Goal: Task Accomplishment & Management: Manage account settings

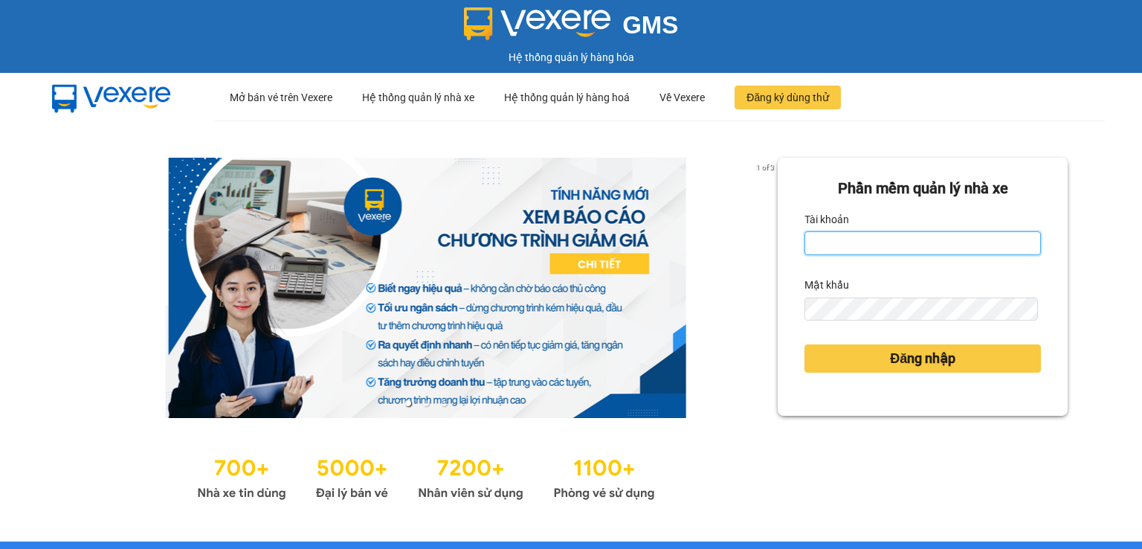
click at [823, 248] on input "Tài khoản" at bounding box center [923, 243] width 237 height 24
type input "thanhttl.thoidai"
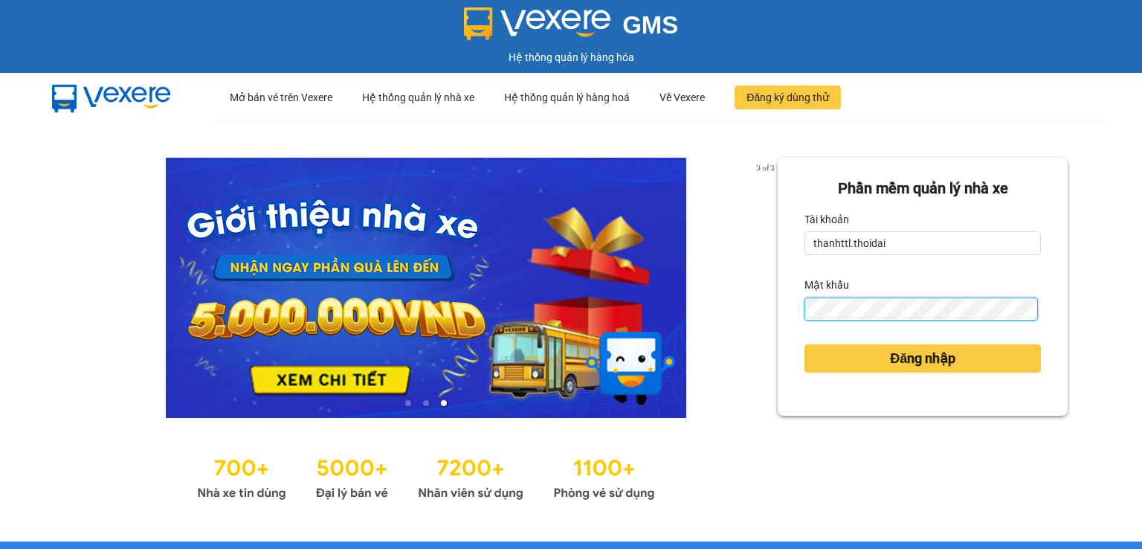
click at [805, 344] on button "Đăng nhập" at bounding box center [923, 358] width 237 height 28
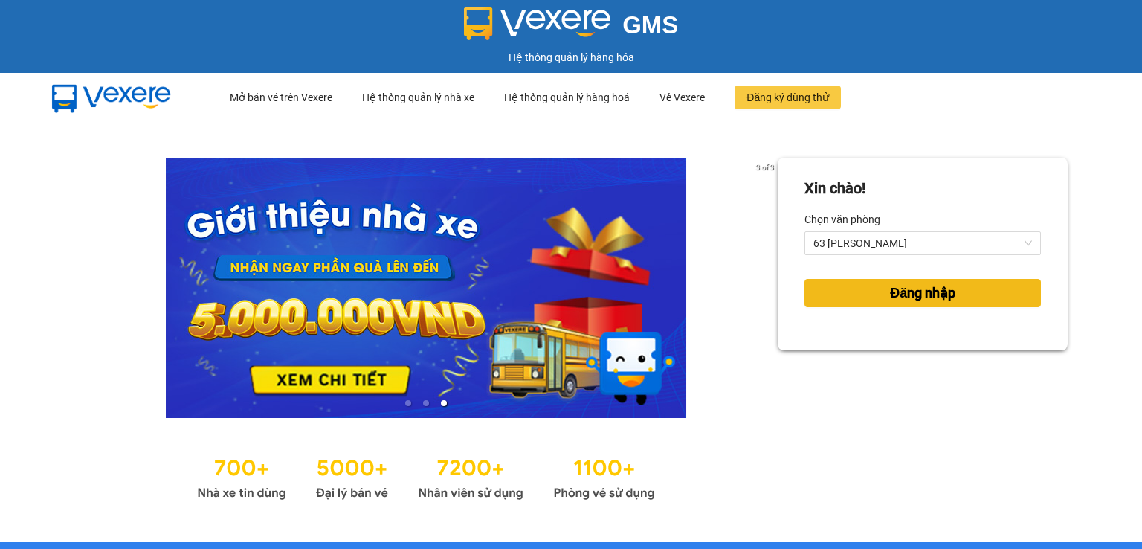
click at [839, 292] on button "Đăng nhập" at bounding box center [923, 293] width 237 height 28
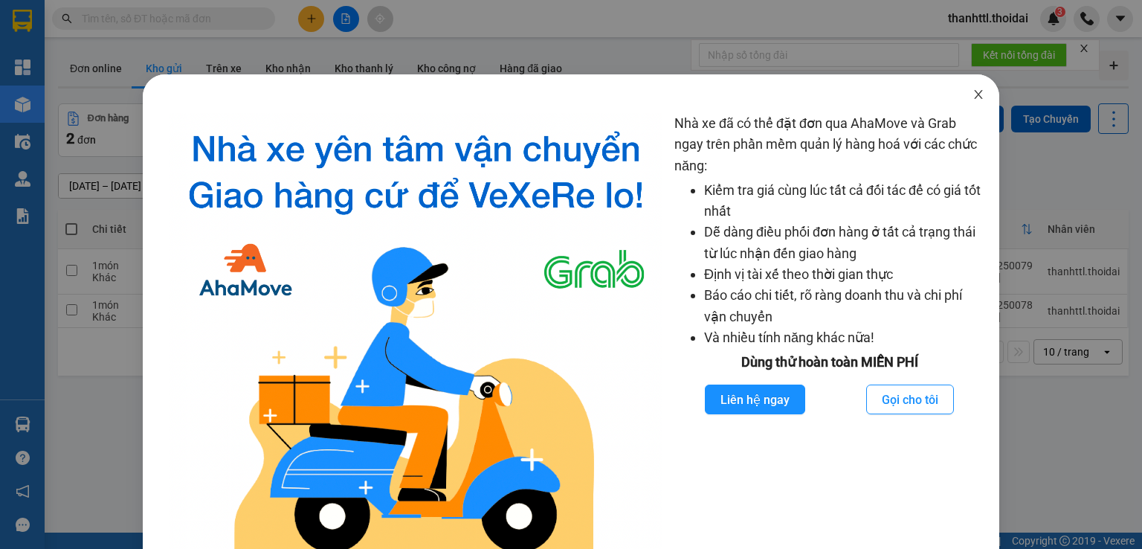
click at [976, 97] on span "Close" at bounding box center [979, 95] width 42 height 42
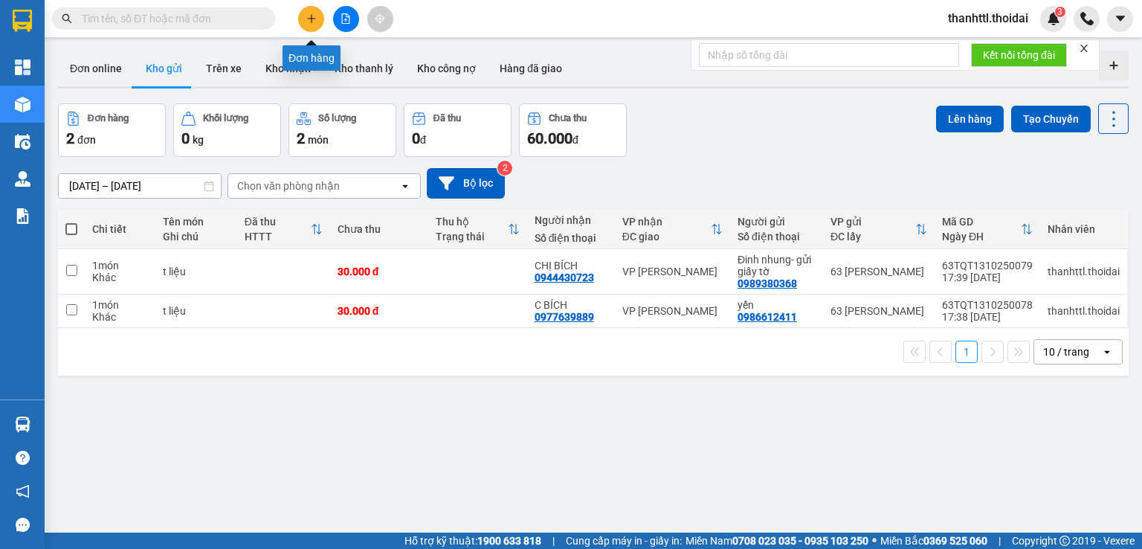
click at [317, 19] on button at bounding box center [311, 19] width 26 height 26
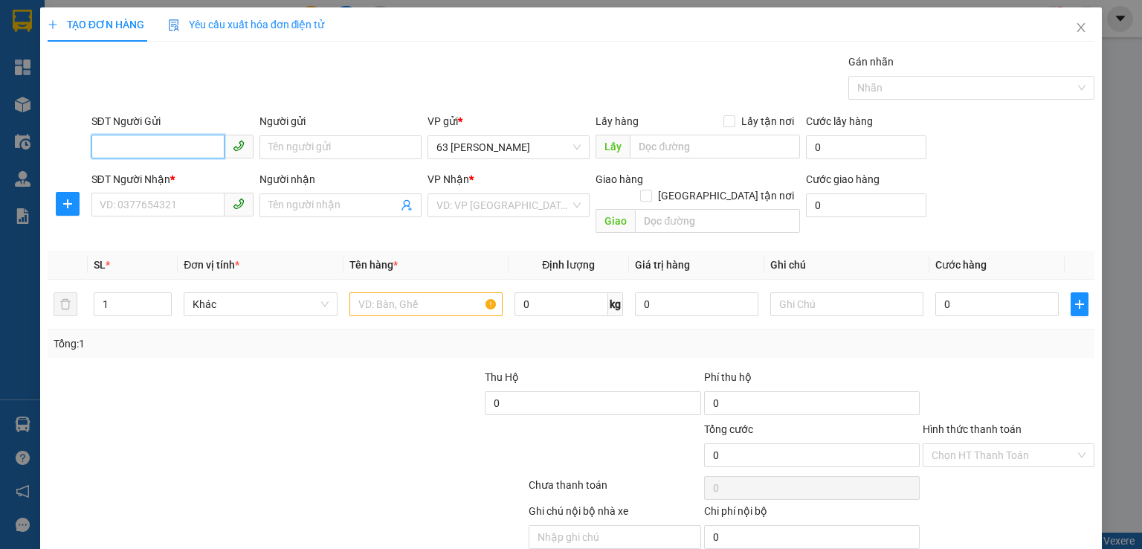
click at [193, 138] on input "SĐT Người Gửi" at bounding box center [157, 147] width 133 height 24
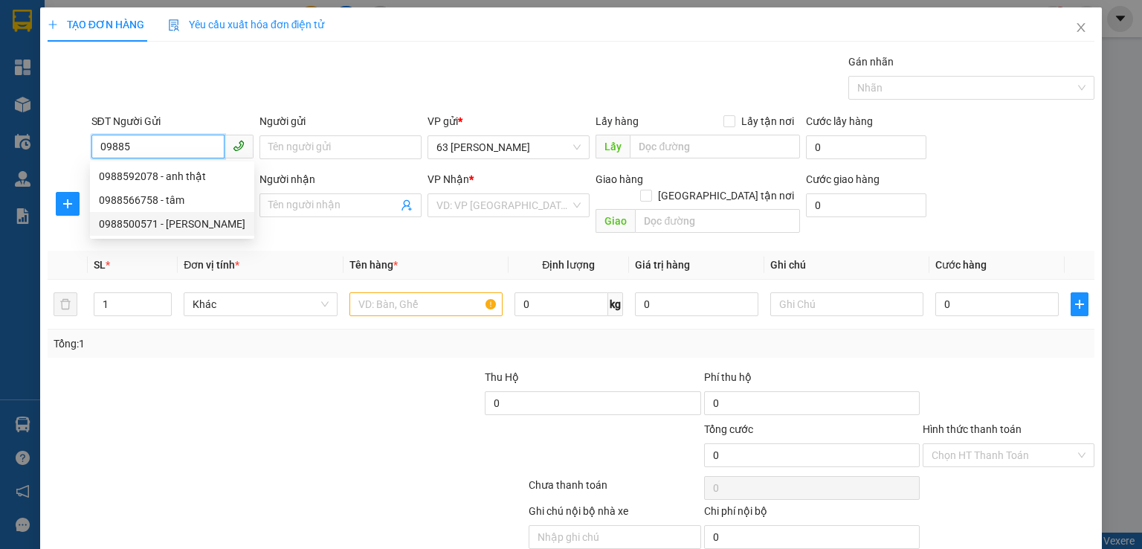
click at [214, 227] on div "0988500571 - [PERSON_NAME]" at bounding box center [172, 224] width 147 height 16
type input "0988500571"
type input "[PERSON_NAME]"
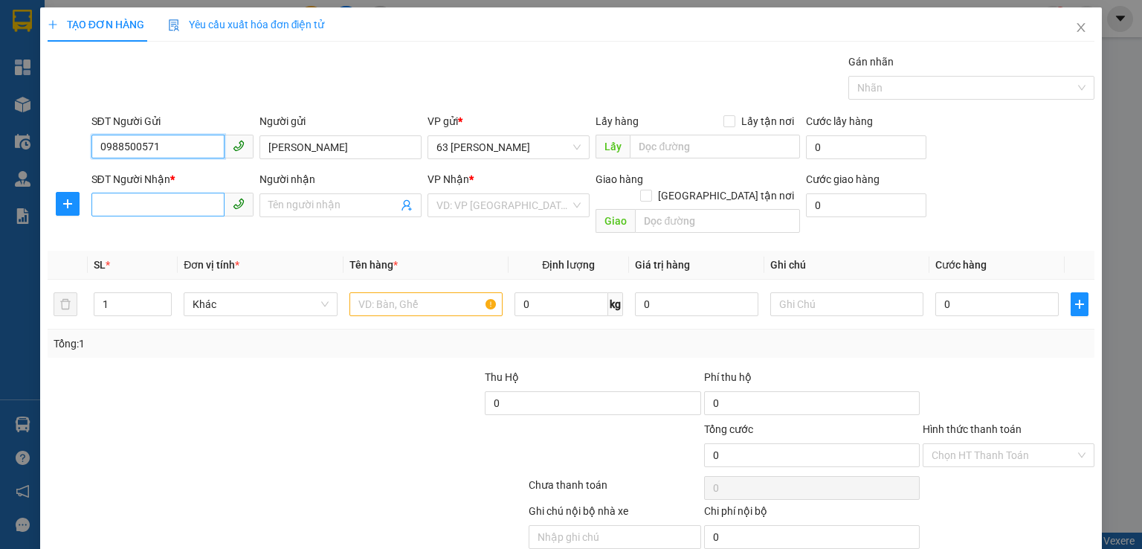
type input "0988500571"
click at [171, 206] on input "SĐT Người Nhận *" at bounding box center [157, 205] width 133 height 24
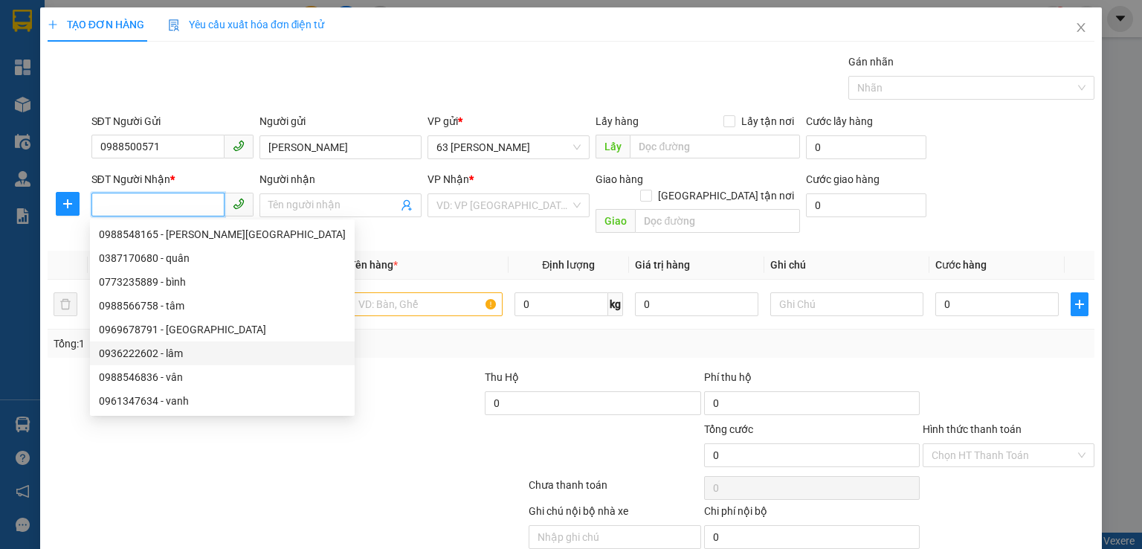
click at [179, 352] on div "0936222602 - lâm" at bounding box center [222, 353] width 247 height 16
type input "0936222602"
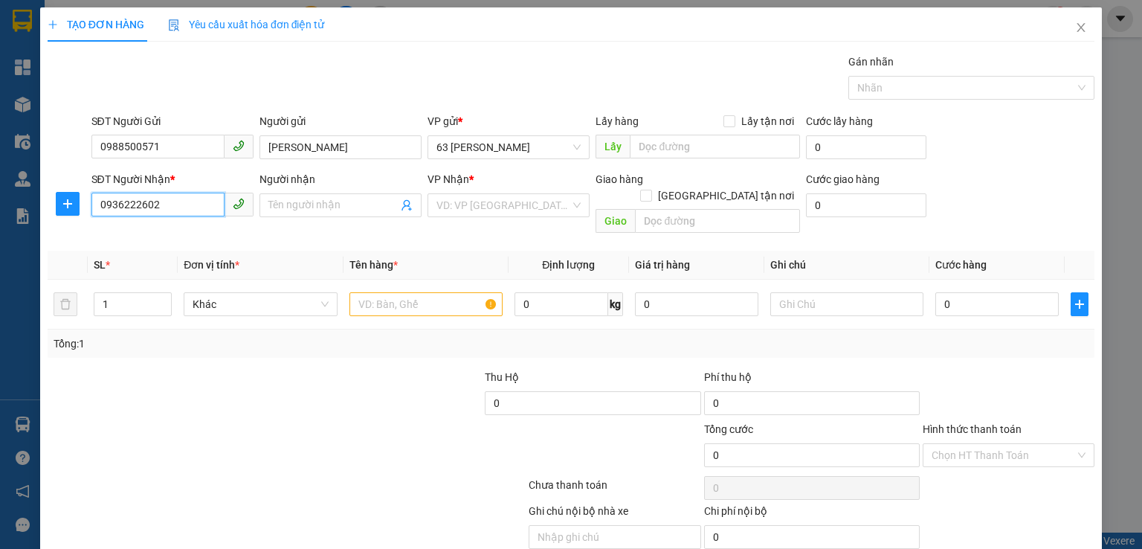
type input "lâm"
click at [369, 292] on input "text" at bounding box center [426, 304] width 153 height 24
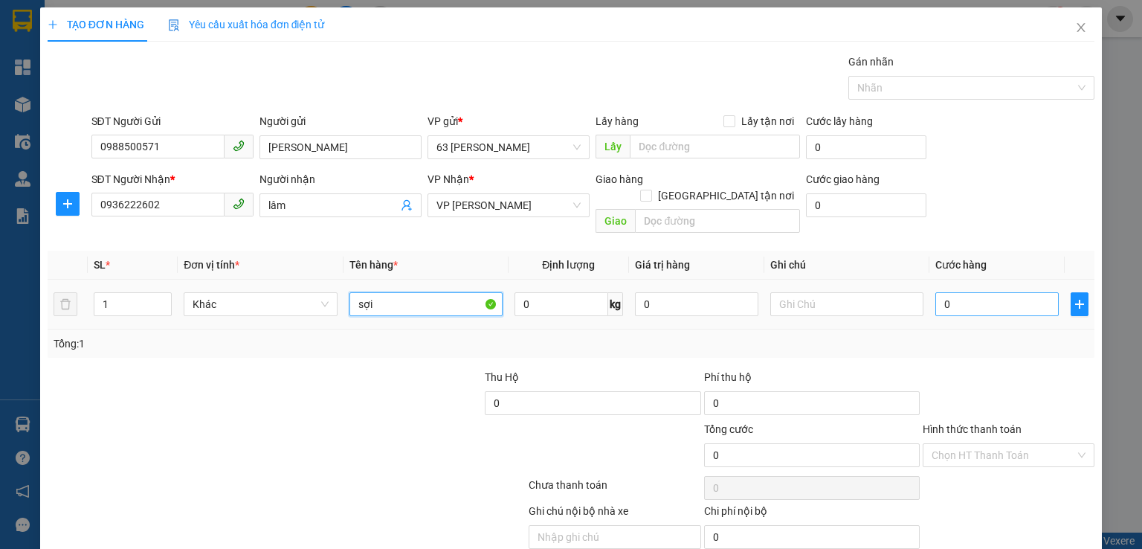
type input "sợi"
click at [968, 293] on input "0" at bounding box center [997, 304] width 123 height 24
type input "3"
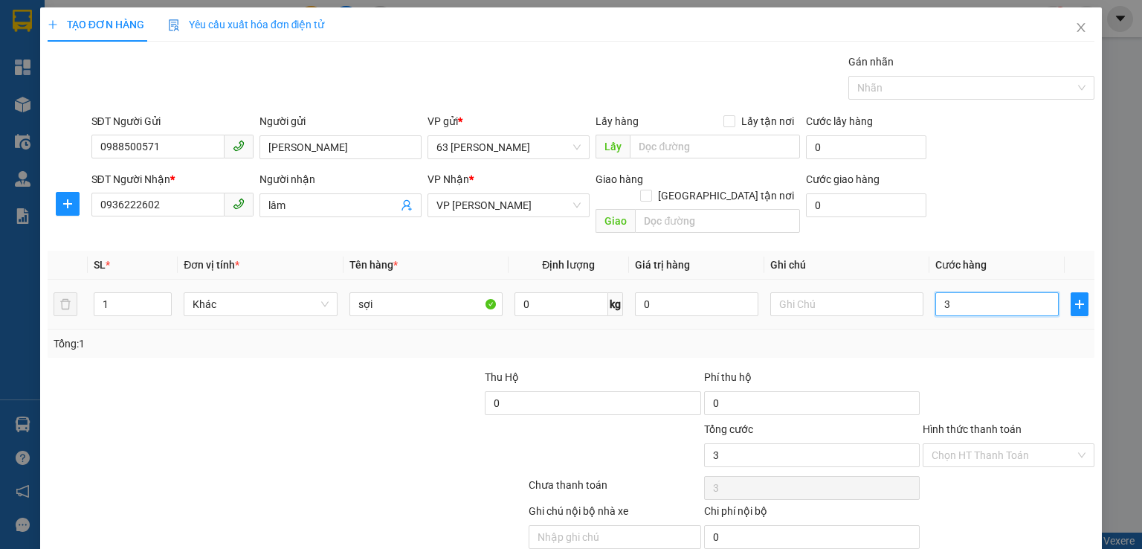
type input "30"
type input "300"
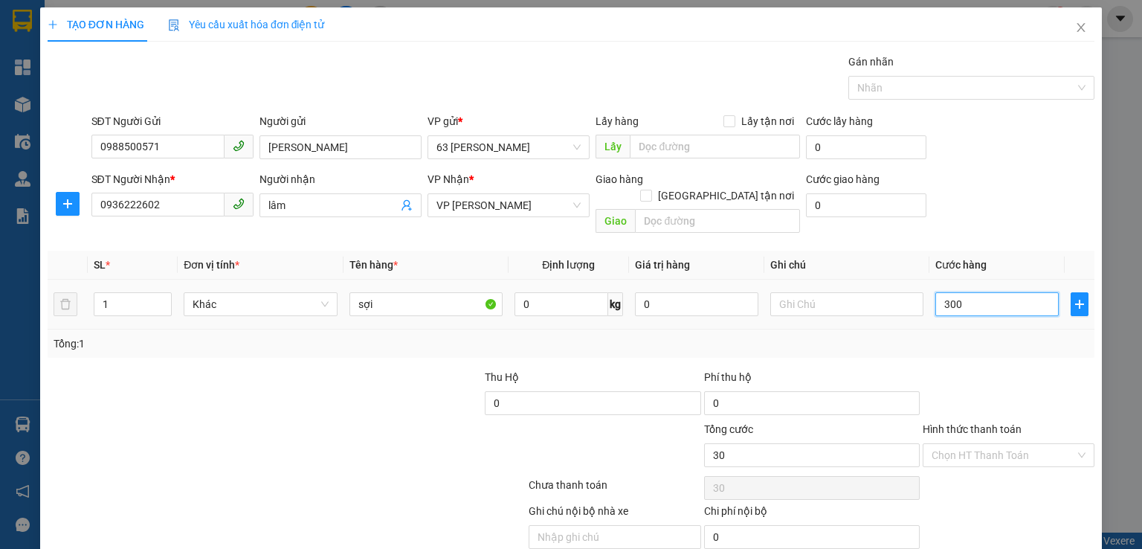
type input "300"
type input "3.000"
type input "30.000"
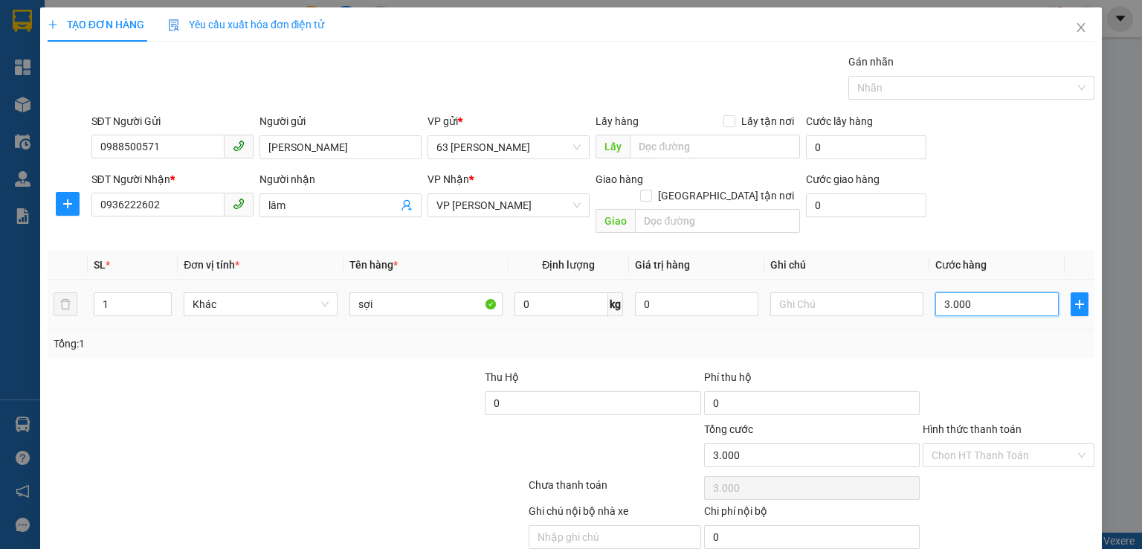
type input "30.000"
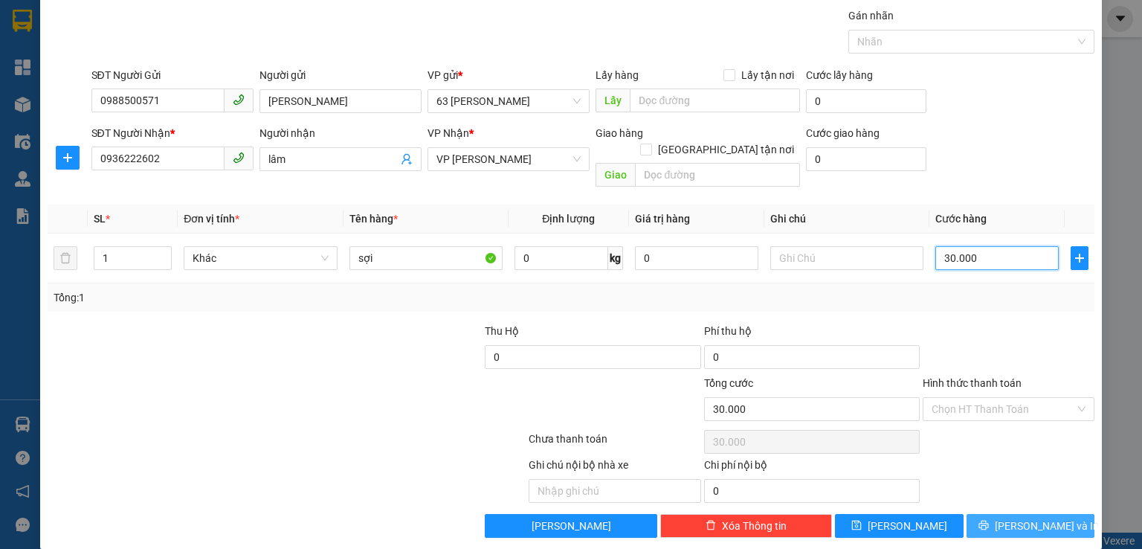
type input "30.000"
click at [1015, 518] on span "[PERSON_NAME] và In" at bounding box center [1047, 526] width 104 height 16
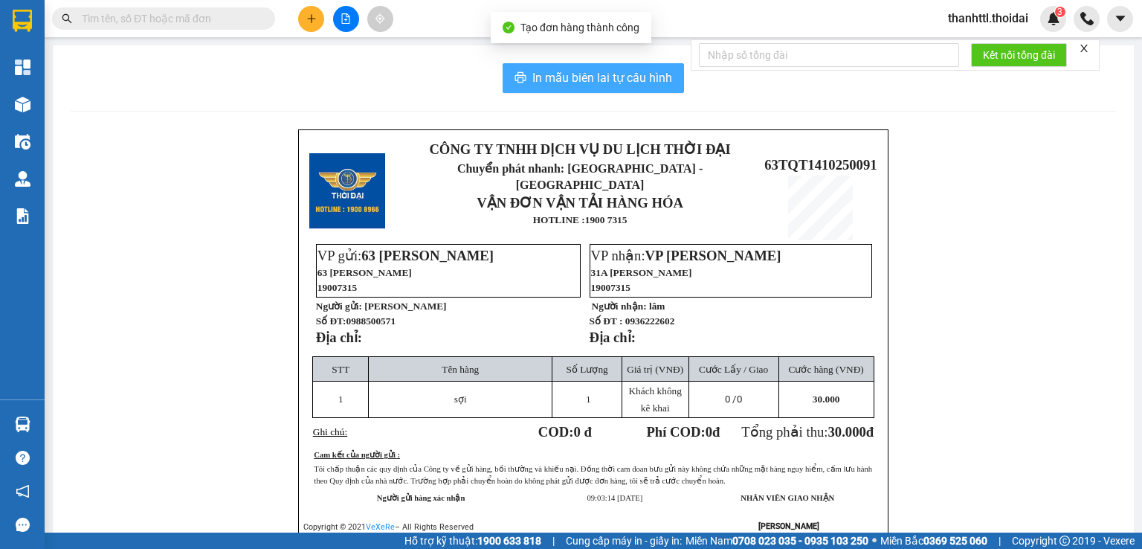
click at [611, 75] on span "In mẫu biên lai tự cấu hình" at bounding box center [603, 77] width 140 height 19
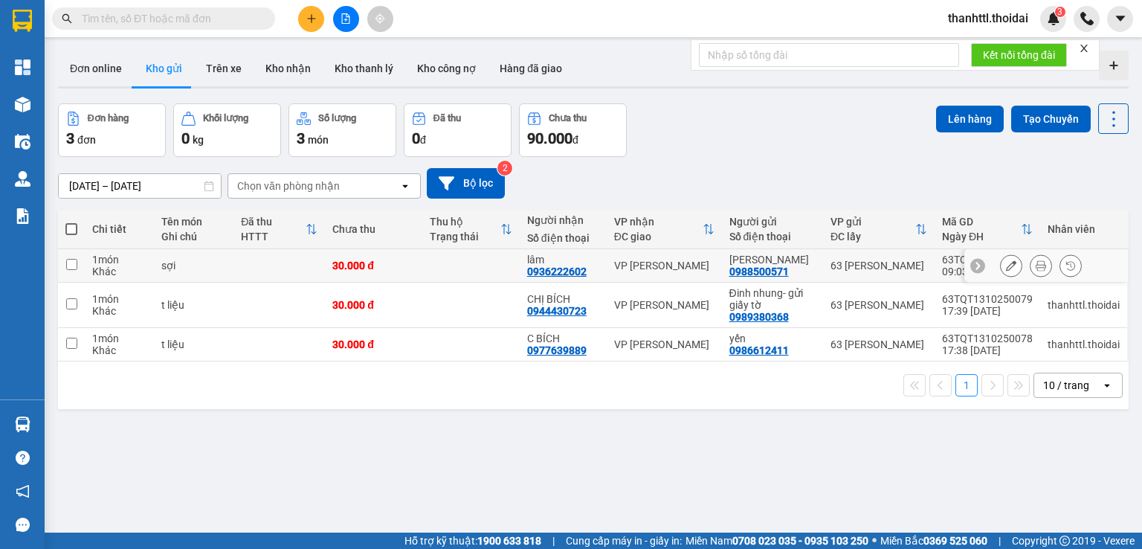
drag, startPoint x: 98, startPoint y: 428, endPoint x: 1077, endPoint y: 170, distance: 1012.0
click at [1043, 233] on section "Kết quả tìm kiếm ( 0 ) Bộ lọc No Data thanhttl.thoidai 3 Tổng Quan Kho hàng mới…" at bounding box center [571, 274] width 1142 height 549
click at [69, 309] on input "checkbox" at bounding box center [71, 303] width 11 height 11
checkbox input "true"
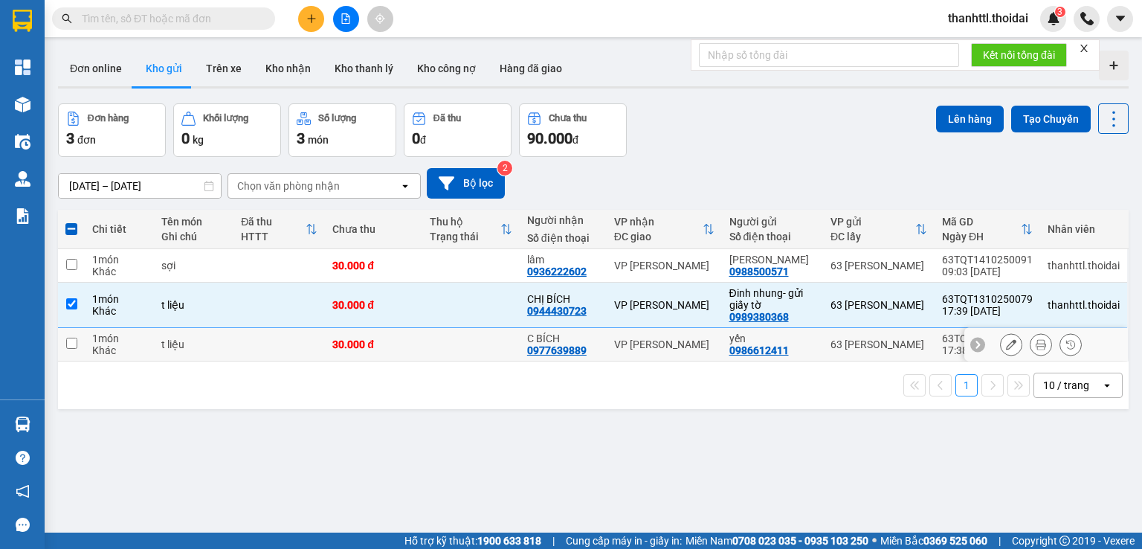
click at [70, 349] on input "checkbox" at bounding box center [71, 343] width 11 height 11
checkbox input "true"
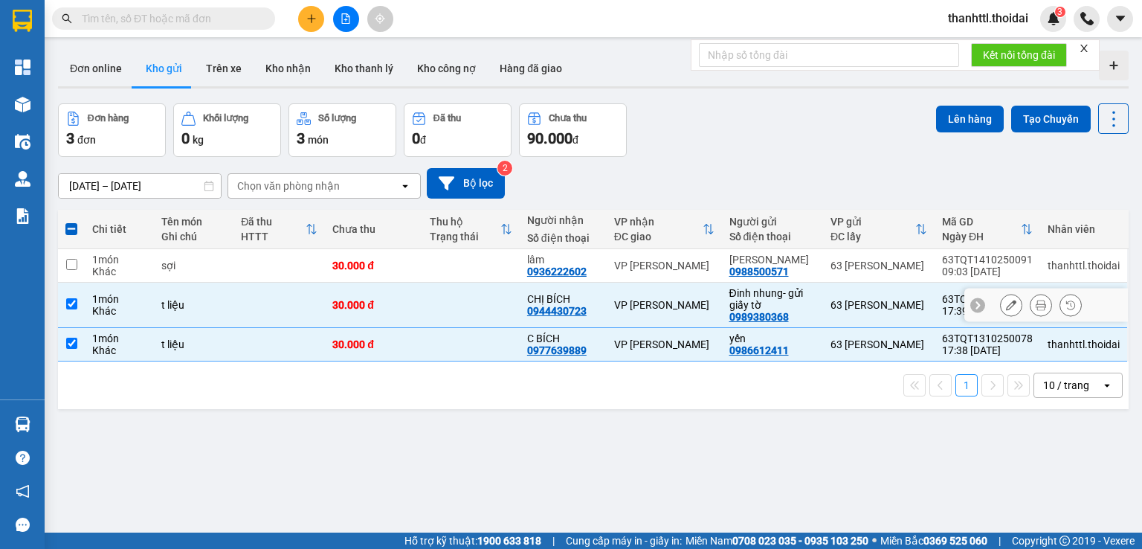
click at [68, 309] on input "checkbox" at bounding box center [71, 303] width 11 height 11
checkbox input "false"
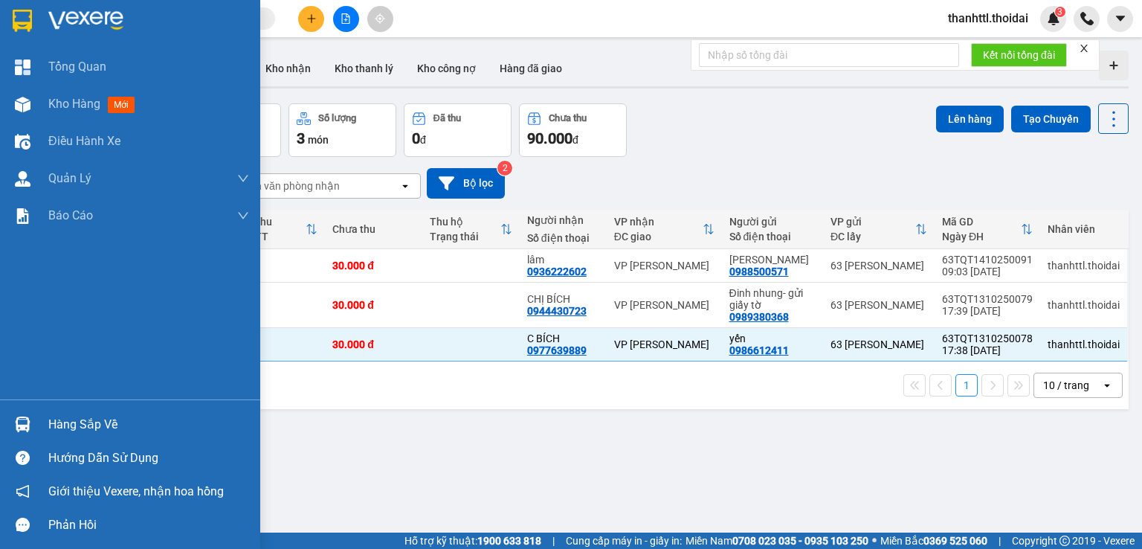
click at [30, 426] on div at bounding box center [23, 424] width 26 height 26
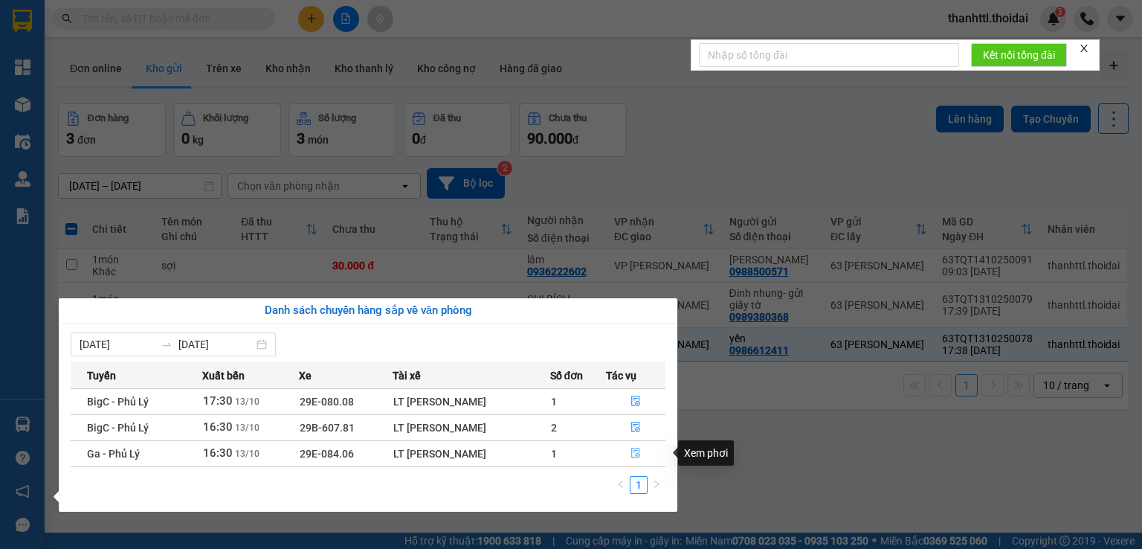
click at [634, 457] on icon "file-done" at bounding box center [635, 453] width 9 height 10
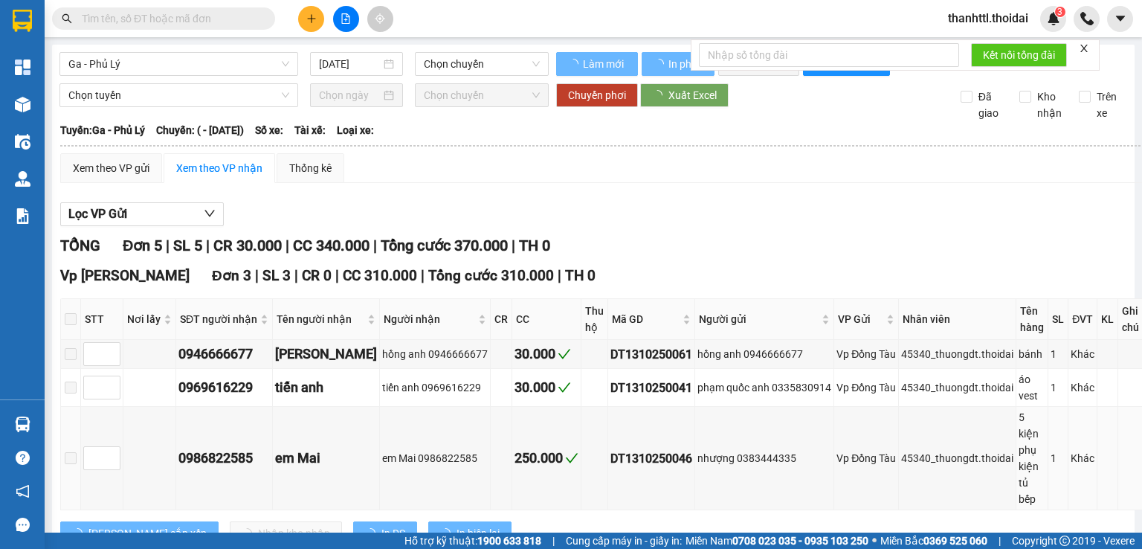
type input "[DATE]"
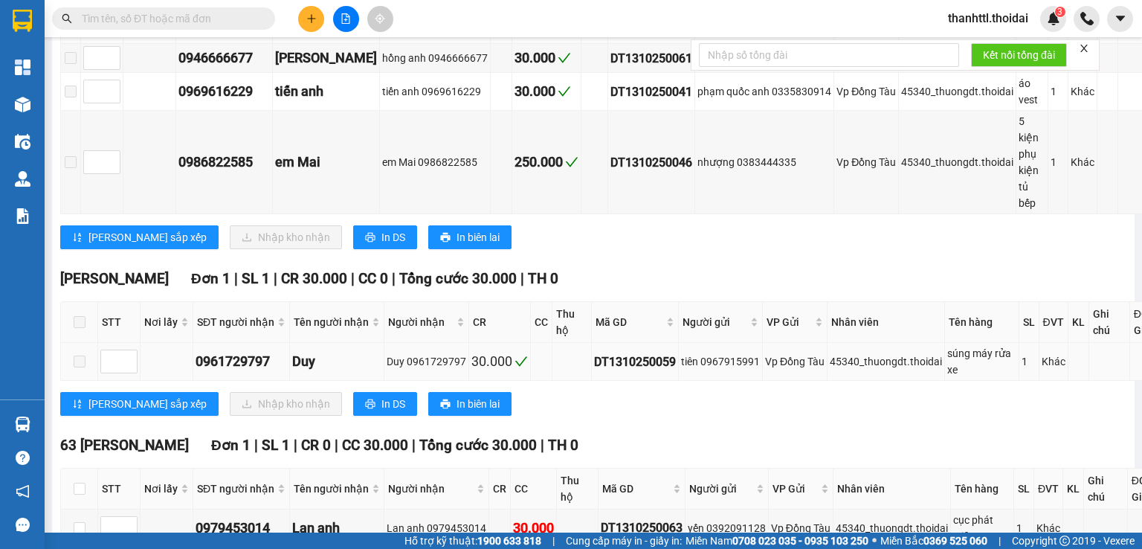
scroll to position [372, 0]
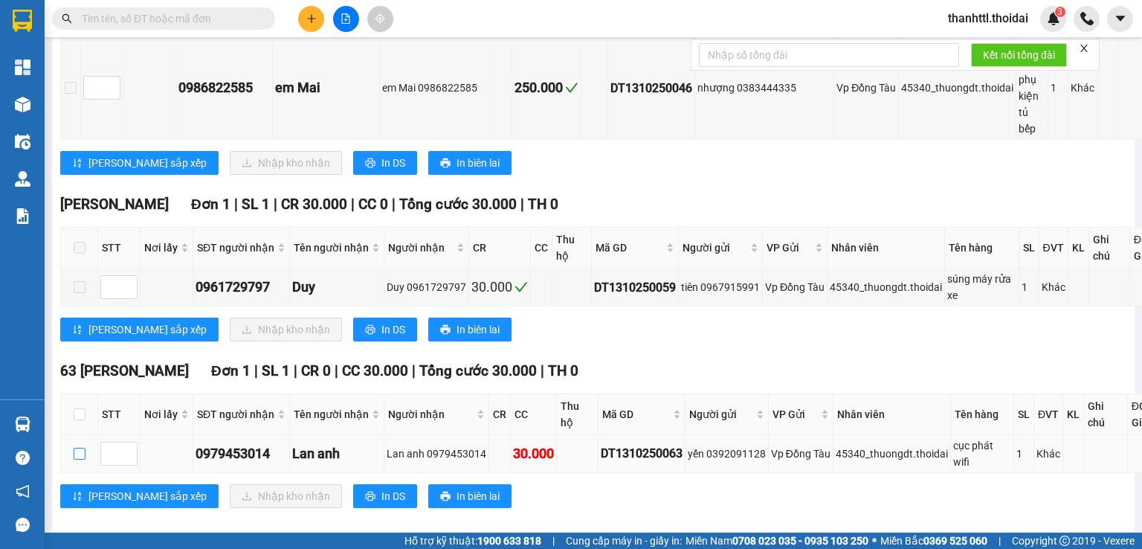
click at [80, 460] on input "checkbox" at bounding box center [80, 454] width 12 height 12
checkbox input "true"
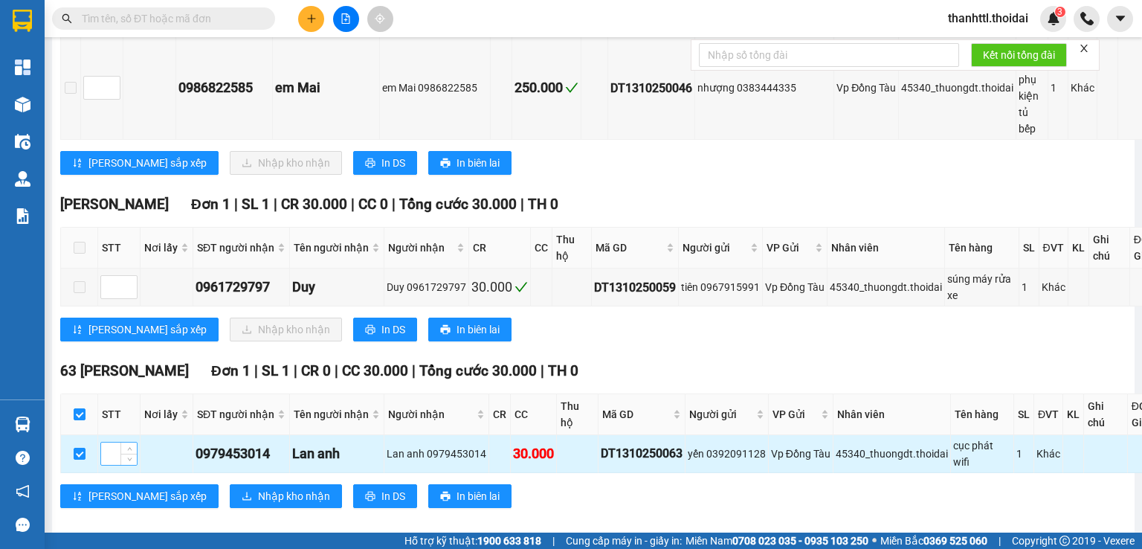
scroll to position [408, 0]
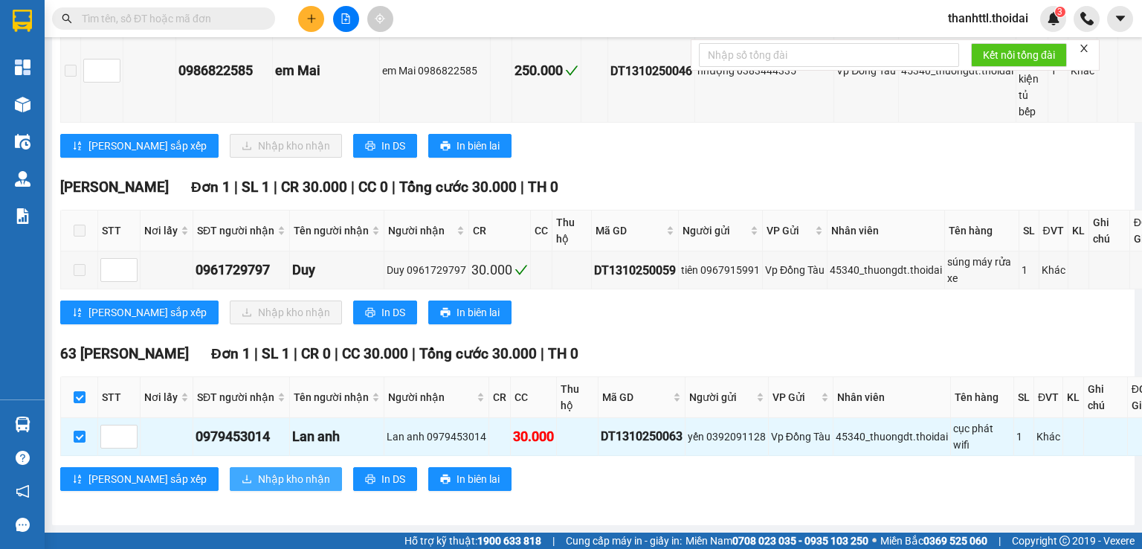
click at [258, 471] on span "Nhập kho nhận" at bounding box center [294, 479] width 72 height 16
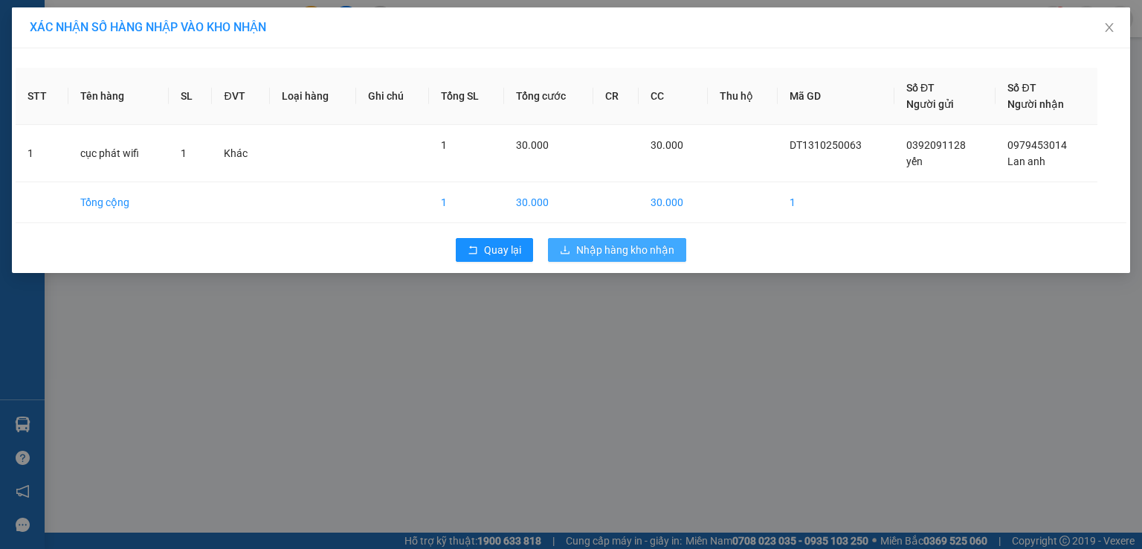
click at [622, 256] on span "Nhập hàng kho nhận" at bounding box center [625, 250] width 98 height 16
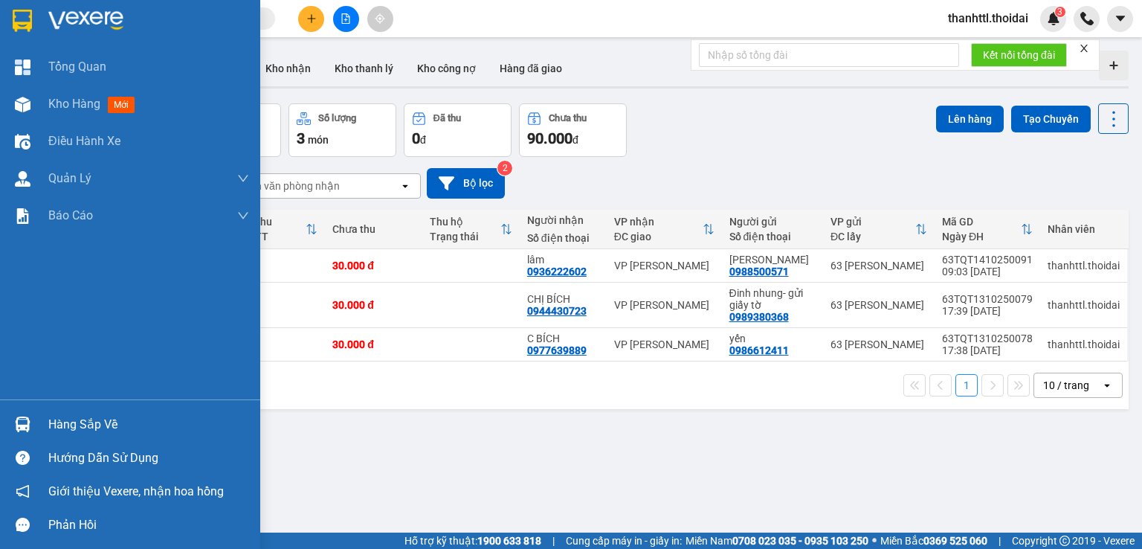
click at [34, 430] on div at bounding box center [23, 424] width 26 height 26
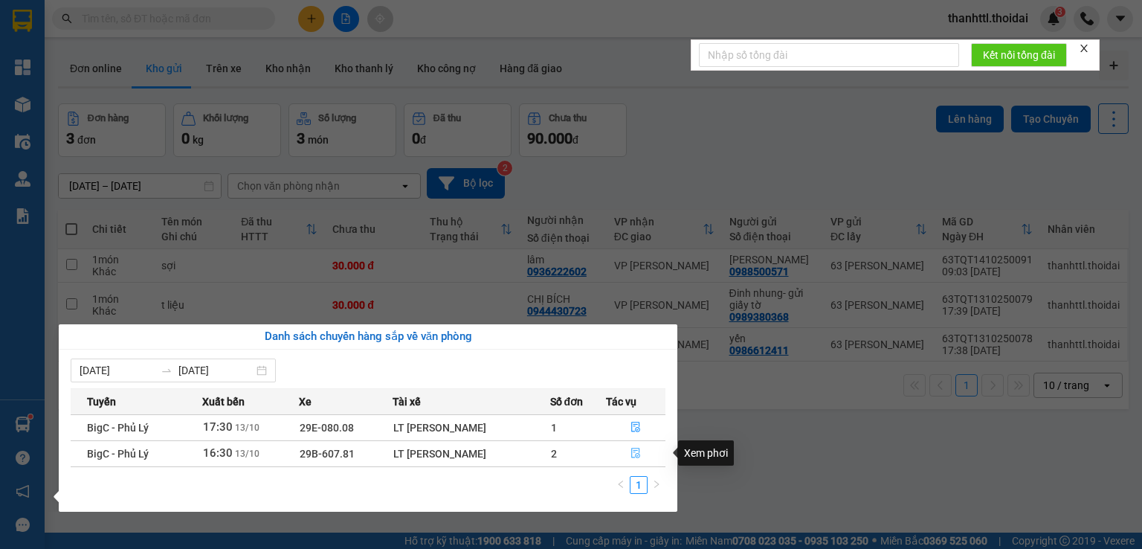
click at [635, 451] on icon "file-done" at bounding box center [636, 453] width 10 height 10
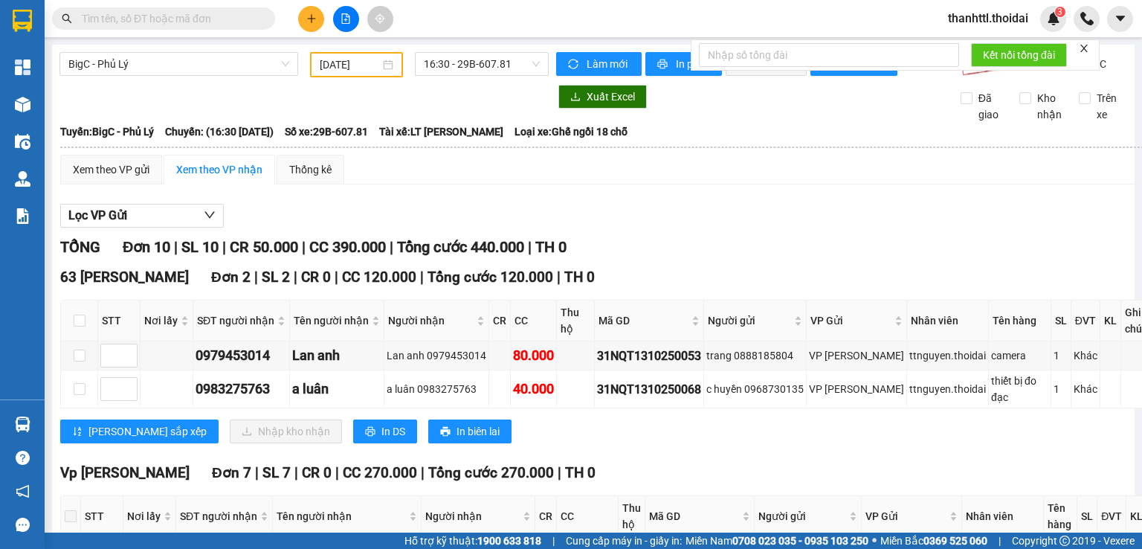
scroll to position [223, 0]
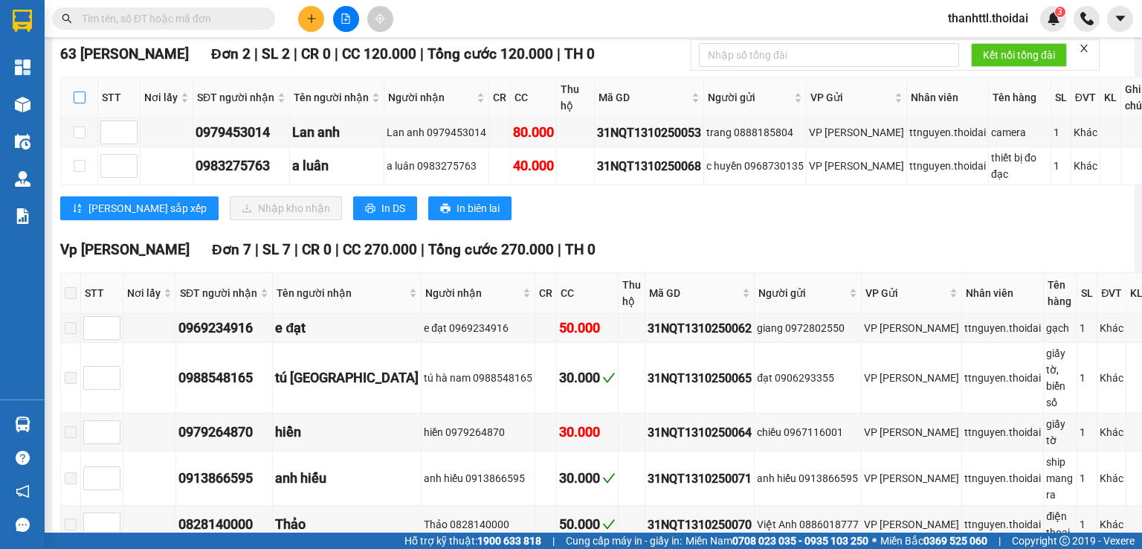
click at [74, 103] on input "checkbox" at bounding box center [80, 97] width 12 height 12
checkbox input "true"
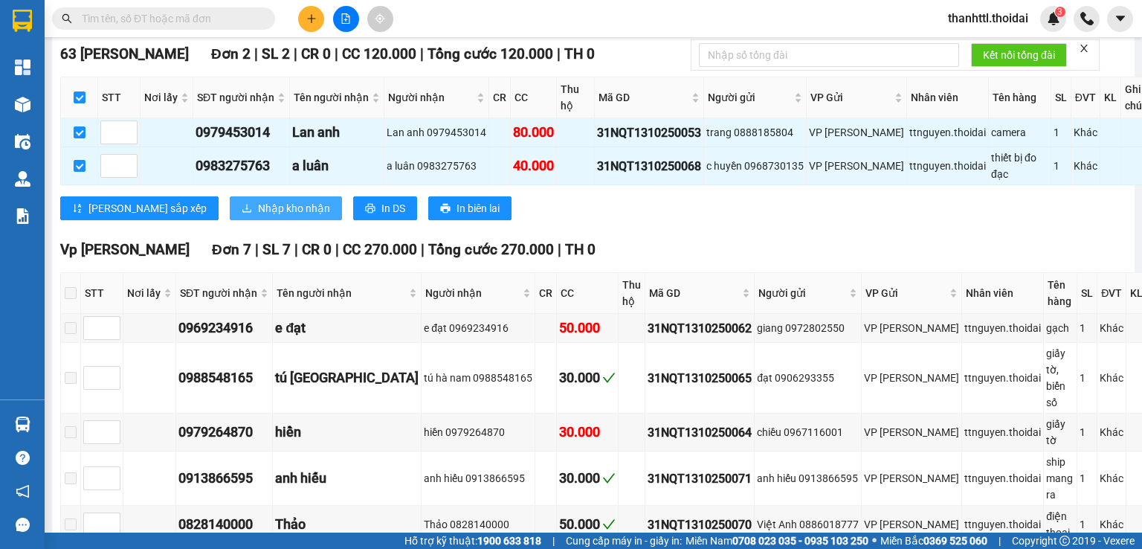
click at [258, 216] on span "Nhập kho nhận" at bounding box center [294, 208] width 72 height 16
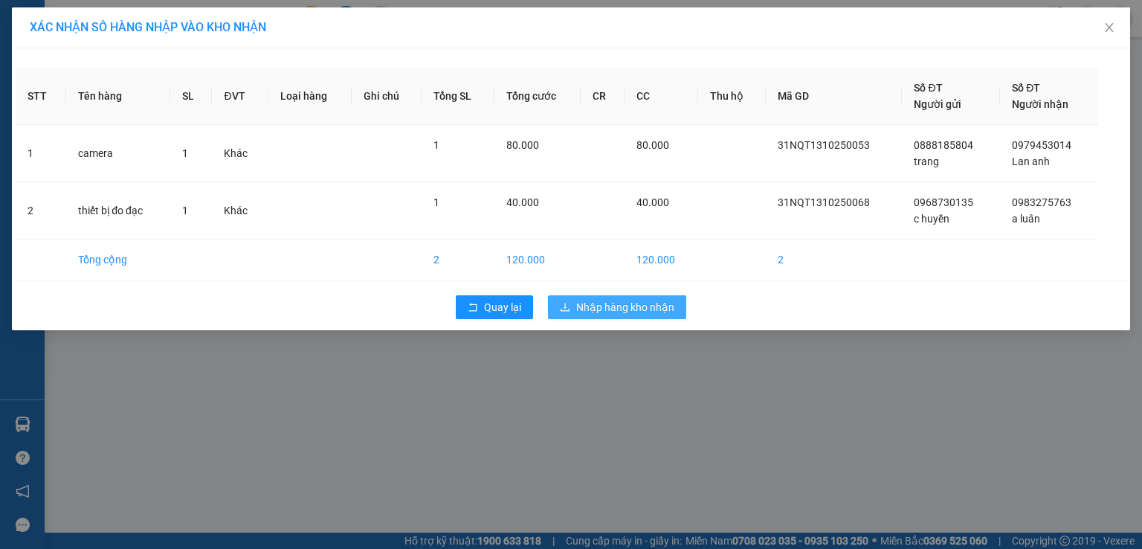
click at [596, 303] on span "Nhập hàng kho nhận" at bounding box center [625, 307] width 98 height 16
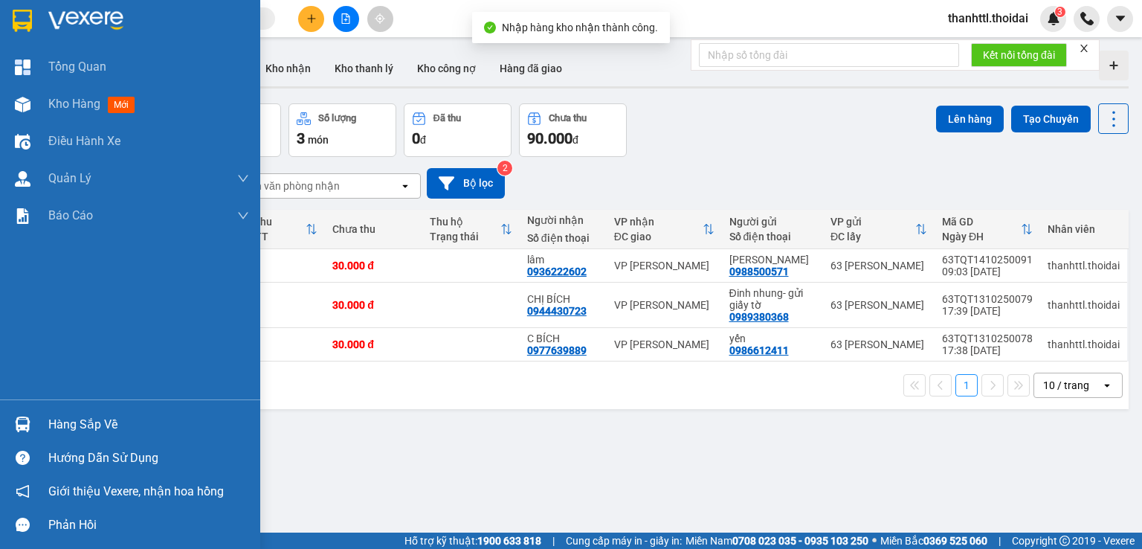
click at [75, 428] on div "Hàng sắp về" at bounding box center [148, 425] width 201 height 22
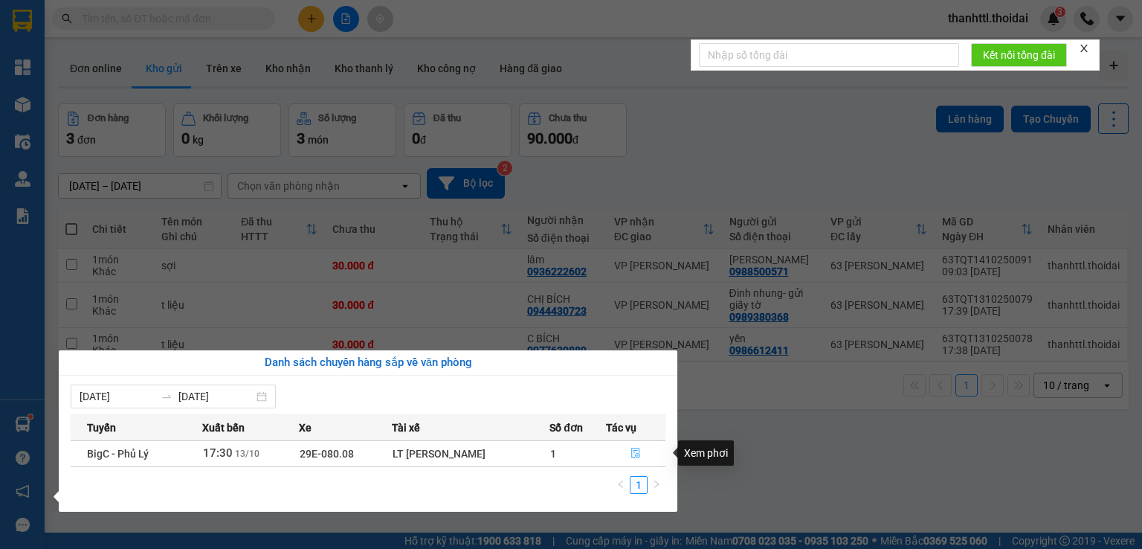
click at [634, 451] on icon "file-done" at bounding box center [636, 453] width 10 height 10
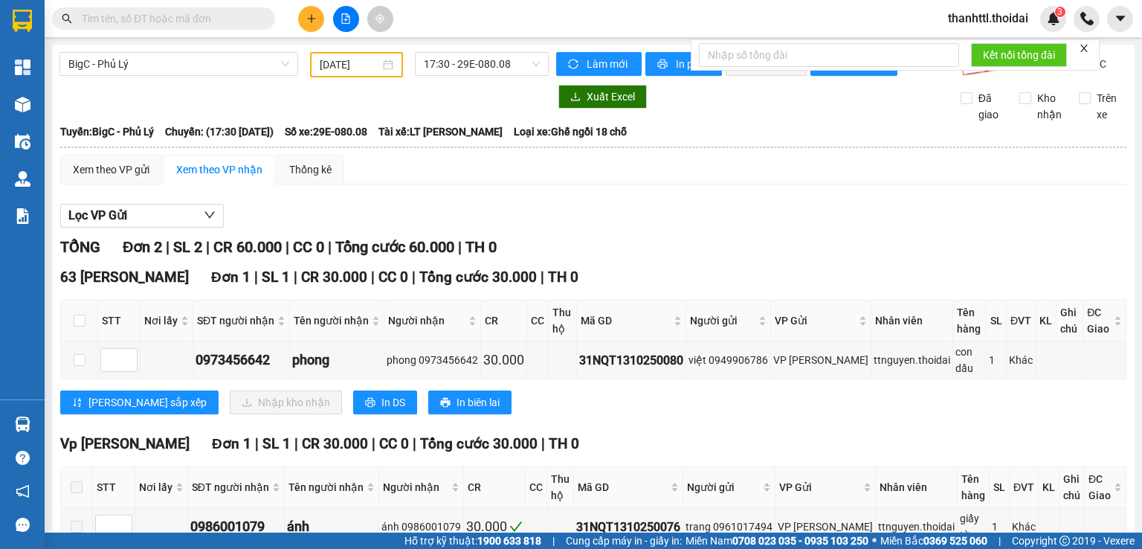
scroll to position [100, 0]
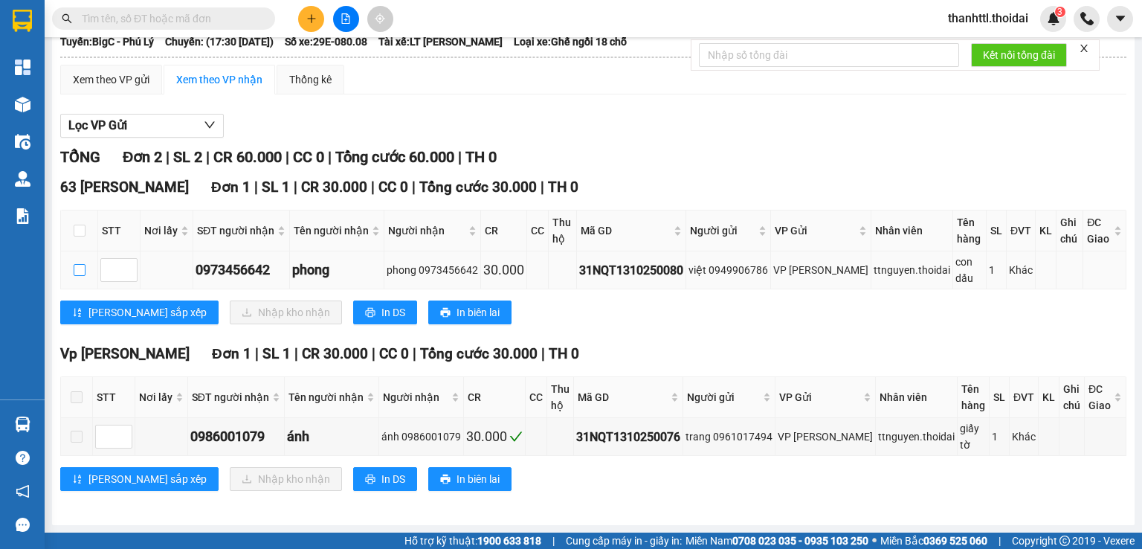
click at [82, 274] on input "checkbox" at bounding box center [80, 270] width 12 height 12
checkbox input "true"
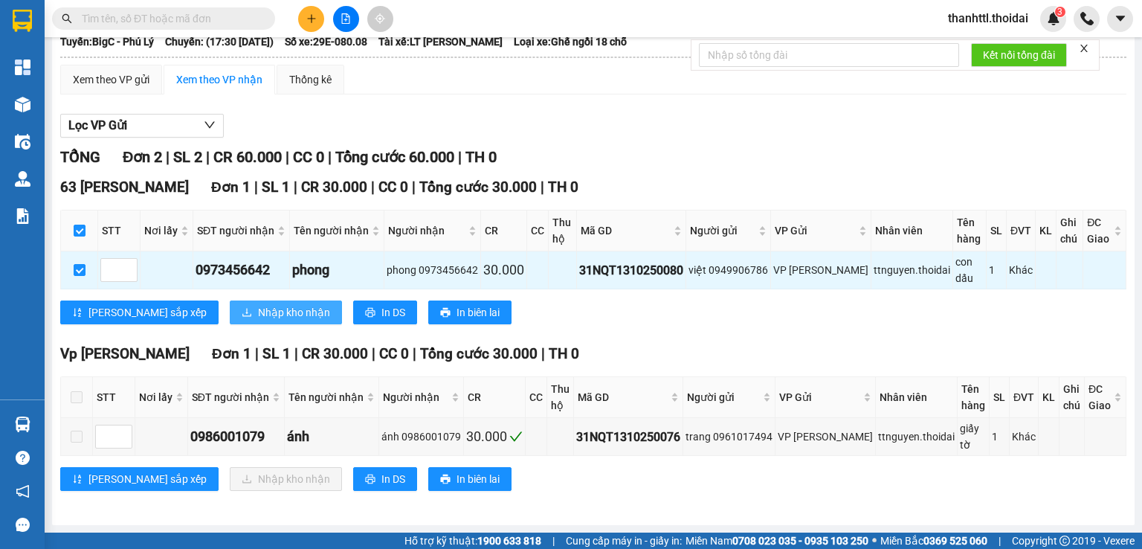
click at [258, 319] on span "Nhập kho nhận" at bounding box center [294, 312] width 72 height 16
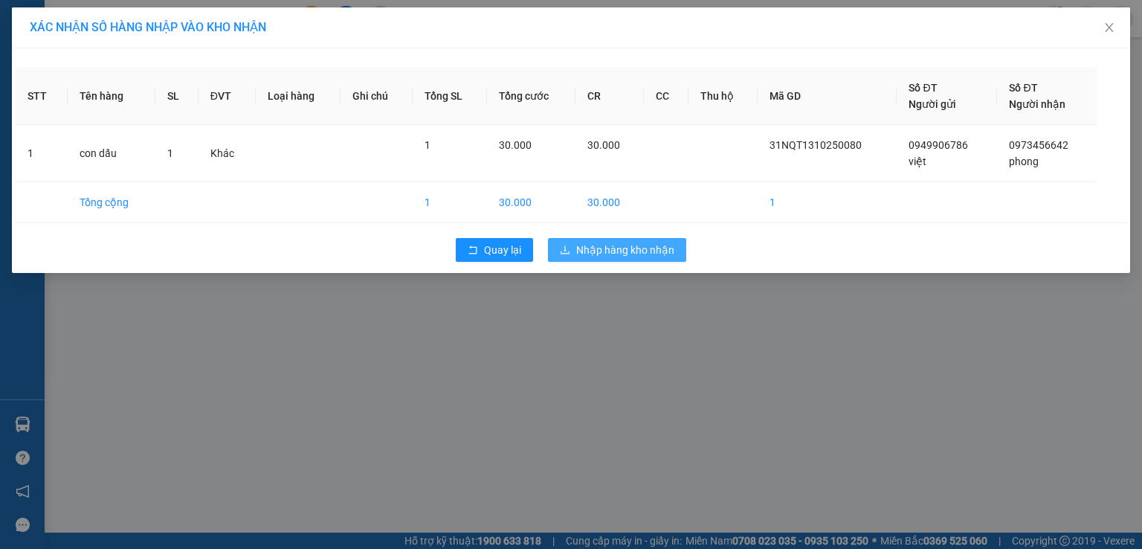
click at [640, 259] on button "Nhập hàng kho nhận" at bounding box center [617, 250] width 138 height 24
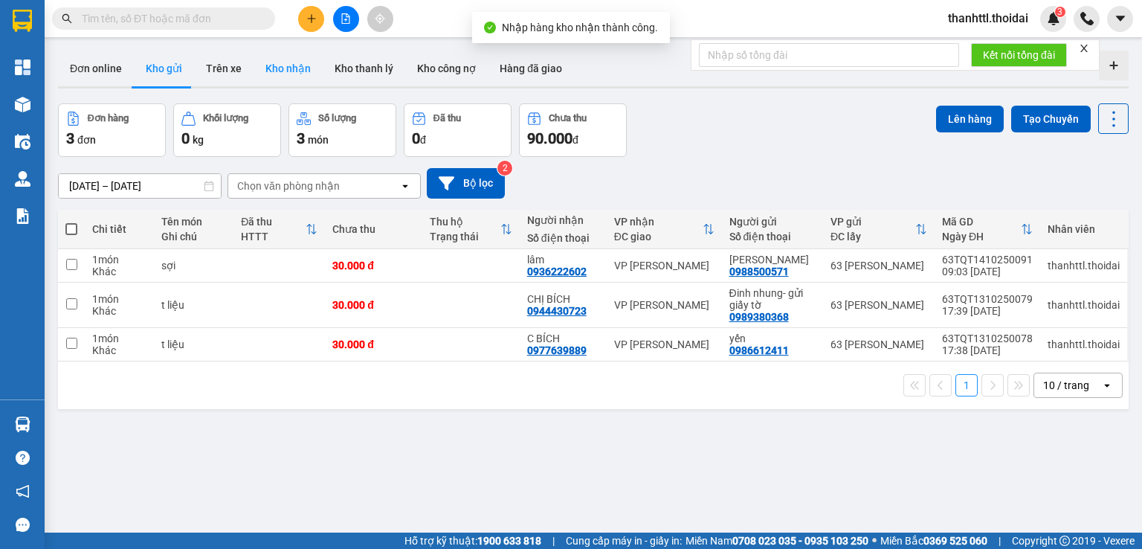
click at [287, 67] on button "Kho nhận" at bounding box center [288, 69] width 69 height 36
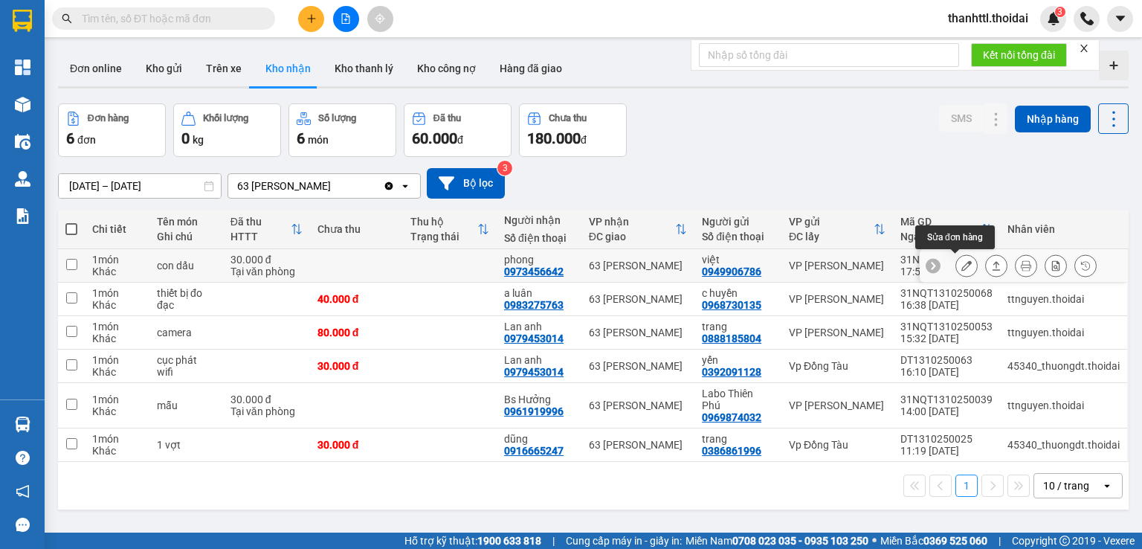
click at [962, 263] on icon at bounding box center [967, 265] width 10 height 10
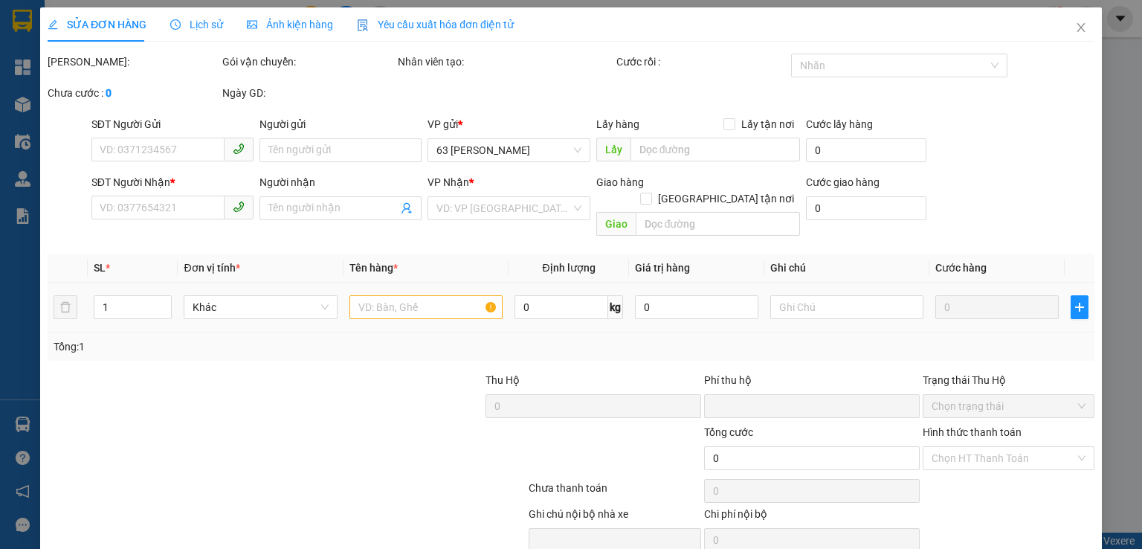
type input "0949906786"
type input "việt"
type input "0973456642"
type input "phong"
type input "0"
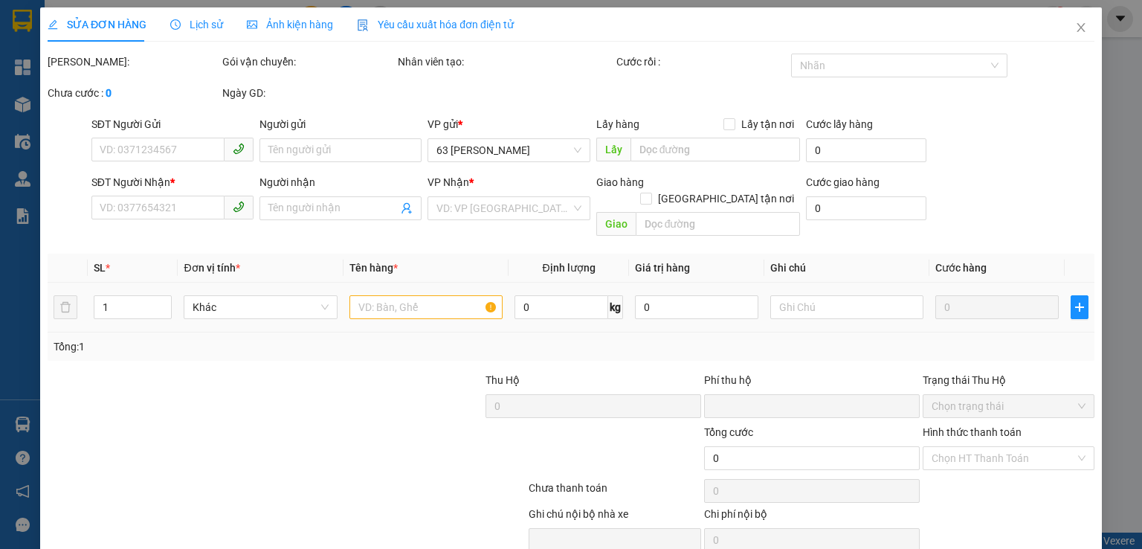
type input "30.000"
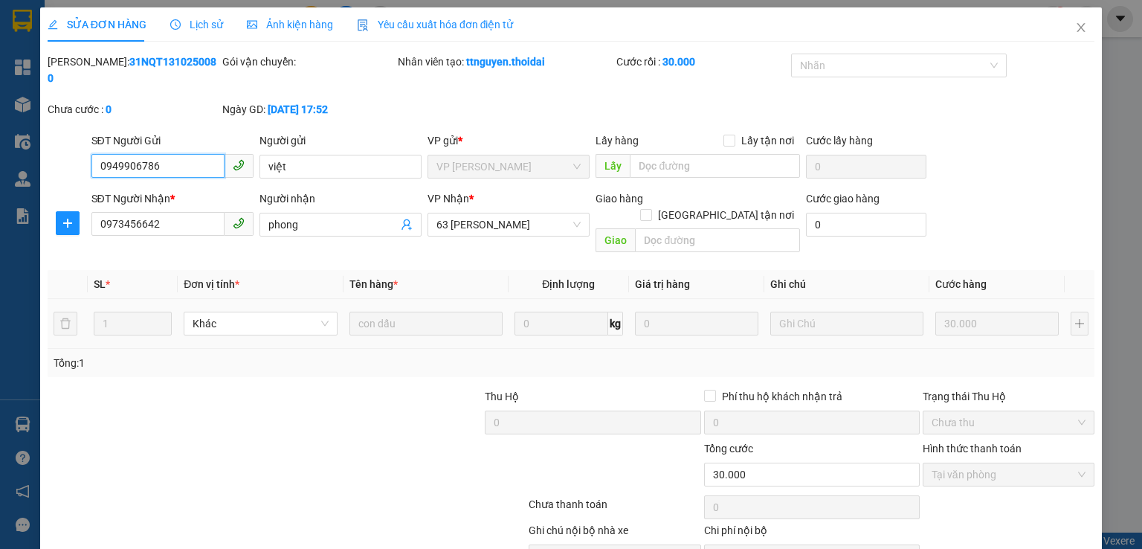
scroll to position [50, 0]
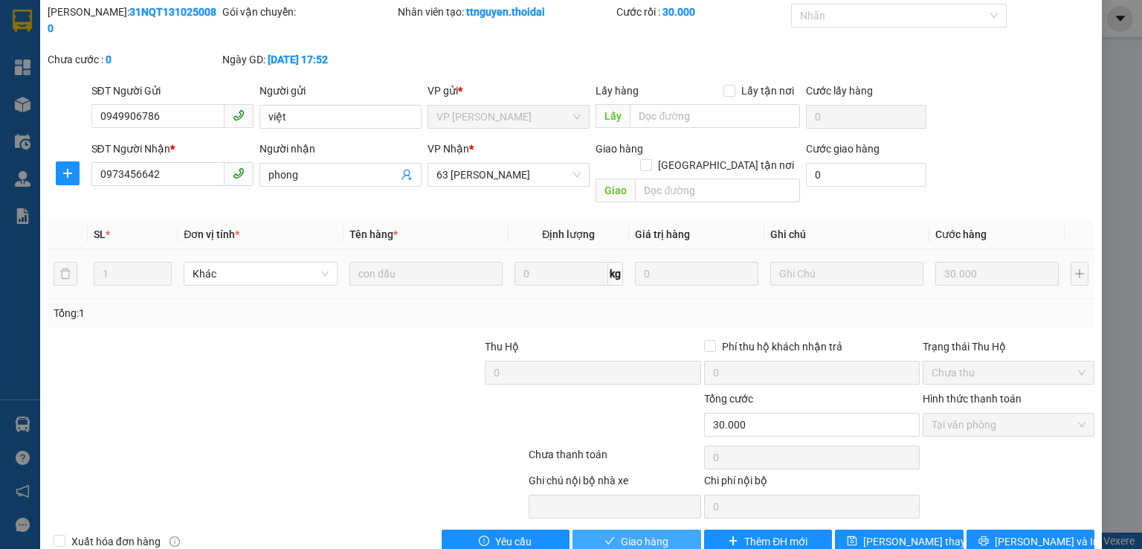
click at [640, 533] on span "Giao hàng" at bounding box center [645, 541] width 48 height 16
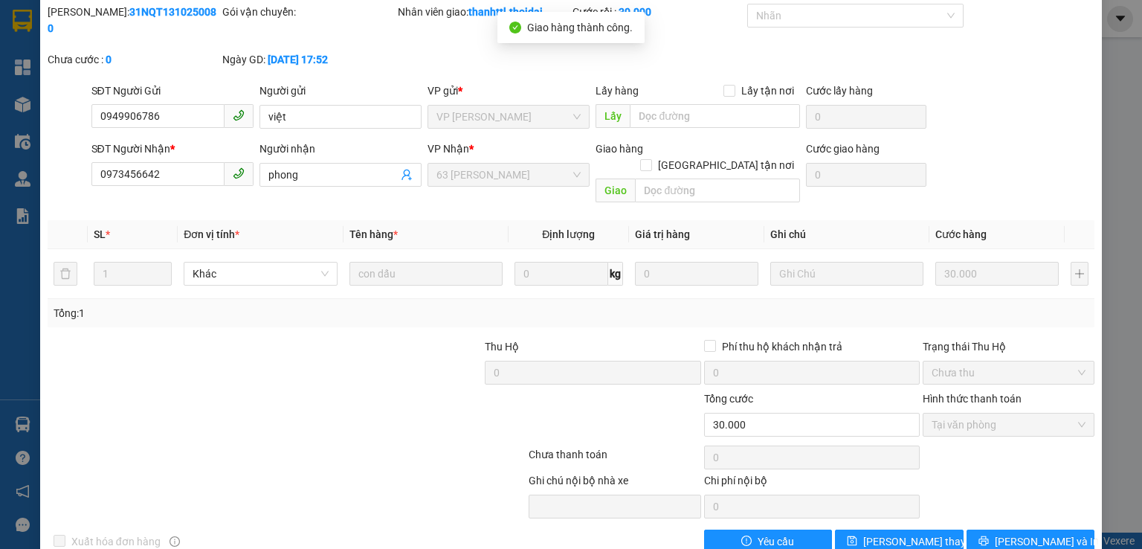
scroll to position [0, 0]
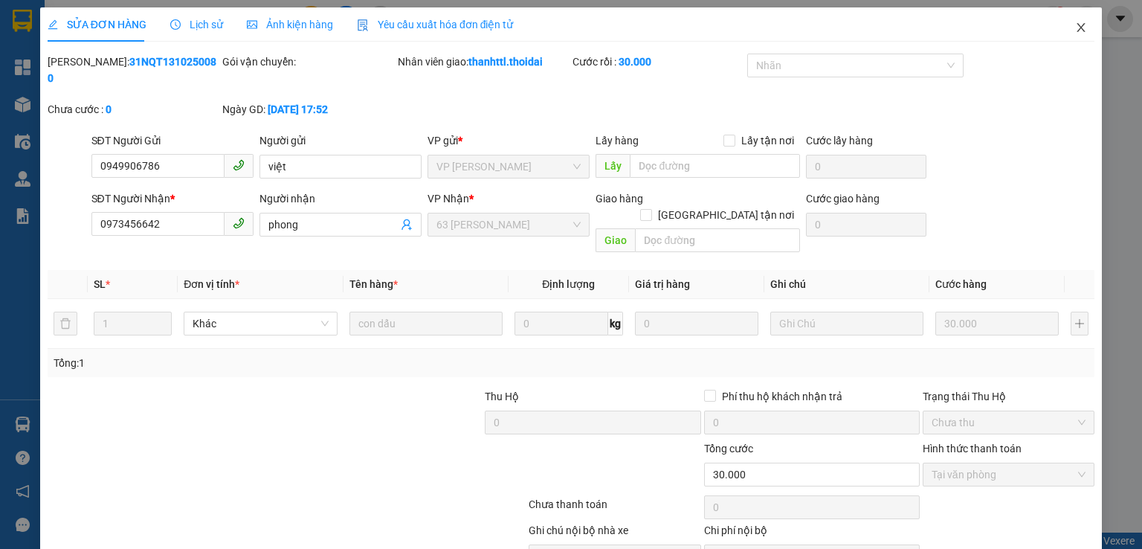
click at [1075, 25] on icon "close" at bounding box center [1081, 28] width 12 height 12
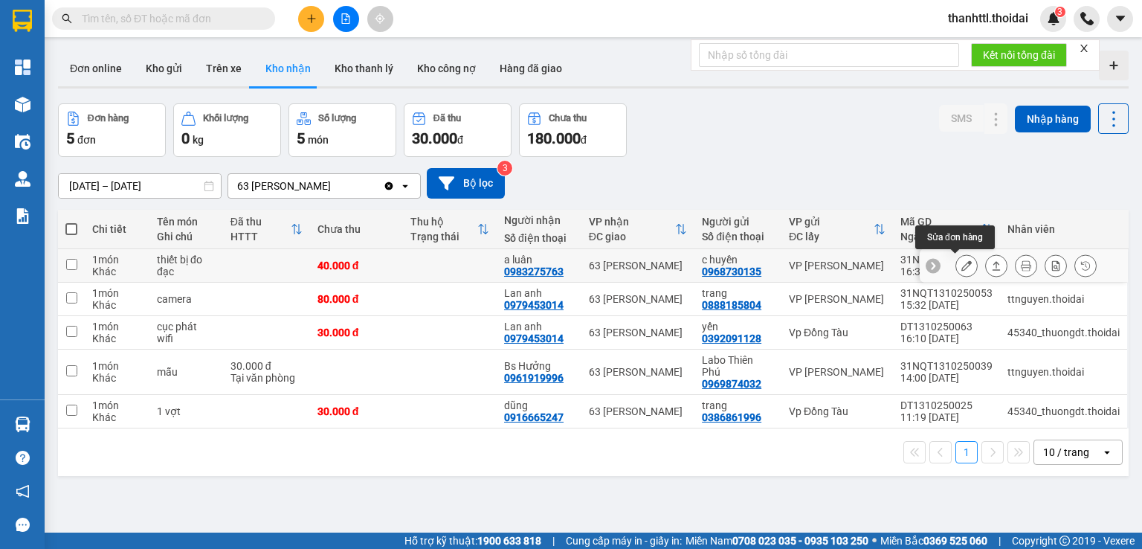
click at [962, 266] on icon at bounding box center [967, 265] width 10 height 10
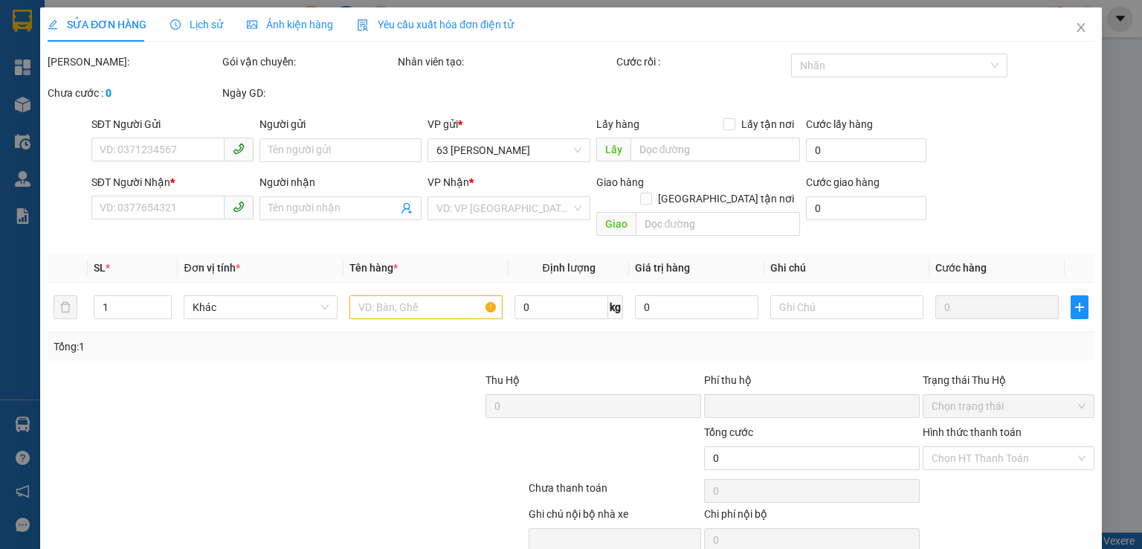
type input "0968730135"
type input "c huyền"
type input "0983275763"
type input "a luân"
type input "0"
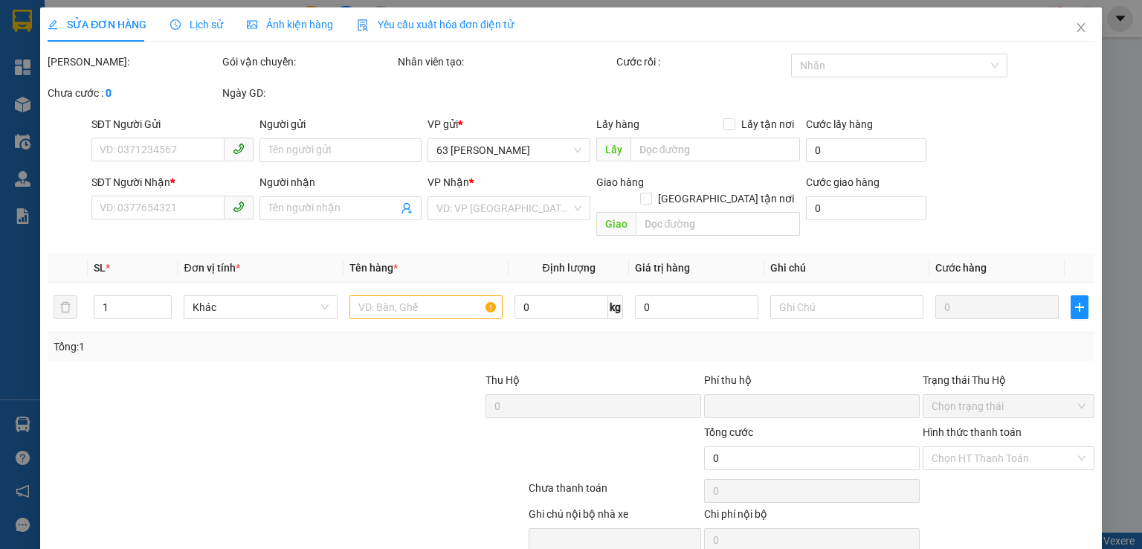
type input "40.000"
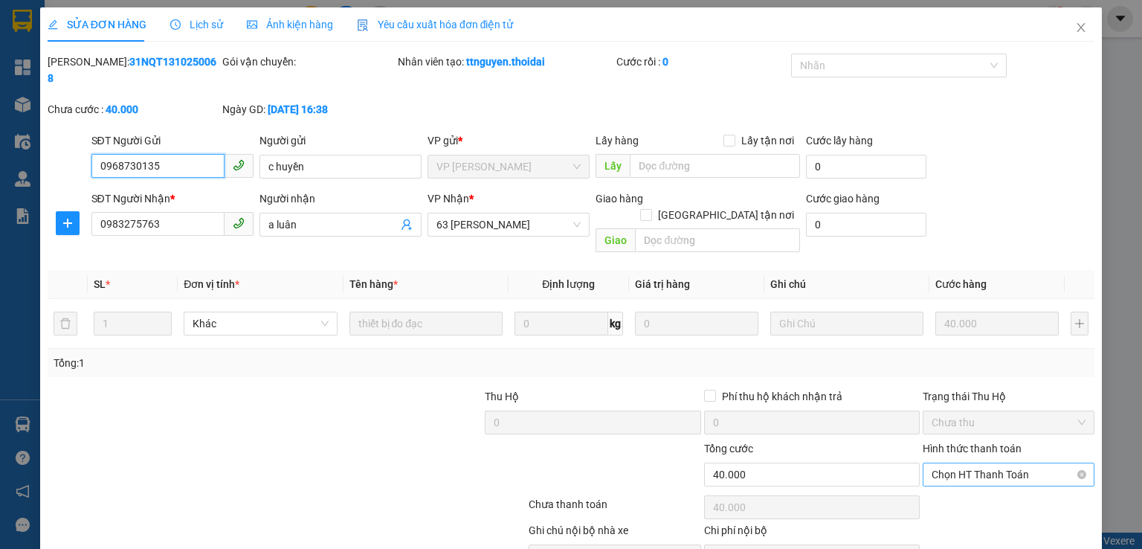
click at [950, 463] on span "Chọn HT Thanh Toán" at bounding box center [1009, 474] width 154 height 22
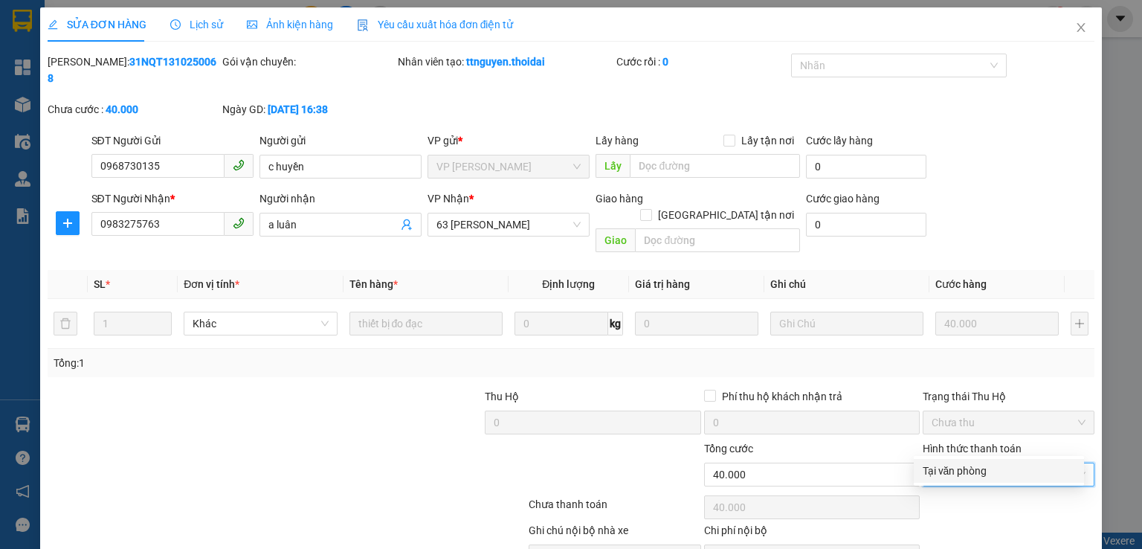
click at [940, 469] on div "Tại văn phòng" at bounding box center [999, 471] width 152 height 16
type input "0"
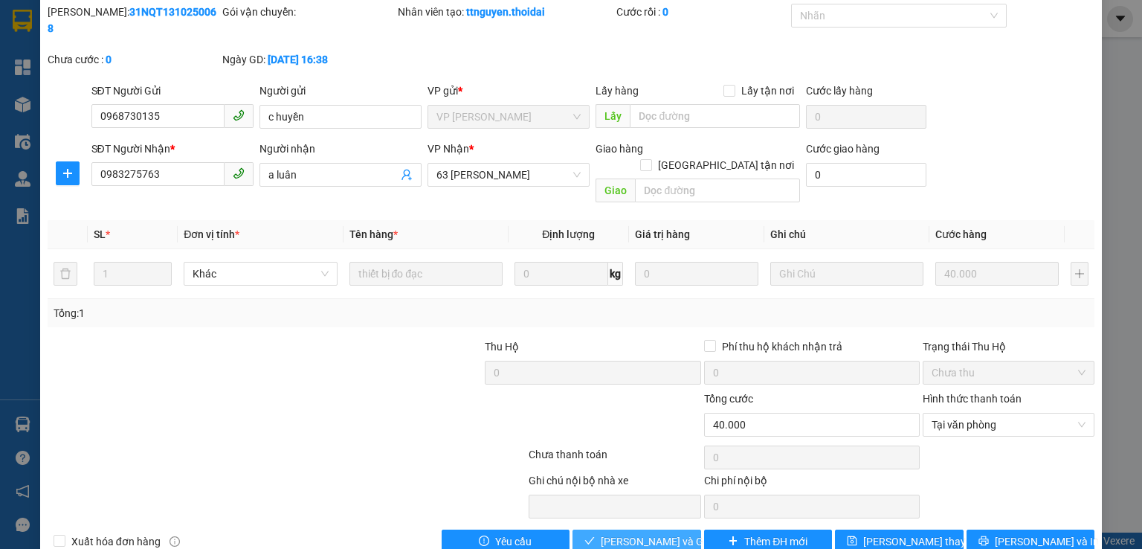
click at [637, 533] on span "[PERSON_NAME] và Giao hàng" at bounding box center [672, 541] width 143 height 16
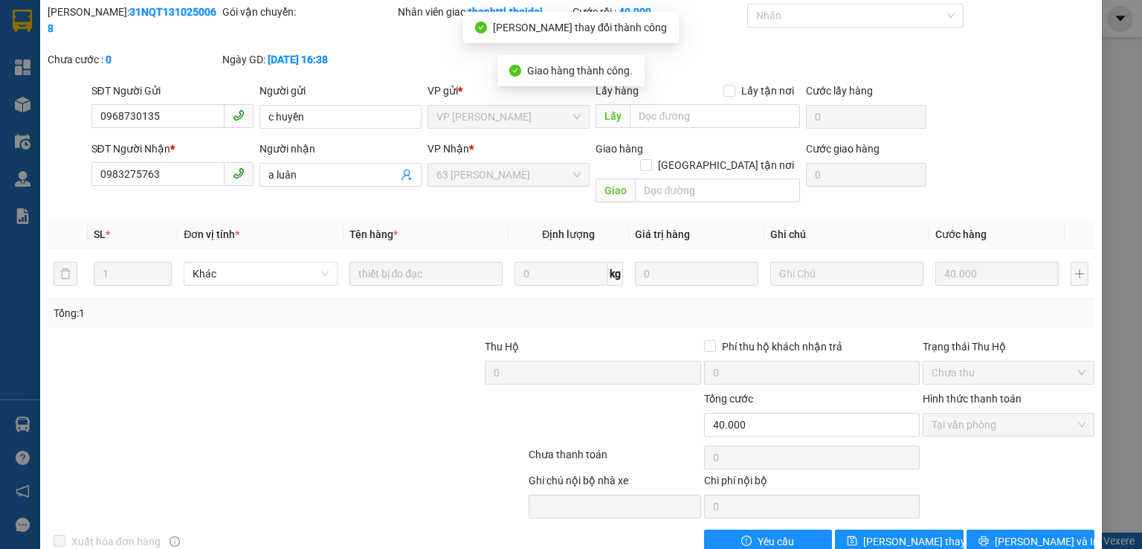
scroll to position [0, 0]
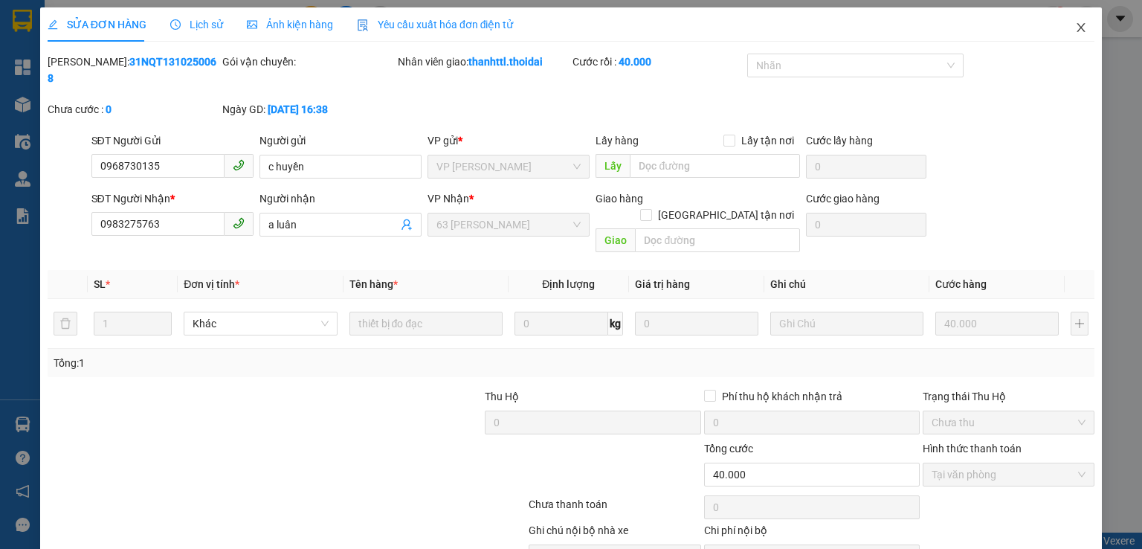
click at [1075, 26] on icon "close" at bounding box center [1081, 28] width 12 height 12
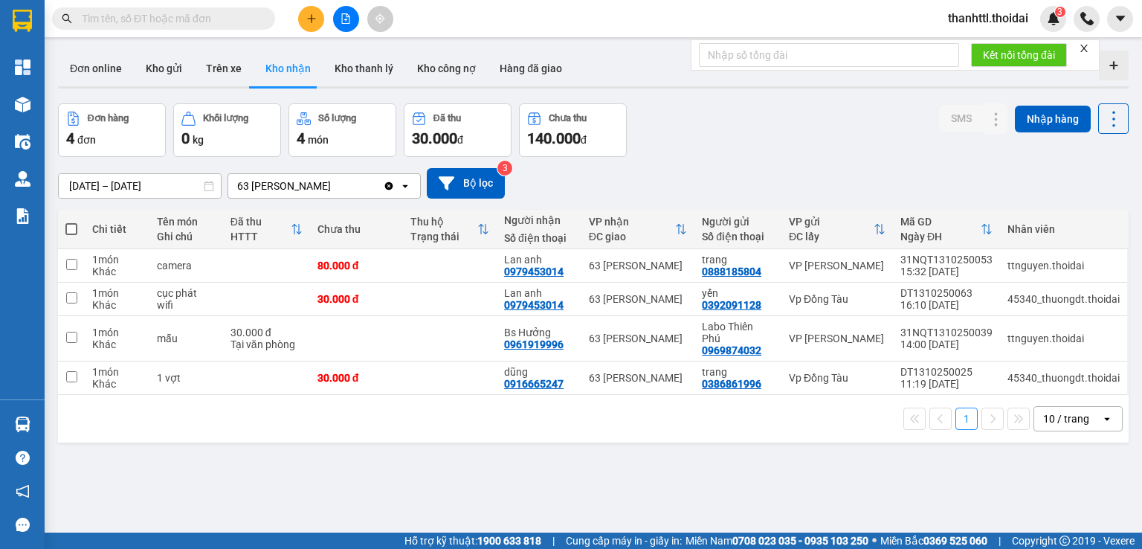
drag, startPoint x: 954, startPoint y: 332, endPoint x: 943, endPoint y: 149, distance: 184.0
click at [943, 149] on div "ver 1.8.147 Đơn online Kho gửi Trên xe Kho nhận Kho thanh lý Kho công nợ Hàng đ…" at bounding box center [593, 319] width 1083 height 549
click at [962, 373] on icon at bounding box center [967, 378] width 10 height 10
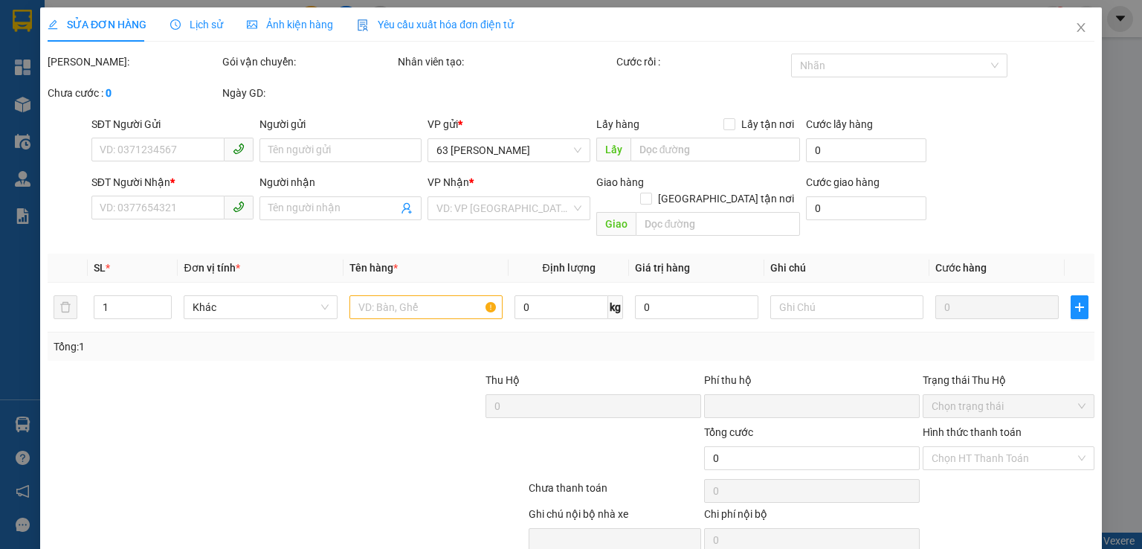
type input "0386861996"
type input "trang"
type input "0916665247"
type input "dũng"
type input "0"
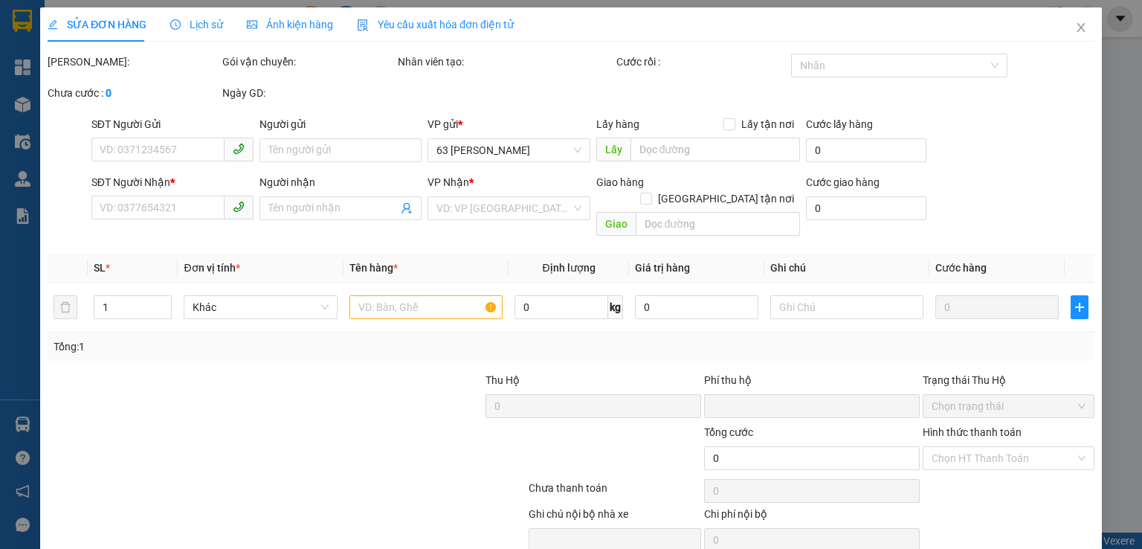
type input "30.000"
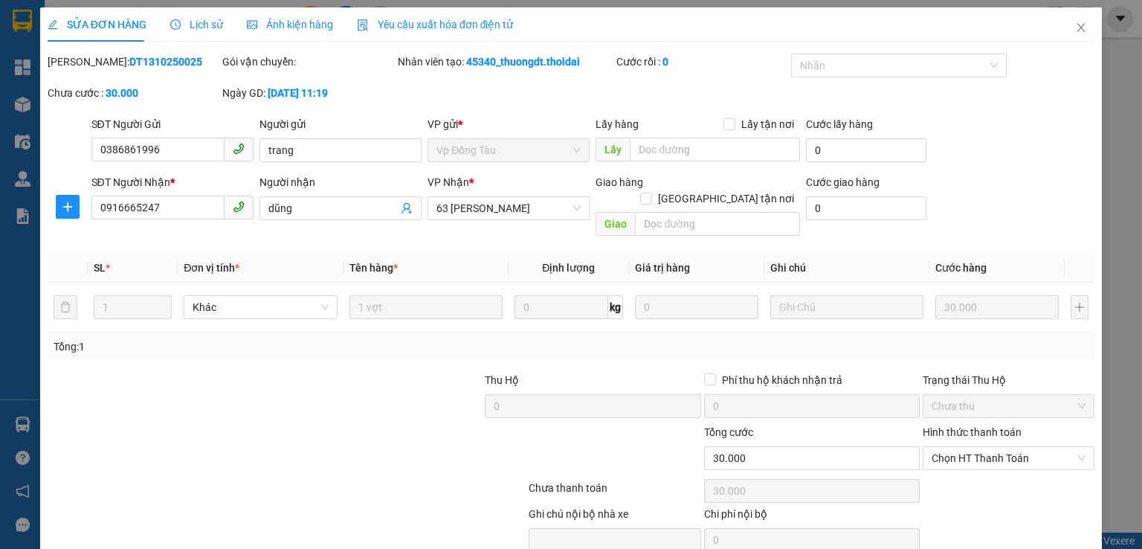
click at [205, 26] on span "Lịch sử" at bounding box center [196, 25] width 53 height 12
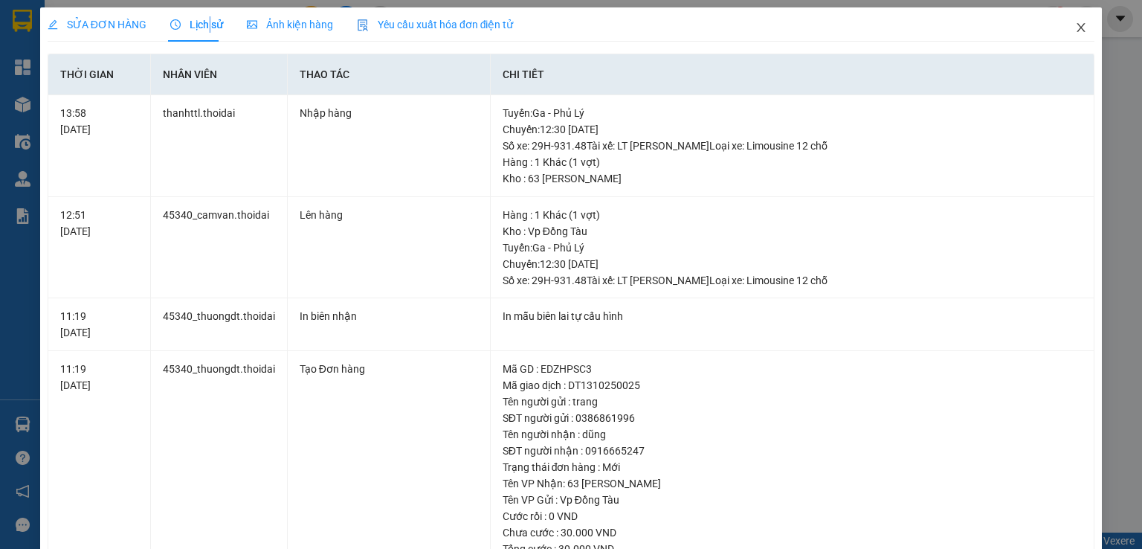
click at [1075, 26] on icon "close" at bounding box center [1081, 28] width 12 height 12
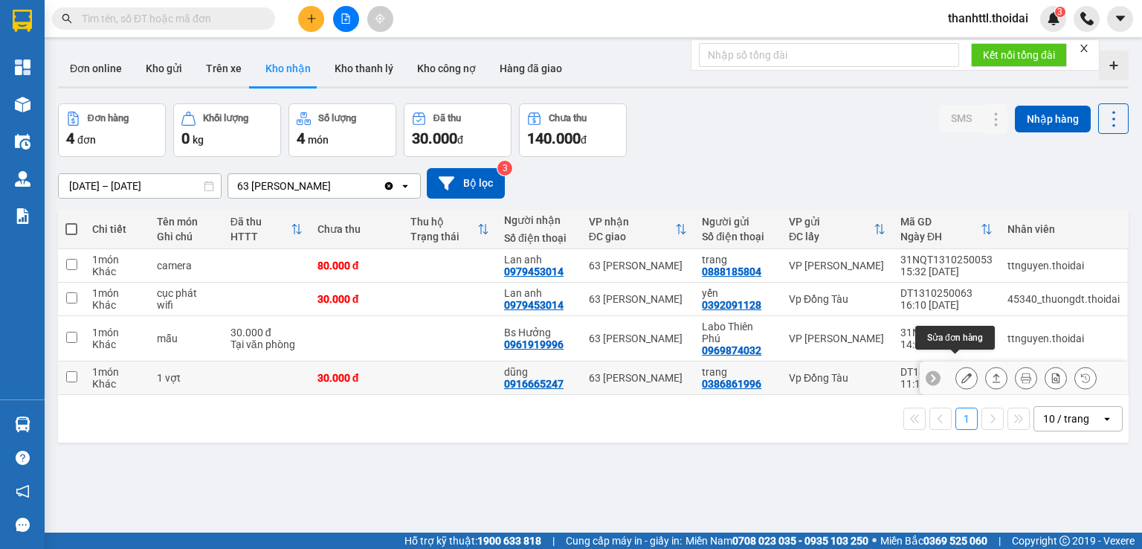
click at [962, 373] on icon at bounding box center [967, 378] width 10 height 10
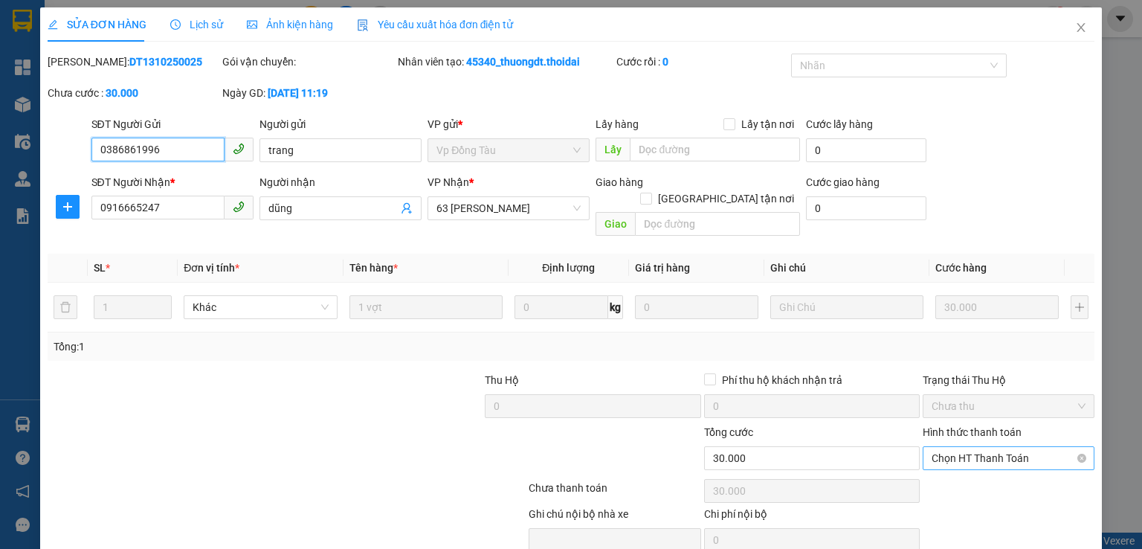
click at [958, 447] on span "Chọn HT Thanh Toán" at bounding box center [1009, 458] width 154 height 22
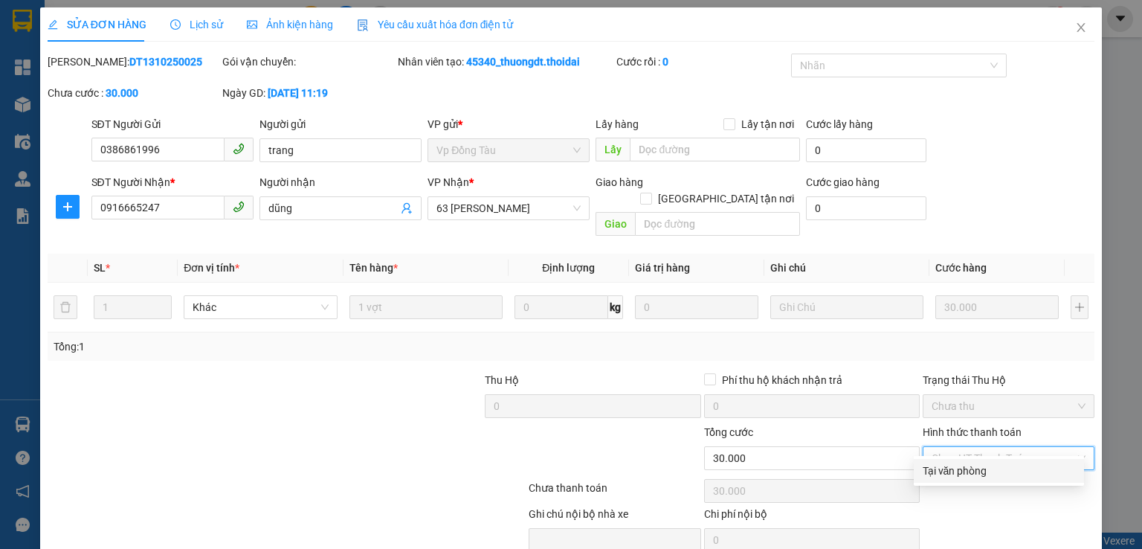
click at [946, 469] on div "Tại văn phòng" at bounding box center [999, 471] width 152 height 16
type input "0"
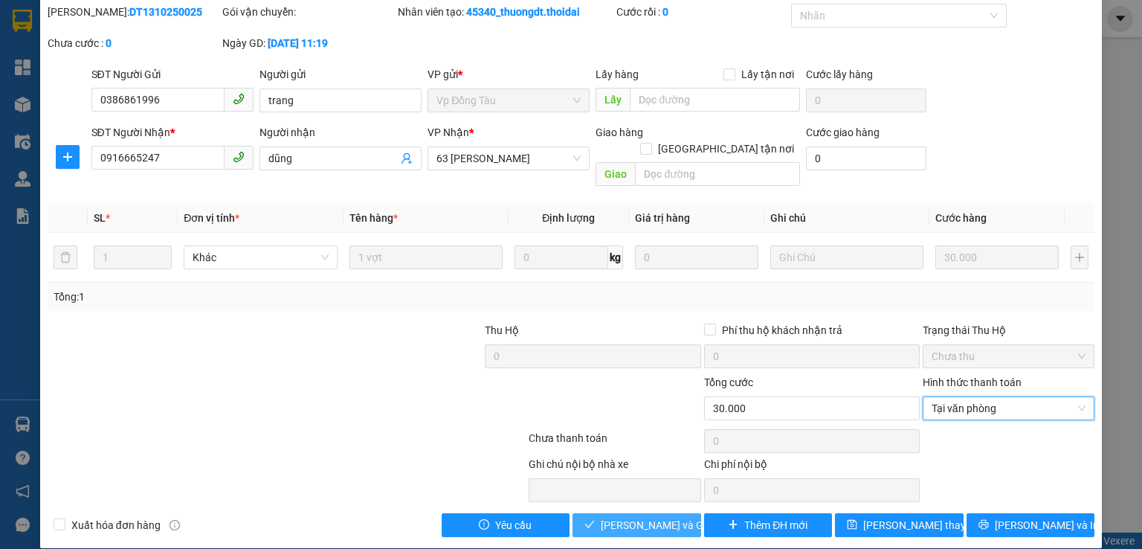
click at [669, 517] on span "[PERSON_NAME] và Giao hàng" at bounding box center [672, 525] width 143 height 16
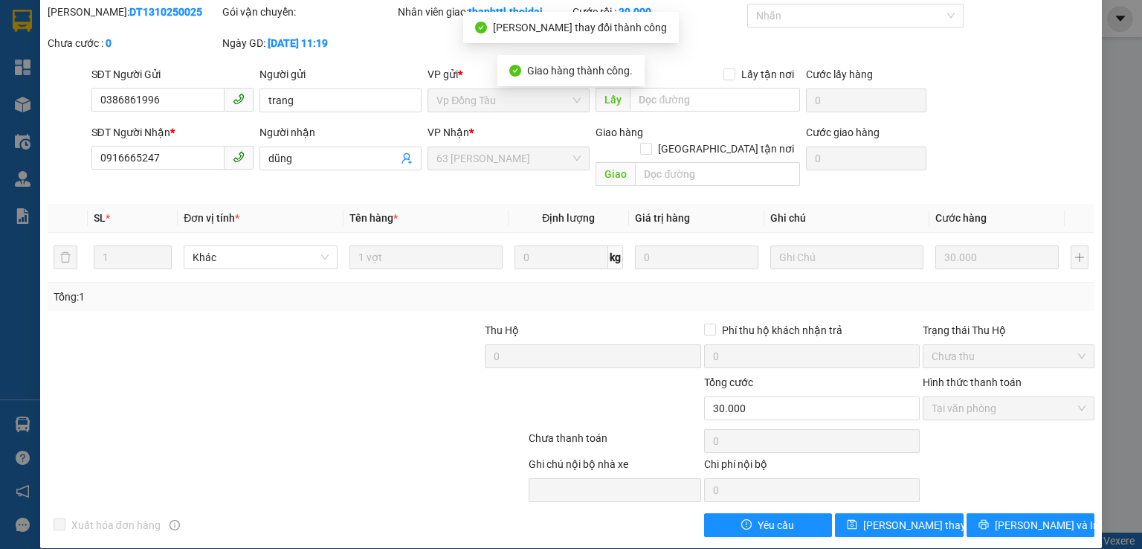
scroll to position [0, 0]
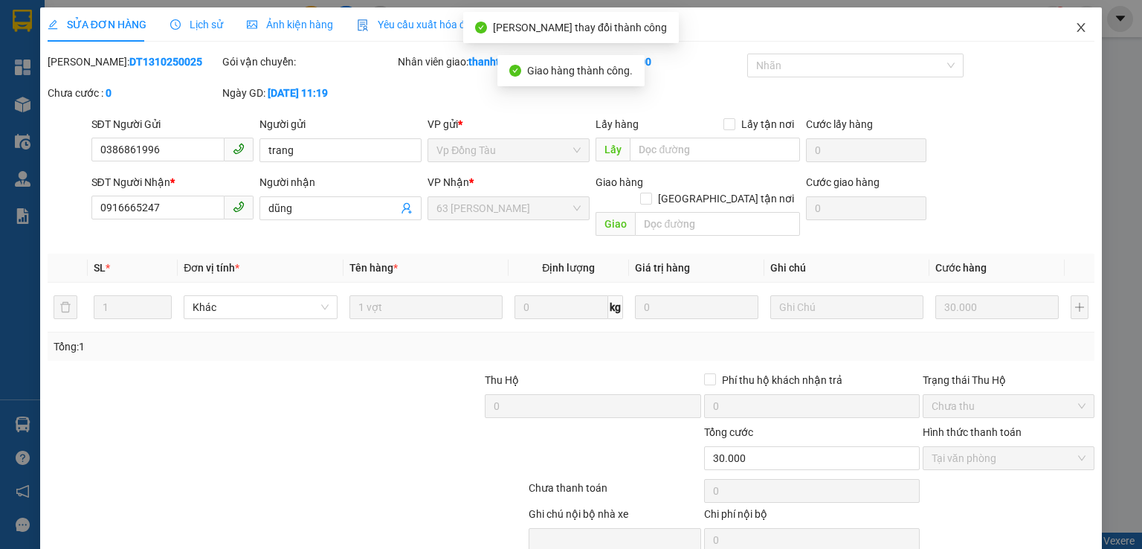
click at [1077, 25] on span "Close" at bounding box center [1082, 28] width 42 height 42
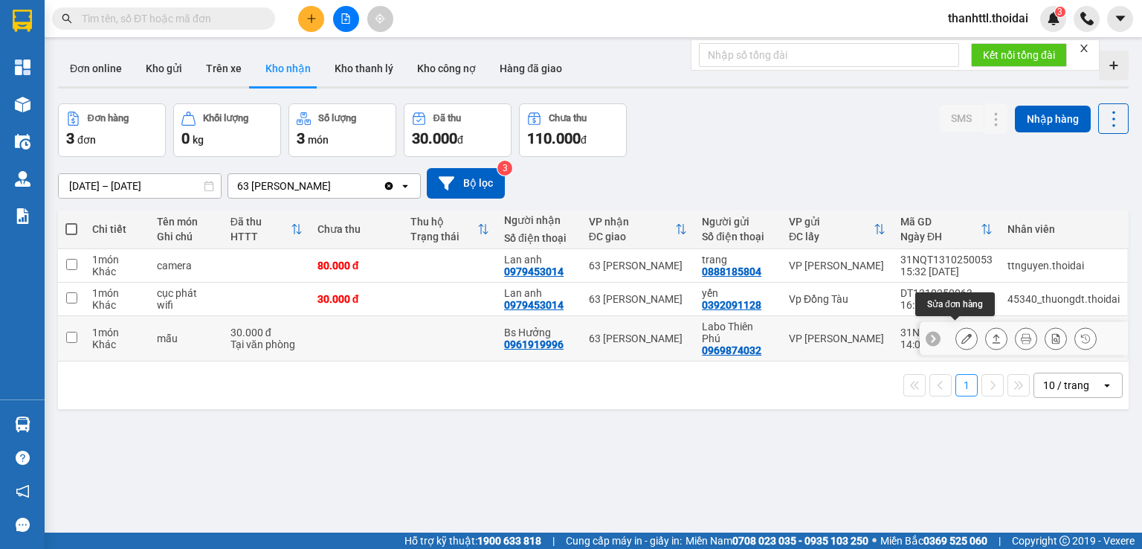
click at [962, 334] on icon at bounding box center [967, 338] width 10 height 10
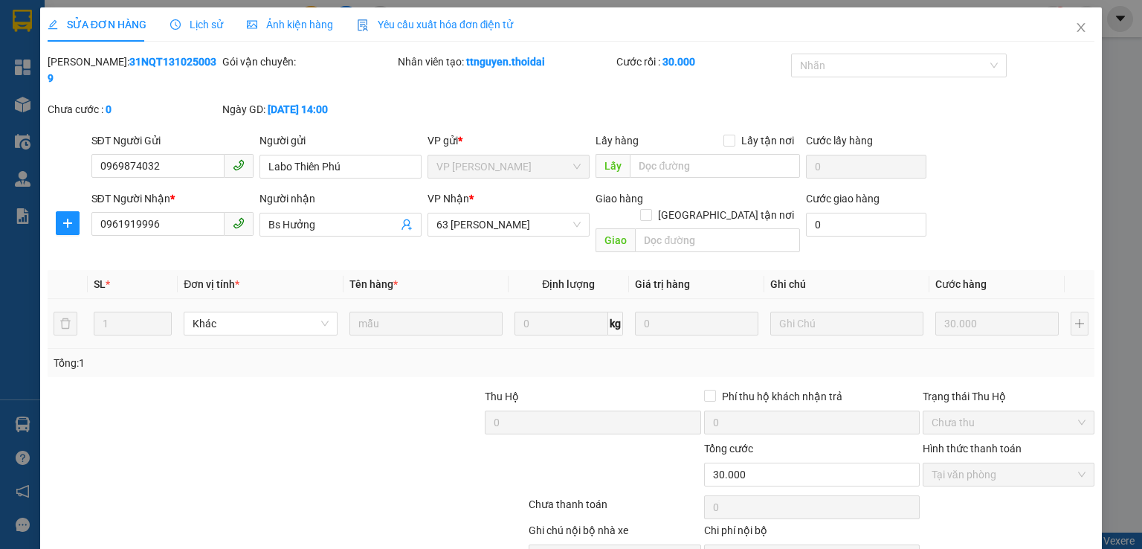
click at [190, 25] on span "Lịch sử" at bounding box center [196, 25] width 53 height 12
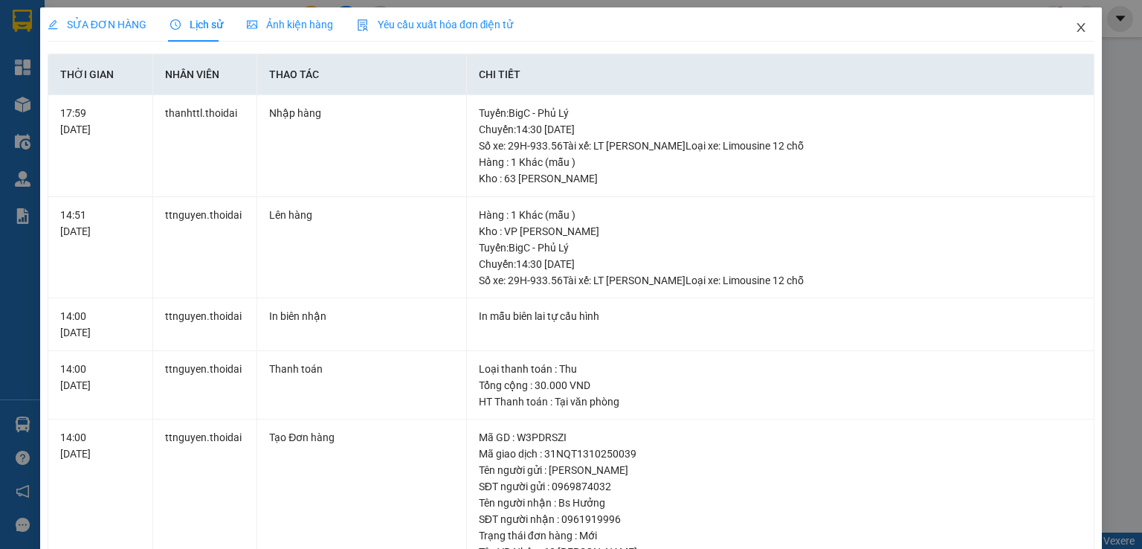
click at [1075, 29] on icon "close" at bounding box center [1081, 28] width 12 height 12
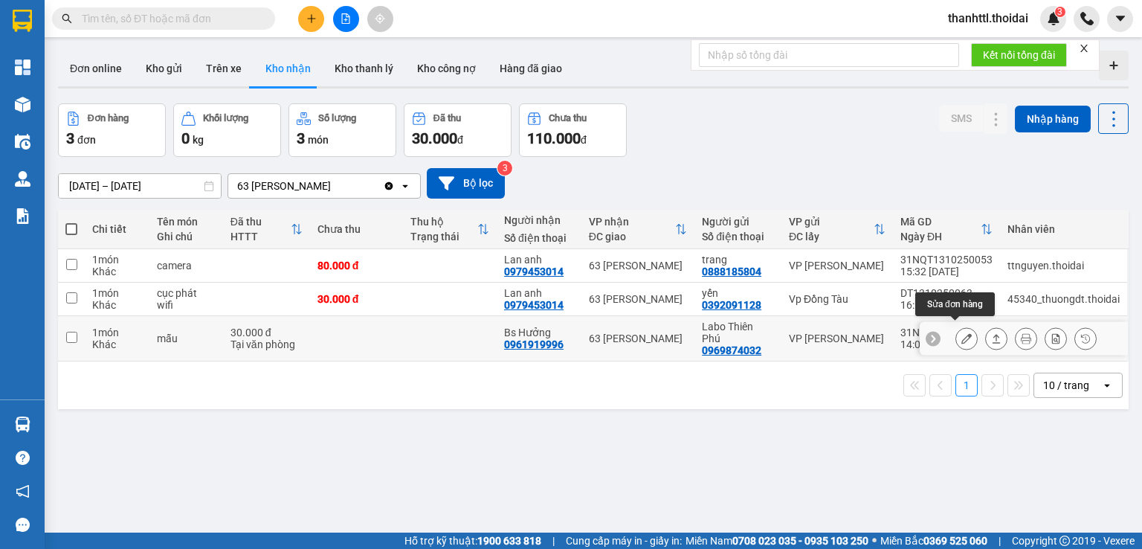
click at [962, 333] on icon at bounding box center [967, 338] width 10 height 10
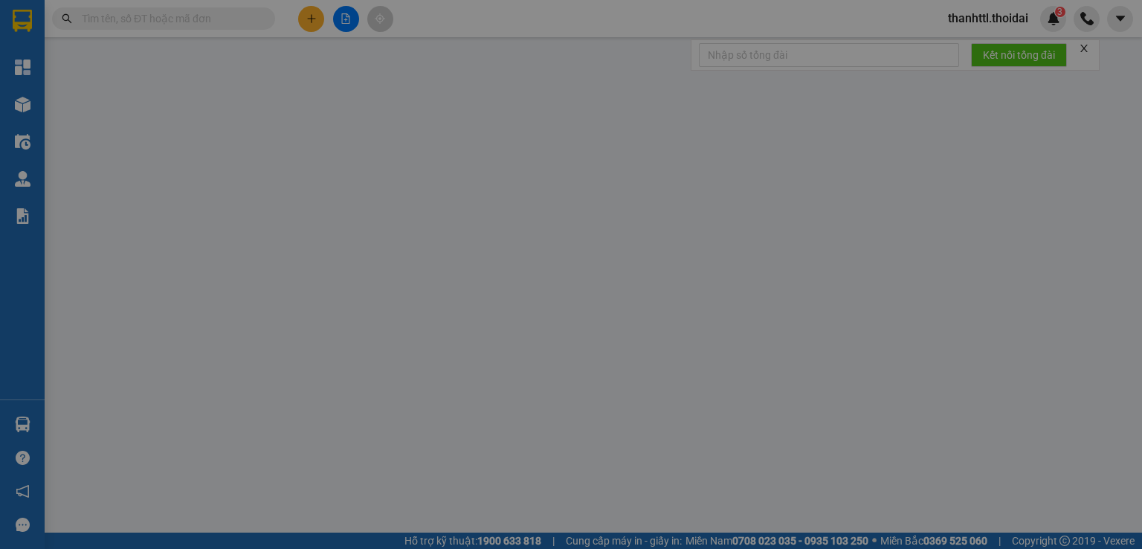
type input "0969874032"
type input "Labo Thiên Phú"
type input "0961919996"
type input "Bs Hưởng"
type input "0"
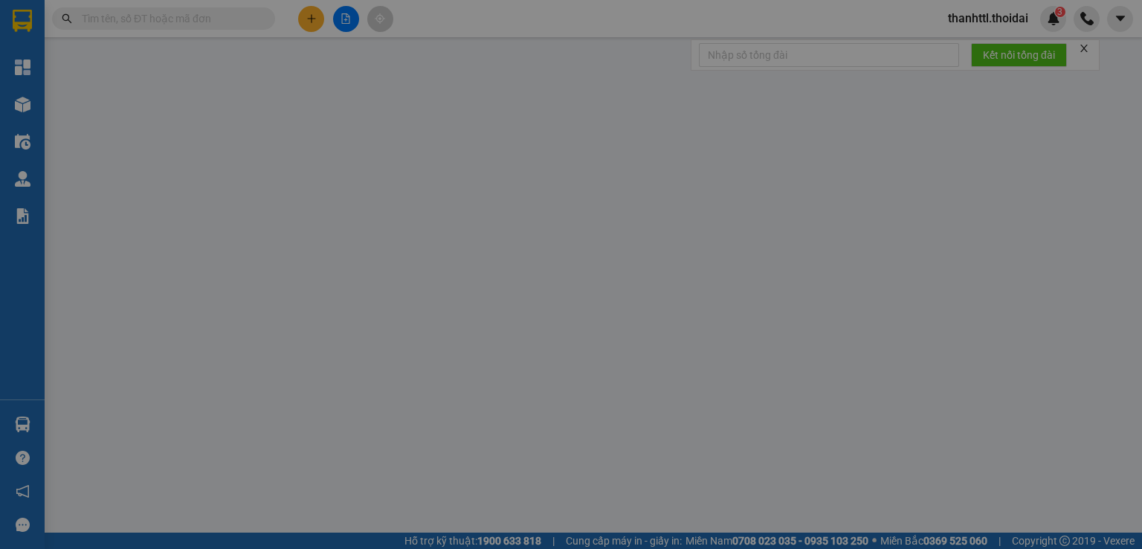
type input "30.000"
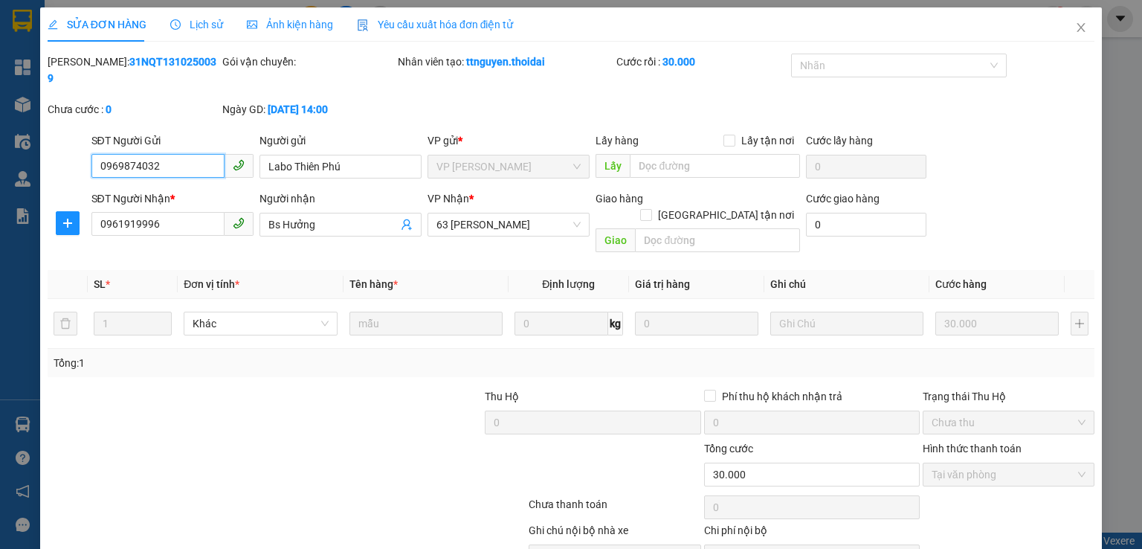
scroll to position [50, 0]
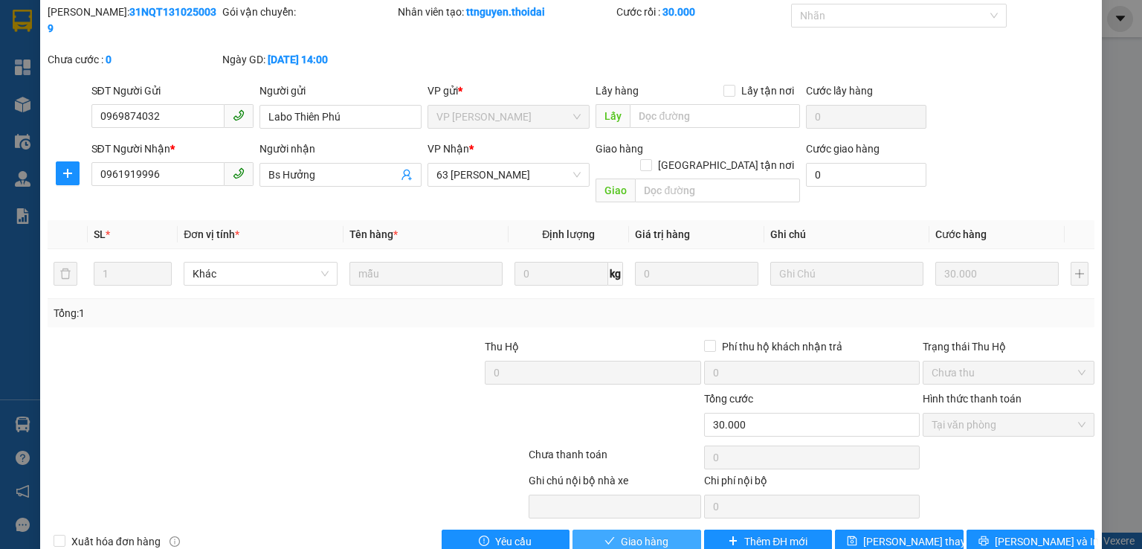
click at [644, 533] on span "Giao hàng" at bounding box center [645, 541] width 48 height 16
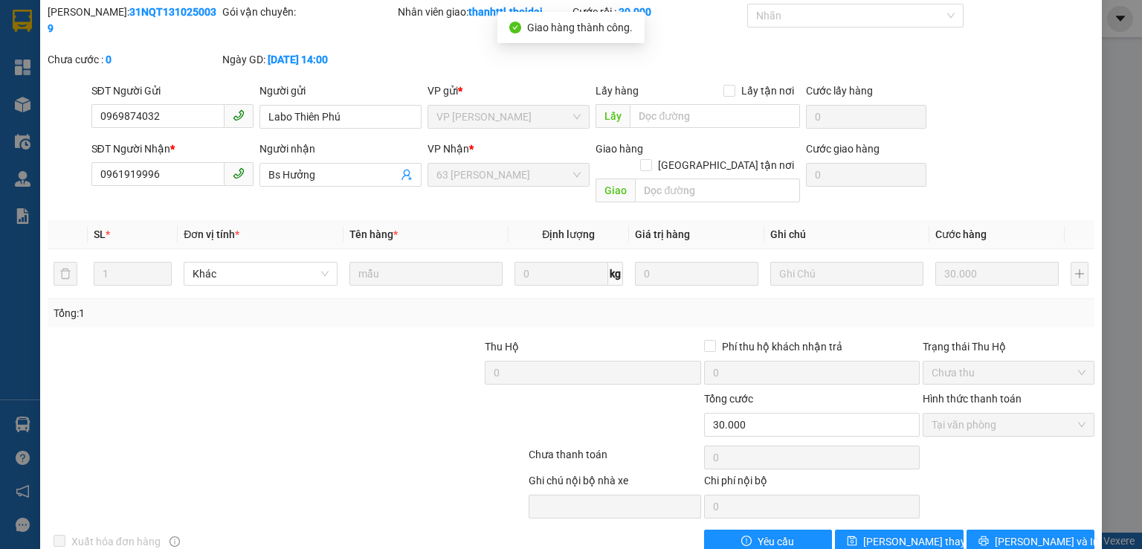
scroll to position [0, 0]
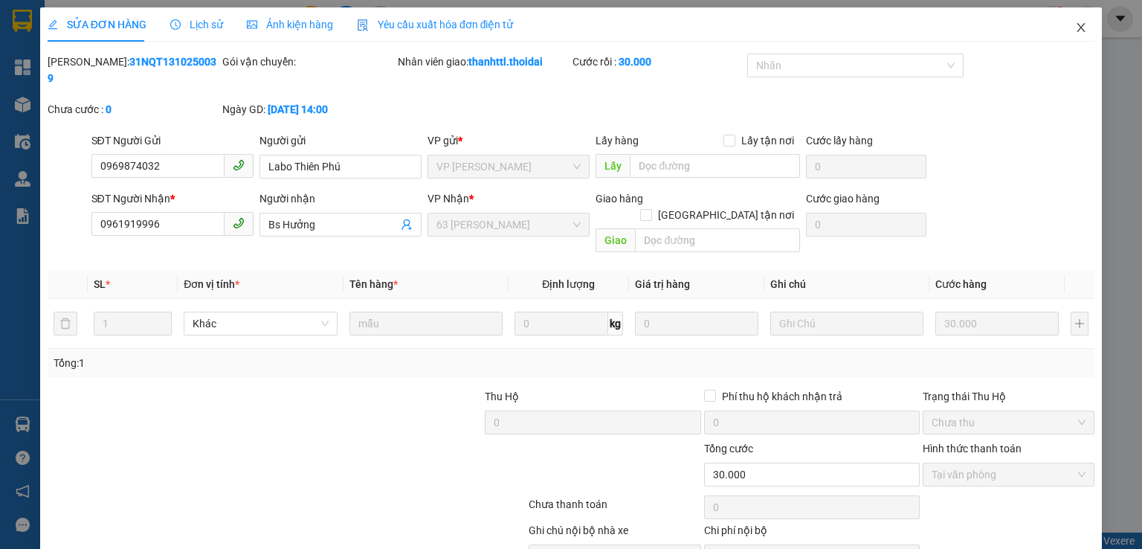
click at [1078, 28] on icon "close" at bounding box center [1082, 27] width 8 height 9
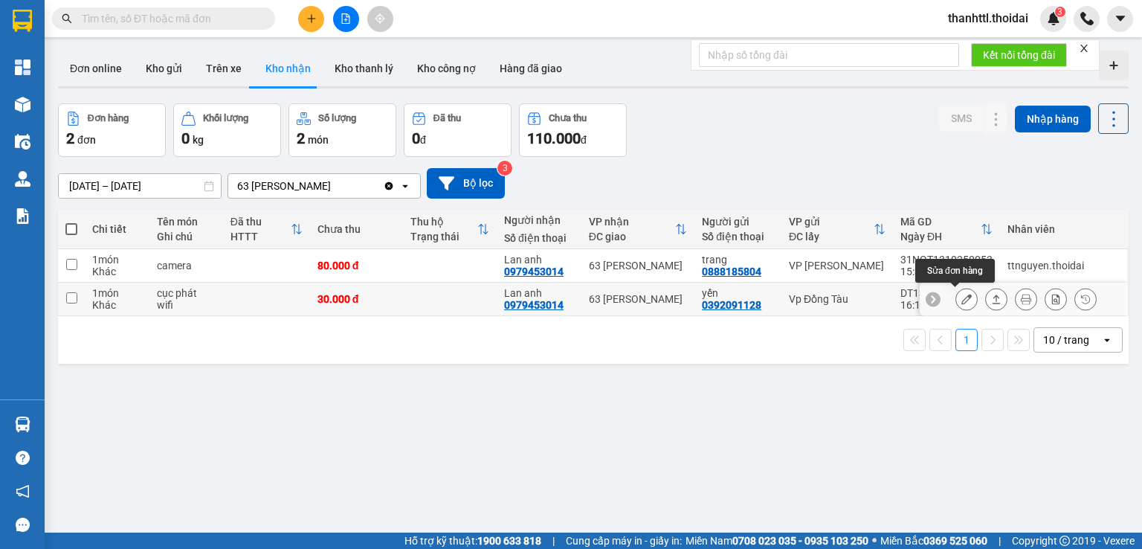
click at [962, 301] on icon at bounding box center [967, 299] width 10 height 10
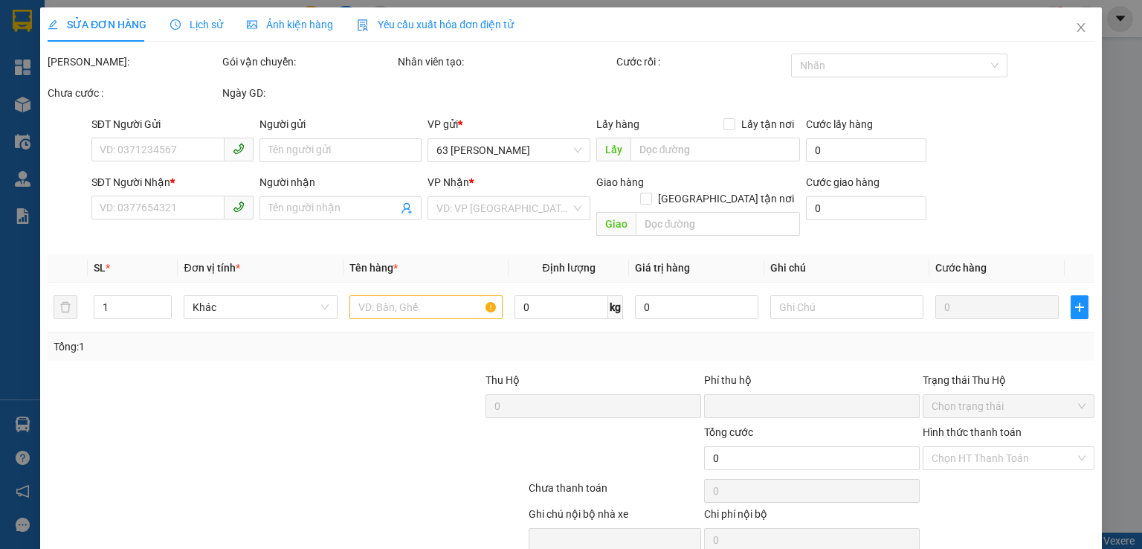
type input "0392091128"
type input "yến"
type input "0979453014"
type input "Lan anh"
type input "0"
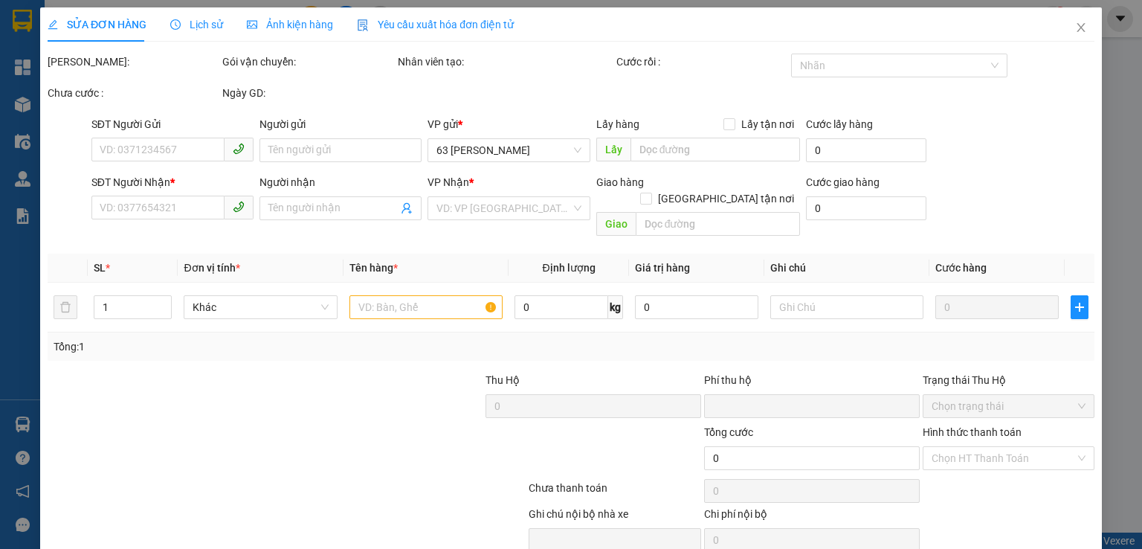
type input "30.000"
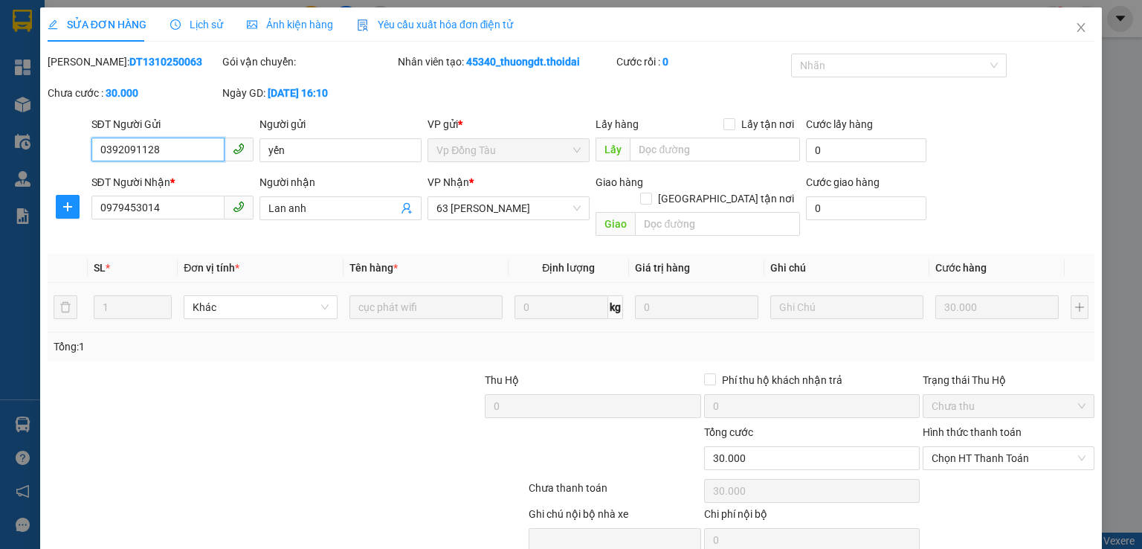
scroll to position [50, 0]
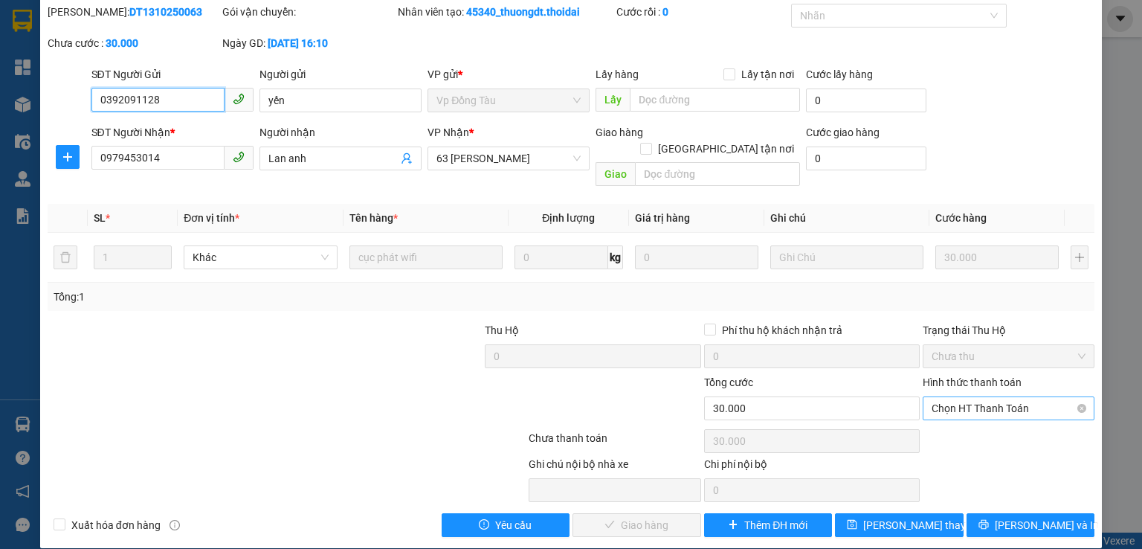
click at [932, 397] on span "Chọn HT Thanh Toán" at bounding box center [1009, 408] width 154 height 22
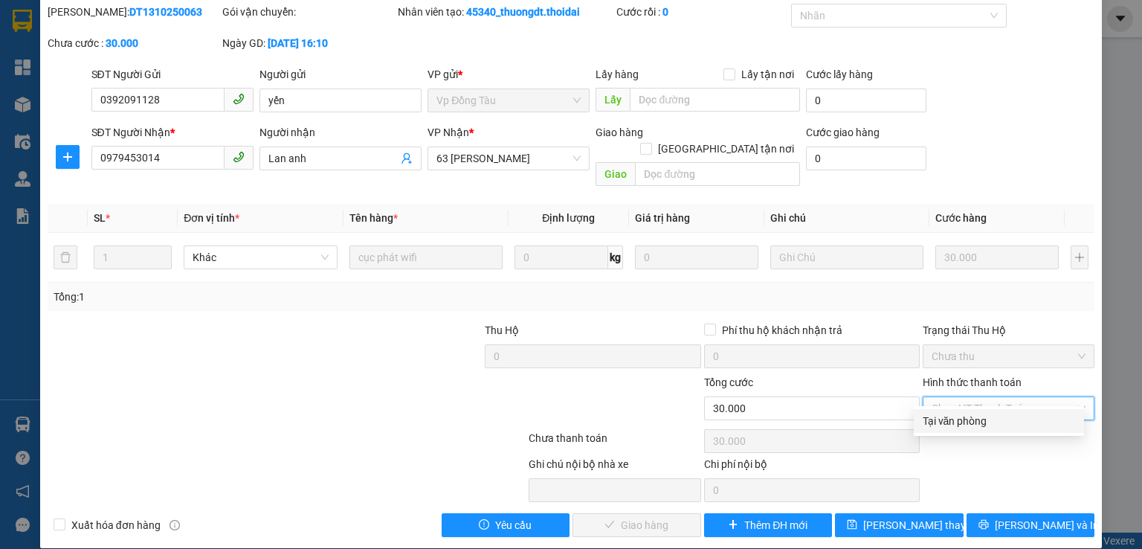
click at [933, 422] on div "Tại văn phòng" at bounding box center [999, 421] width 152 height 16
type input "0"
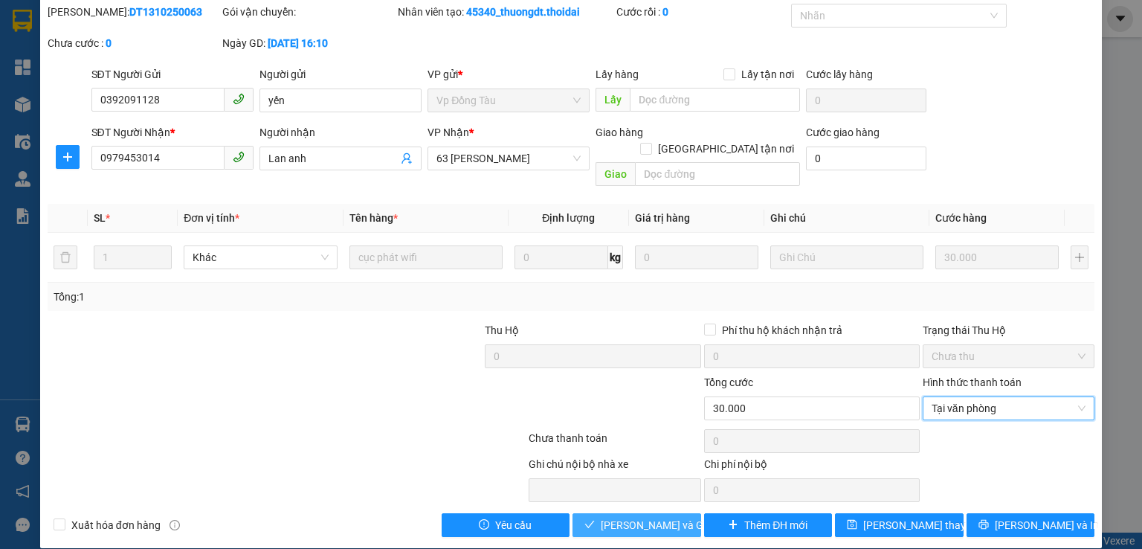
click at [652, 517] on span "[PERSON_NAME] và Giao hàng" at bounding box center [672, 525] width 143 height 16
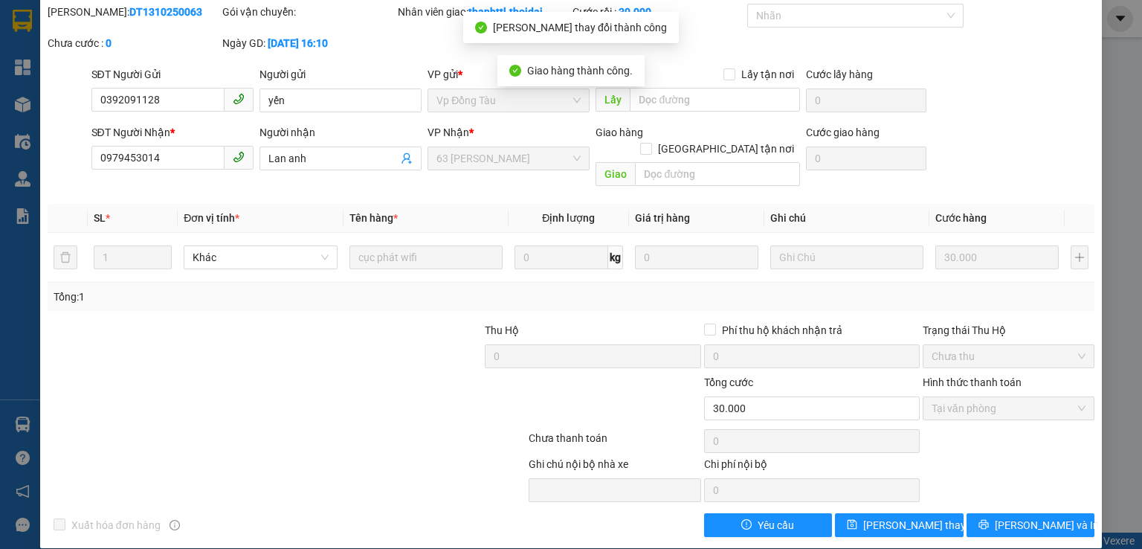
scroll to position [0, 0]
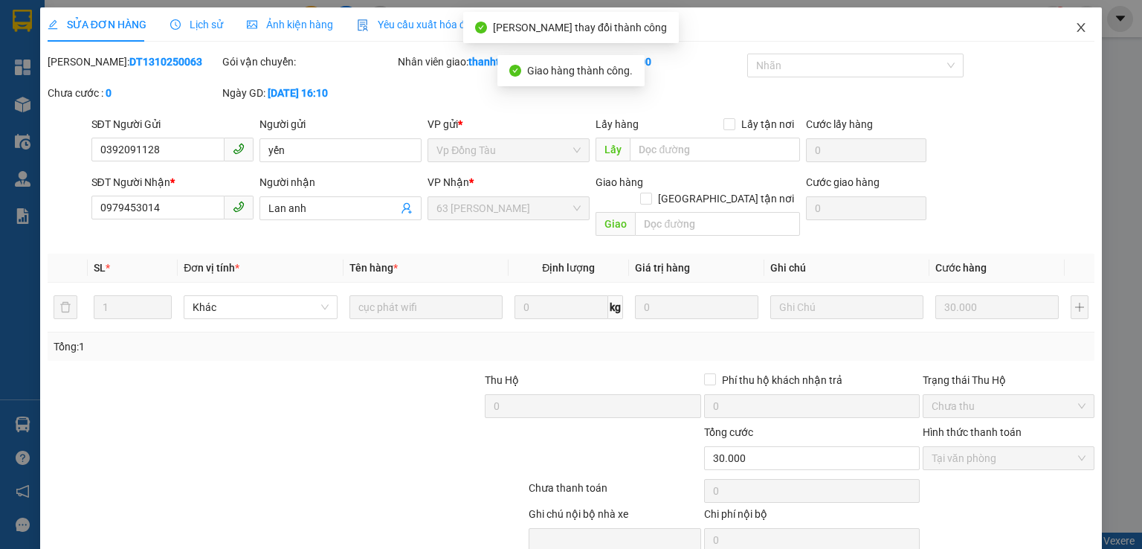
click at [1075, 25] on icon "close" at bounding box center [1081, 28] width 12 height 12
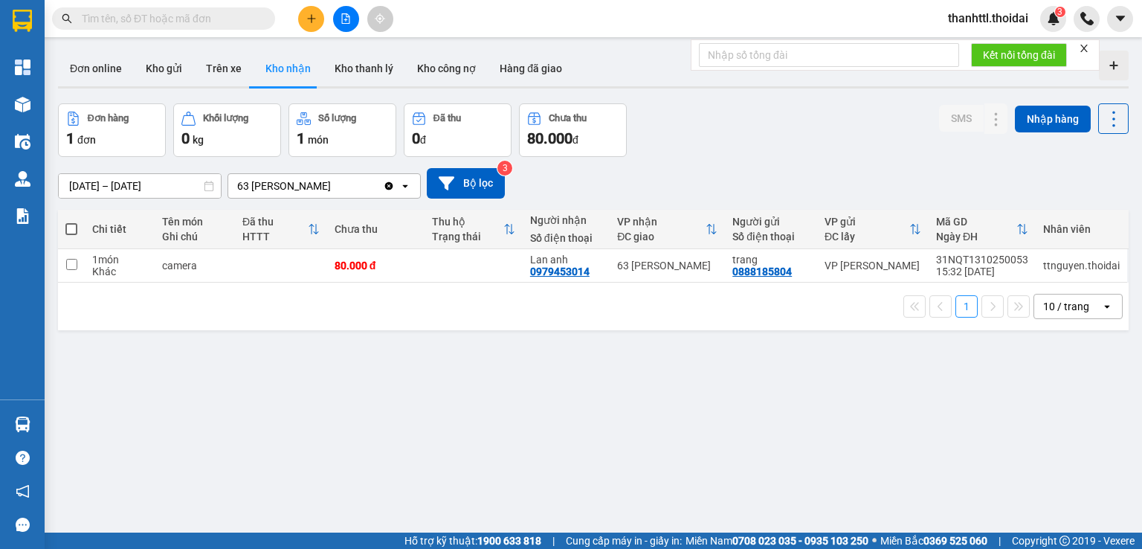
click at [96, 188] on input "[DATE] – [DATE]" at bounding box center [140, 186] width 162 height 24
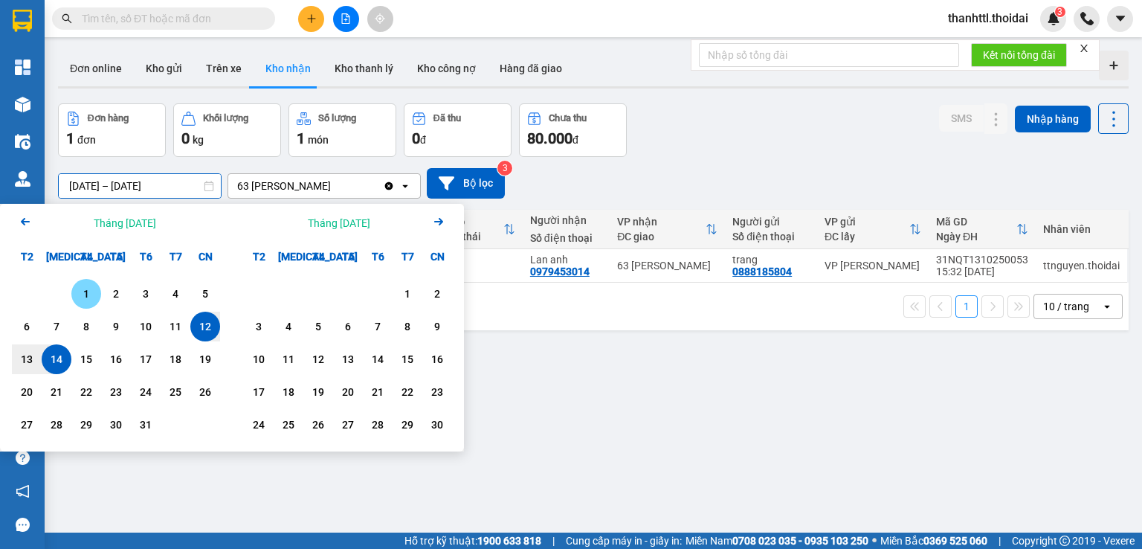
click at [89, 295] on div "1" at bounding box center [86, 294] width 21 height 18
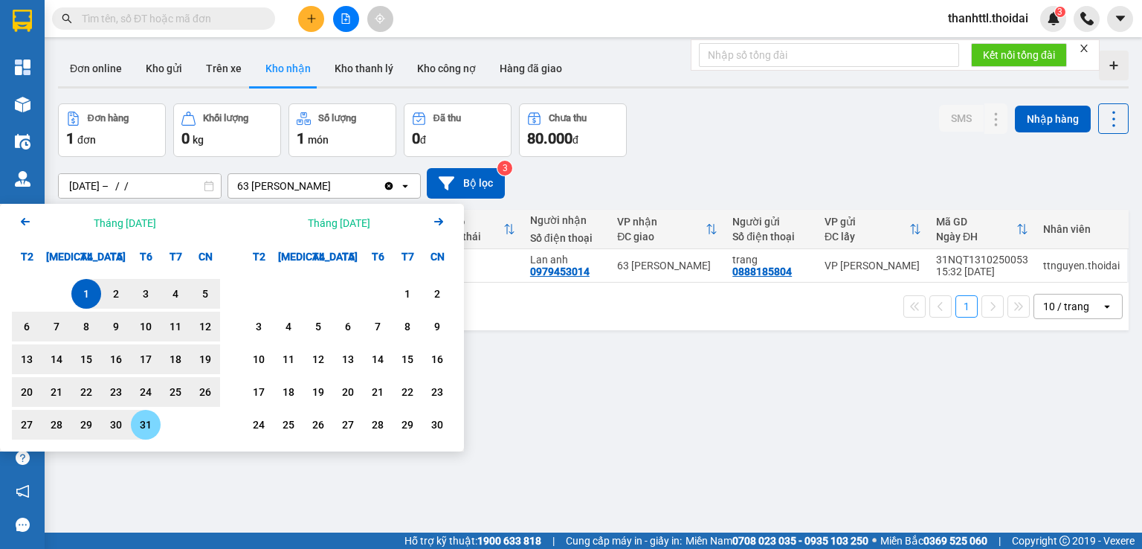
click at [153, 420] on div "31" at bounding box center [145, 425] width 21 height 18
type input "[DATE] – [DATE]"
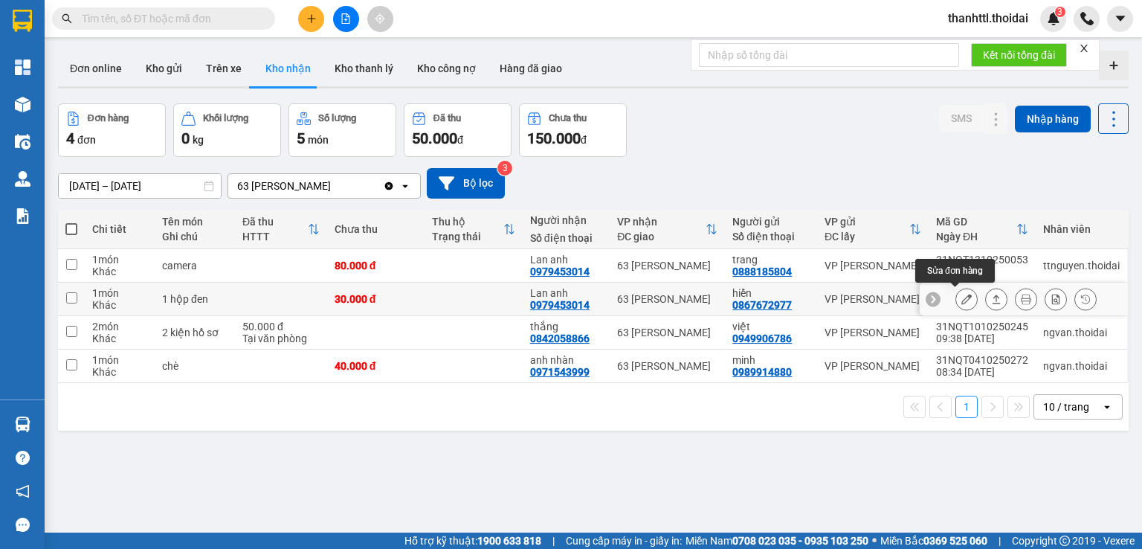
click at [962, 297] on icon at bounding box center [967, 299] width 10 height 10
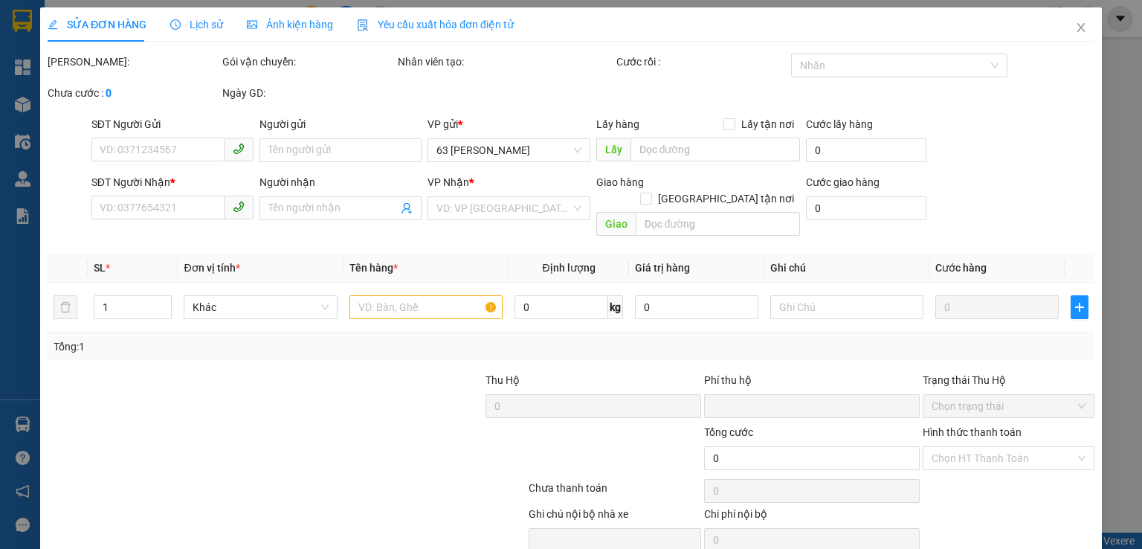
type input "0867672977"
type input "hiển"
type input "0979453014"
type input "Lan anh"
type input "0"
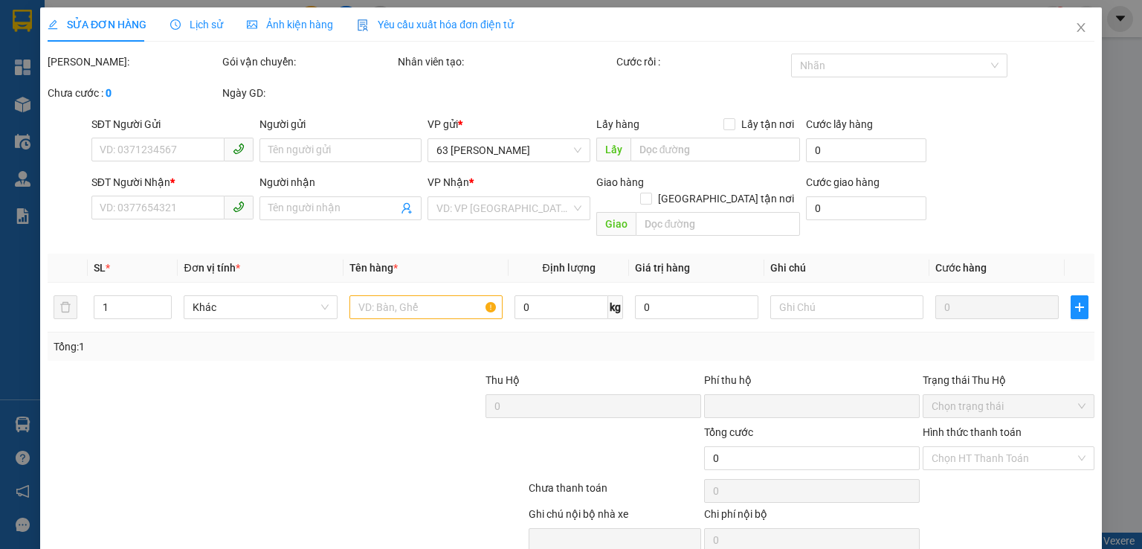
type input "30.000"
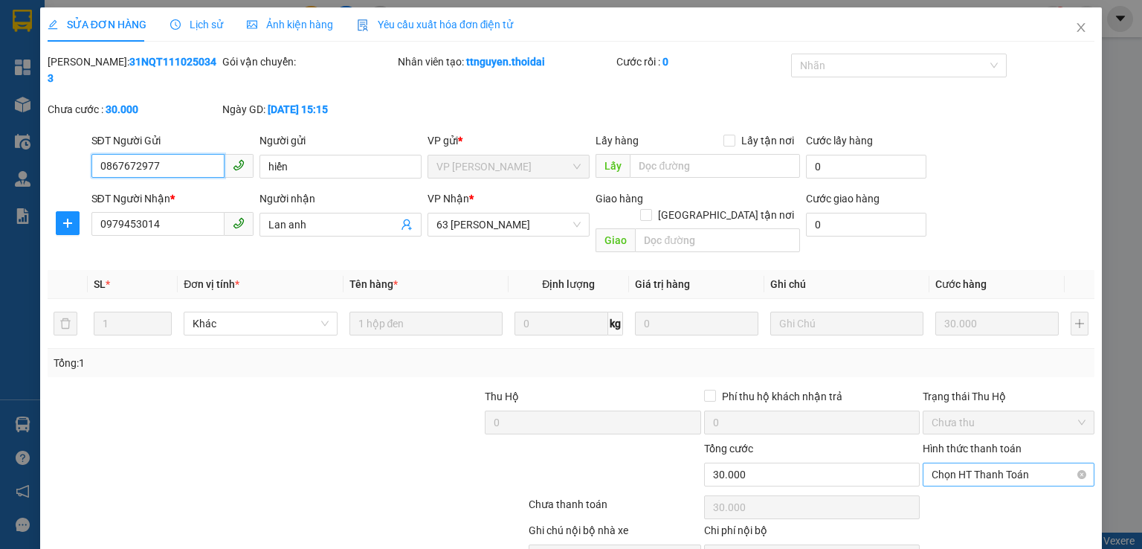
scroll to position [50, 0]
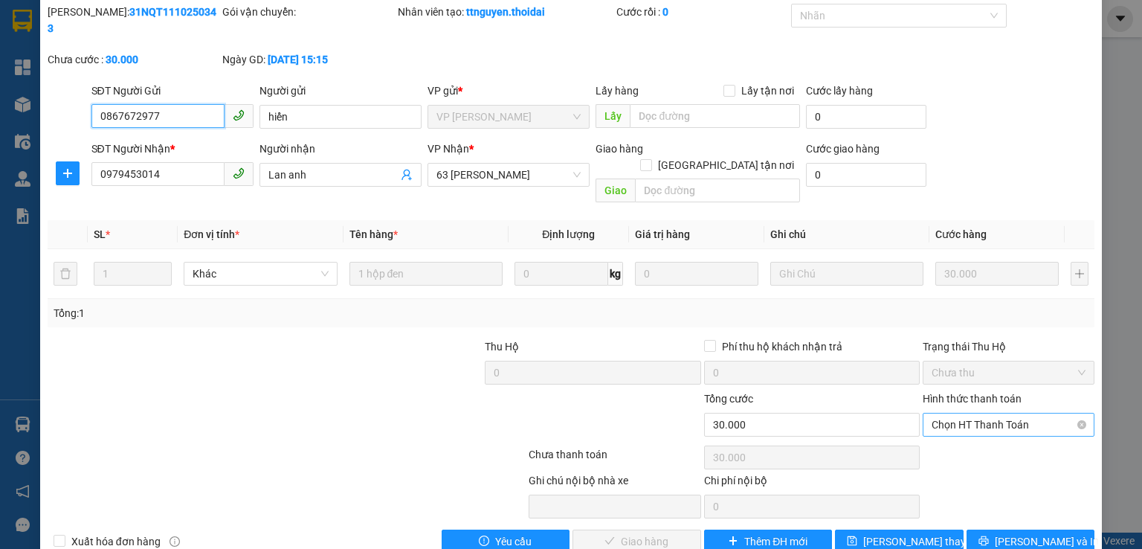
click at [951, 414] on span "Chọn HT Thanh Toán" at bounding box center [1009, 425] width 154 height 22
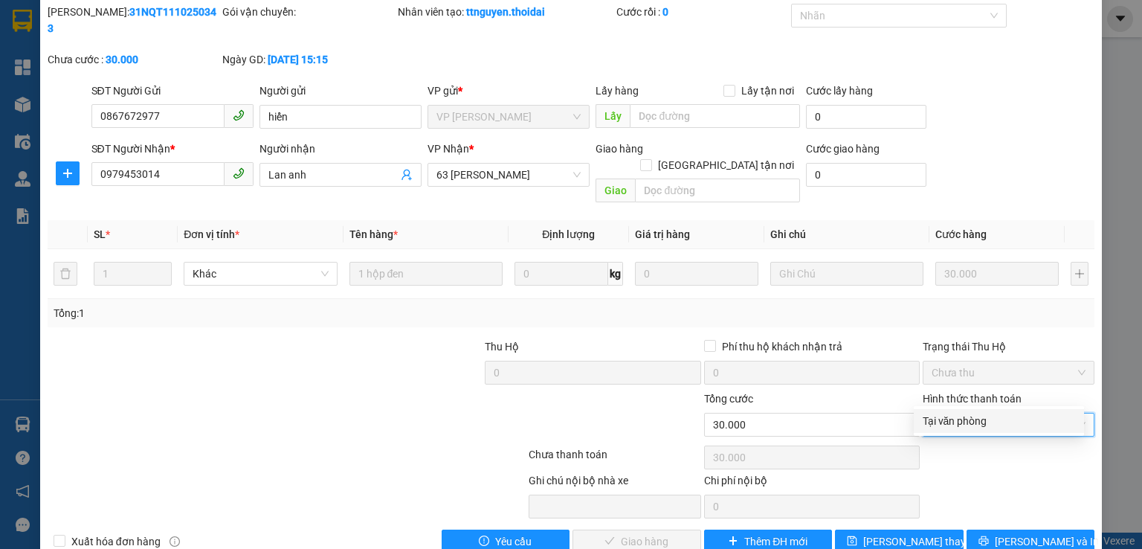
click at [948, 422] on div "Tại văn phòng" at bounding box center [999, 421] width 152 height 16
type input "0"
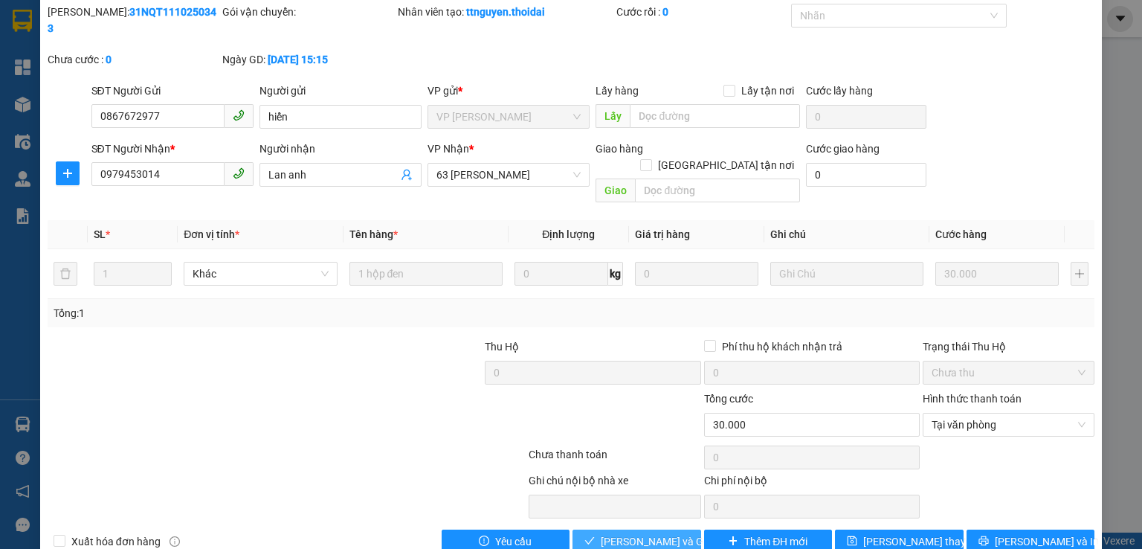
click at [641, 533] on span "[PERSON_NAME] và Giao hàng" at bounding box center [672, 541] width 143 height 16
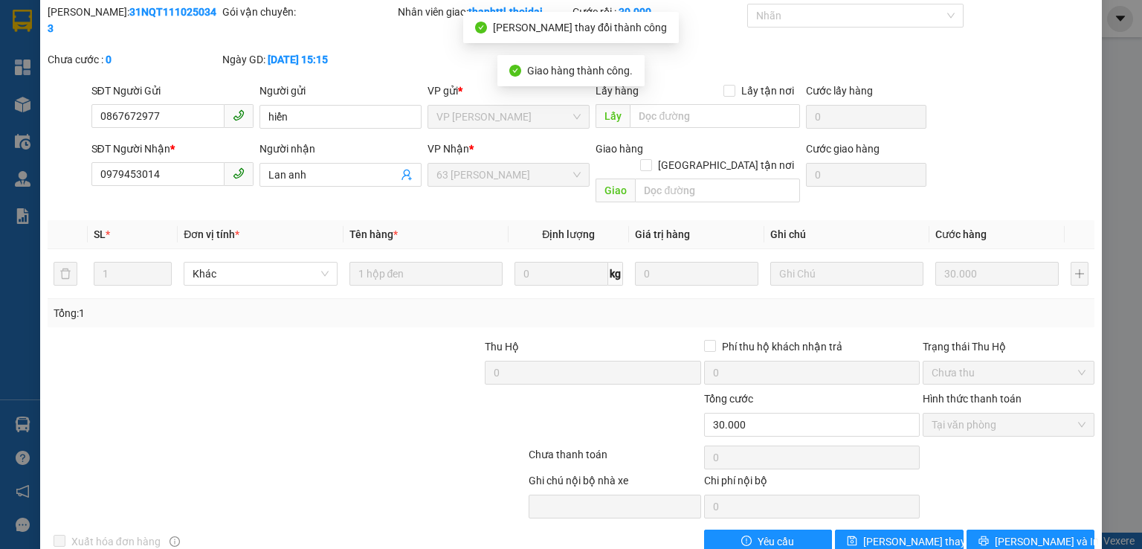
scroll to position [0, 0]
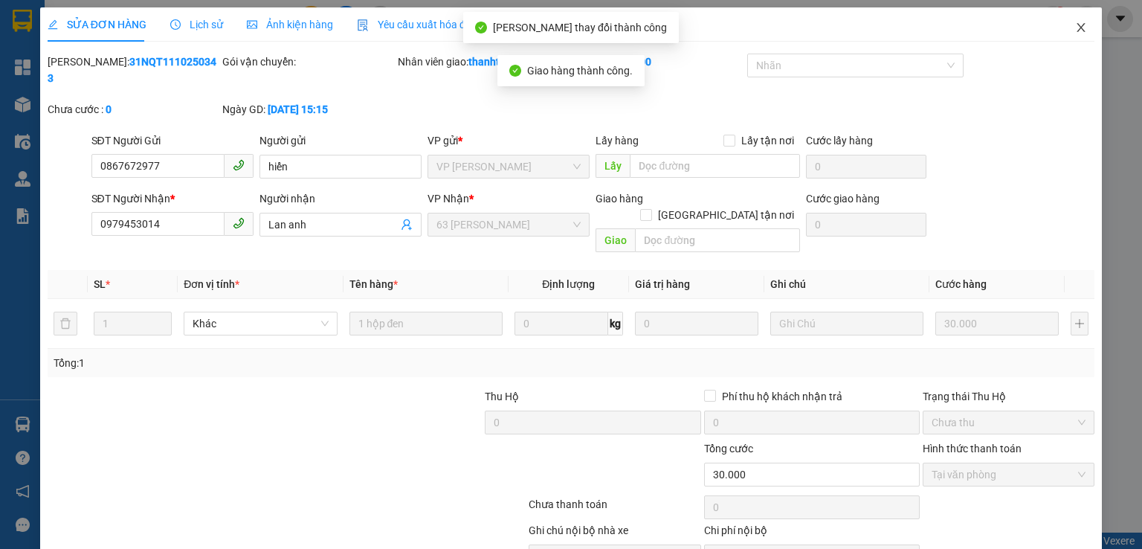
click at [1075, 28] on icon "close" at bounding box center [1081, 28] width 12 height 12
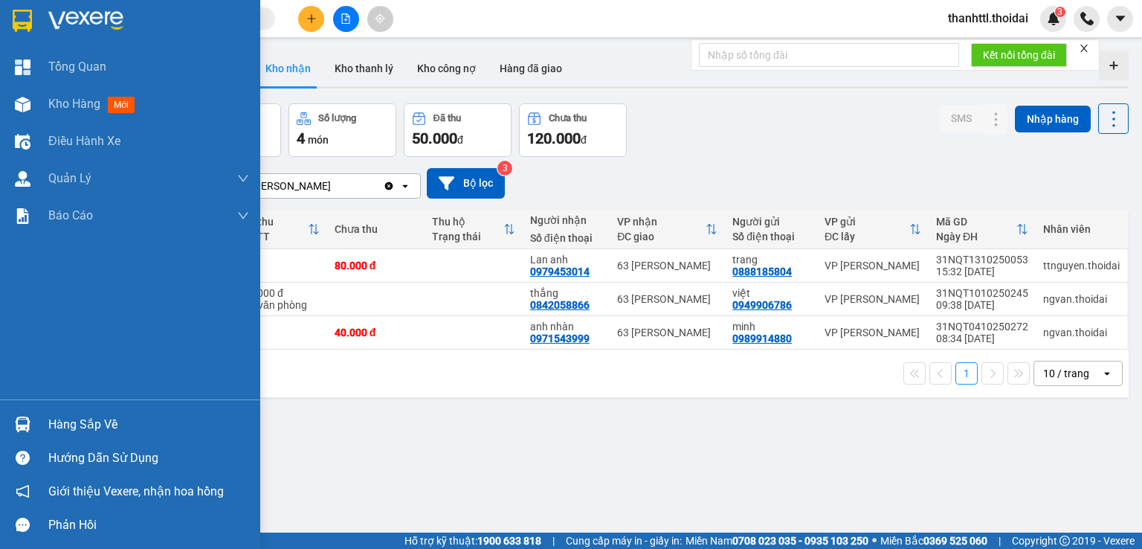
click at [73, 417] on div "Hàng sắp về" at bounding box center [148, 425] width 201 height 22
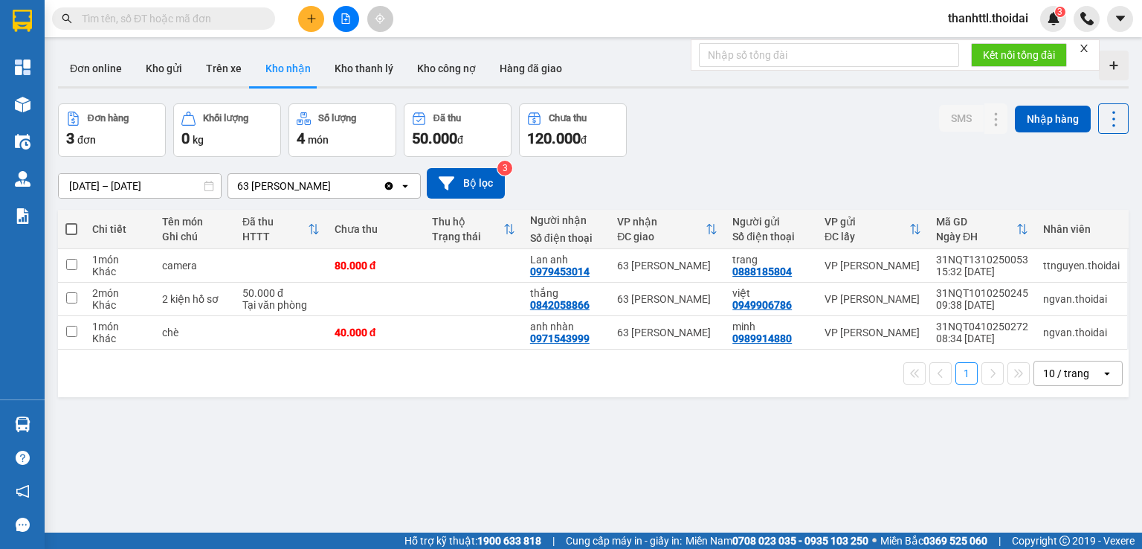
click at [744, 432] on section "Kết quả tìm kiếm ( 0 ) Bộ lọc No Data thanhttl.thoidai 3 Tổng Quan Kho hàng mới…" at bounding box center [571, 274] width 1142 height 549
click at [515, 71] on button "Hàng đã giao" at bounding box center [531, 69] width 86 height 36
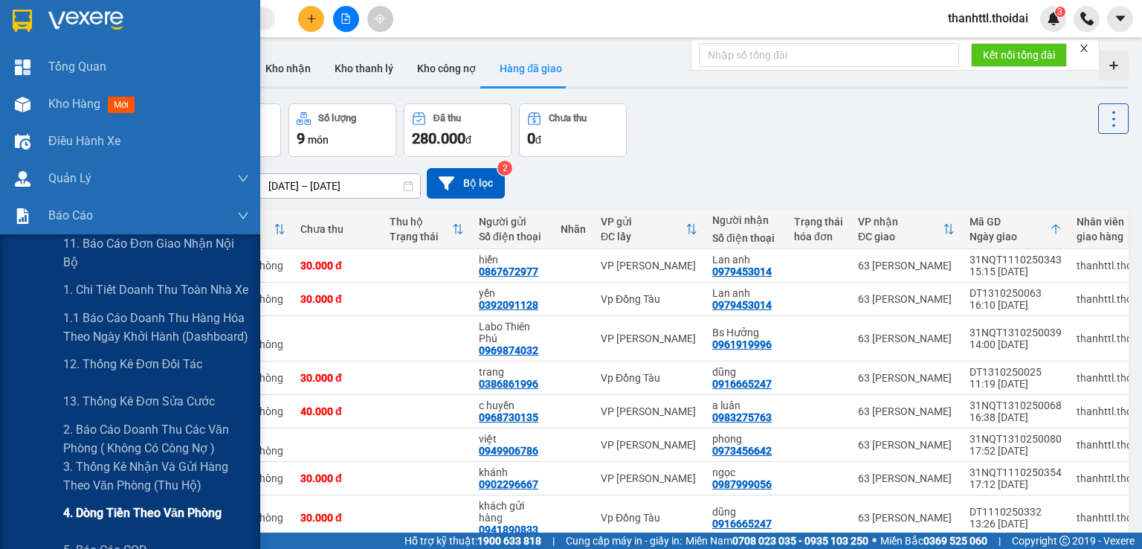
click at [107, 509] on span "4. Dòng tiền theo văn phòng" at bounding box center [142, 513] width 158 height 19
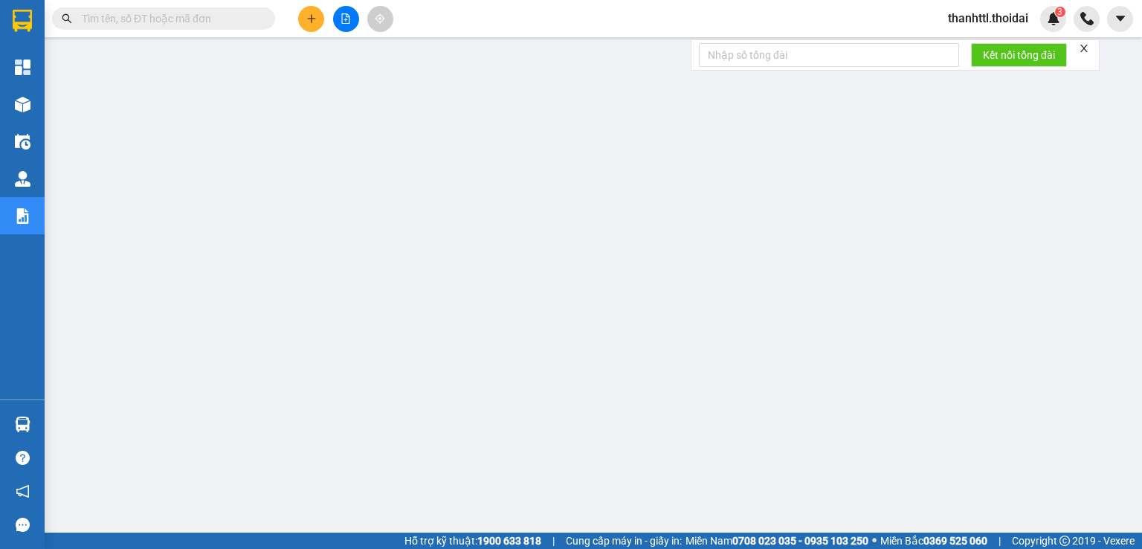
scroll to position [59, 0]
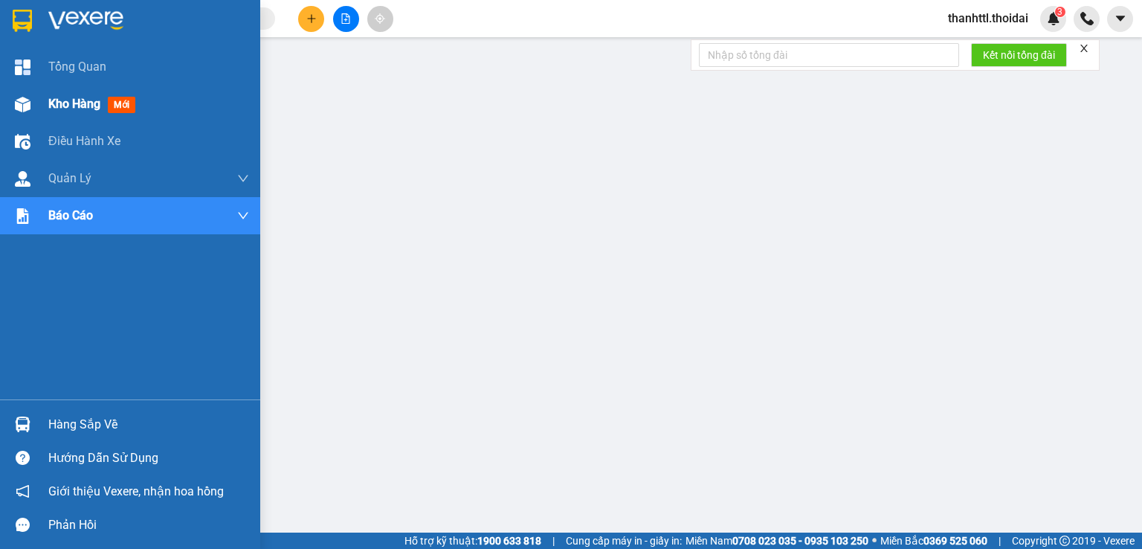
click at [61, 100] on span "Kho hàng" at bounding box center [74, 104] width 52 height 14
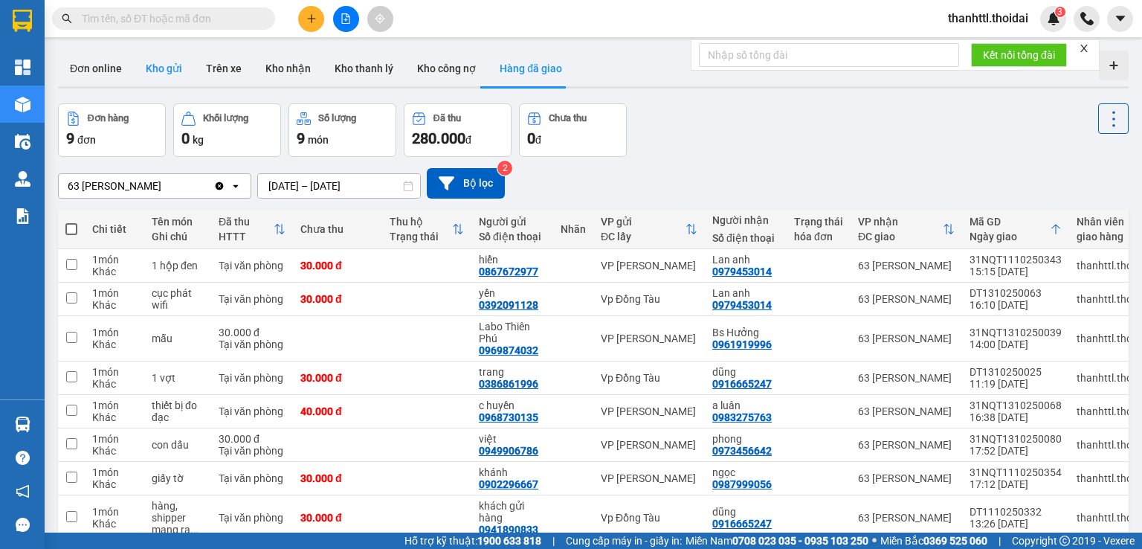
click at [158, 71] on button "Kho gửi" at bounding box center [164, 69] width 60 height 36
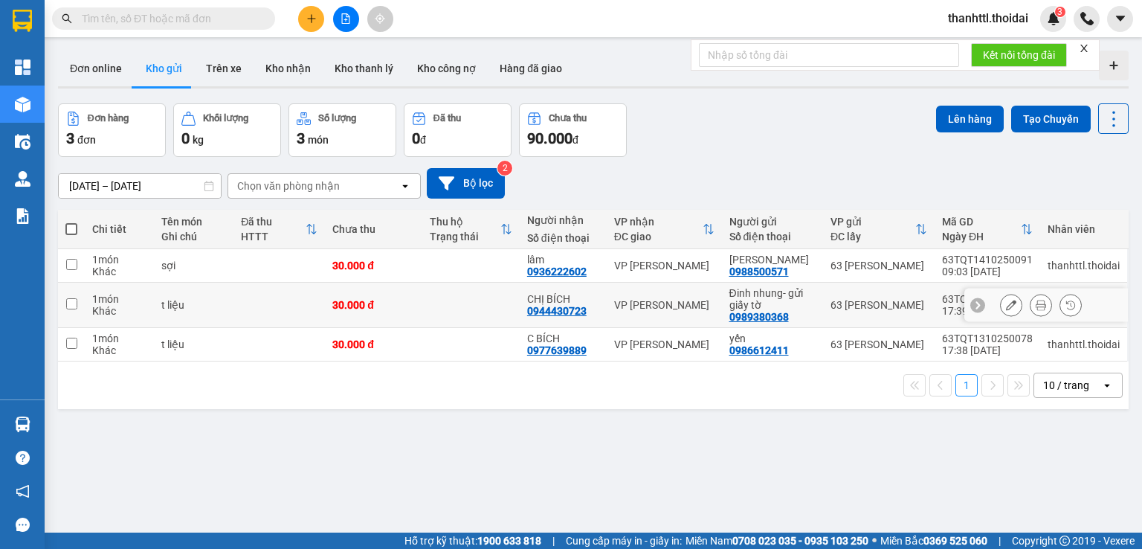
click at [74, 309] on input "checkbox" at bounding box center [71, 303] width 11 height 11
checkbox input "true"
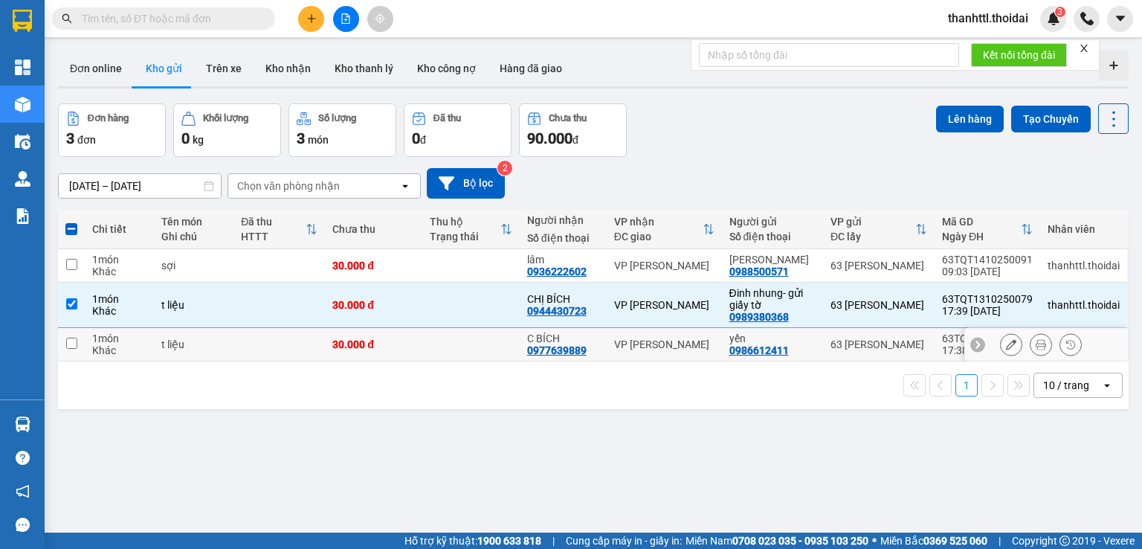
click at [72, 349] on input "checkbox" at bounding box center [71, 343] width 11 height 11
checkbox input "true"
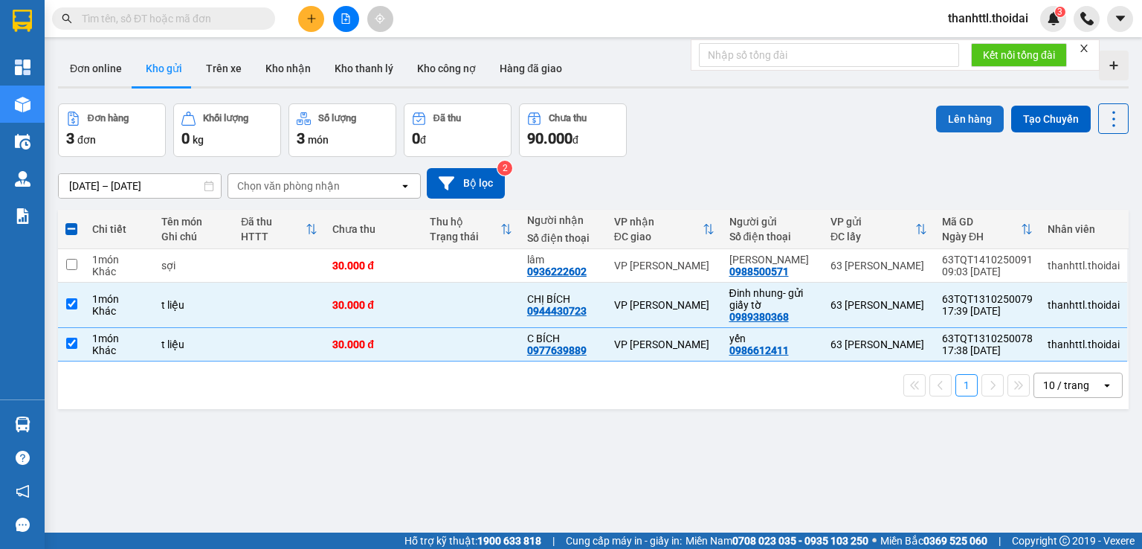
click at [956, 116] on button "Lên hàng" at bounding box center [970, 119] width 68 height 27
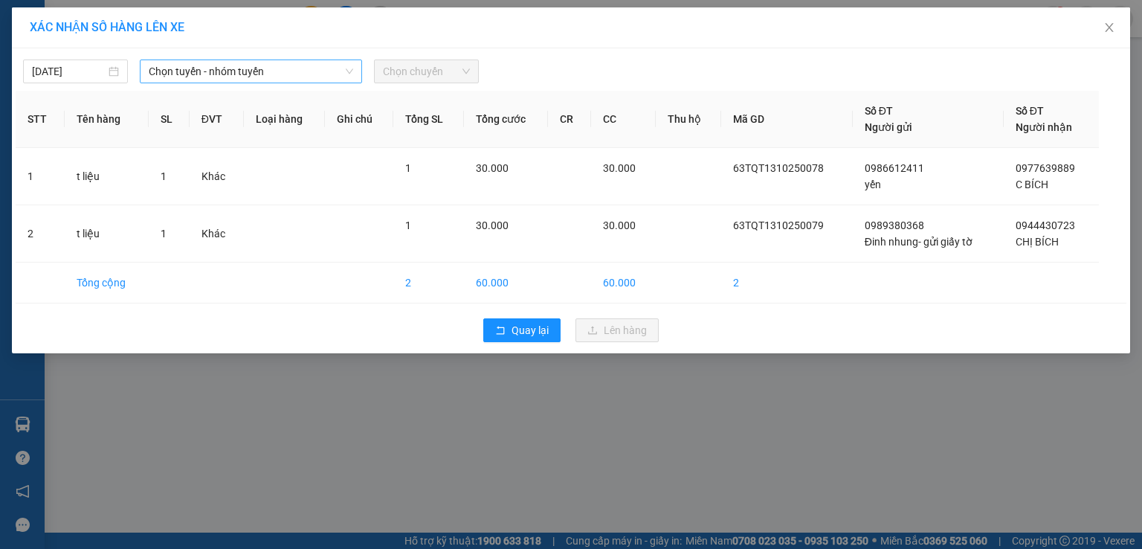
click at [209, 77] on span "Chọn tuyến - nhóm tuyến" at bounding box center [251, 71] width 205 height 22
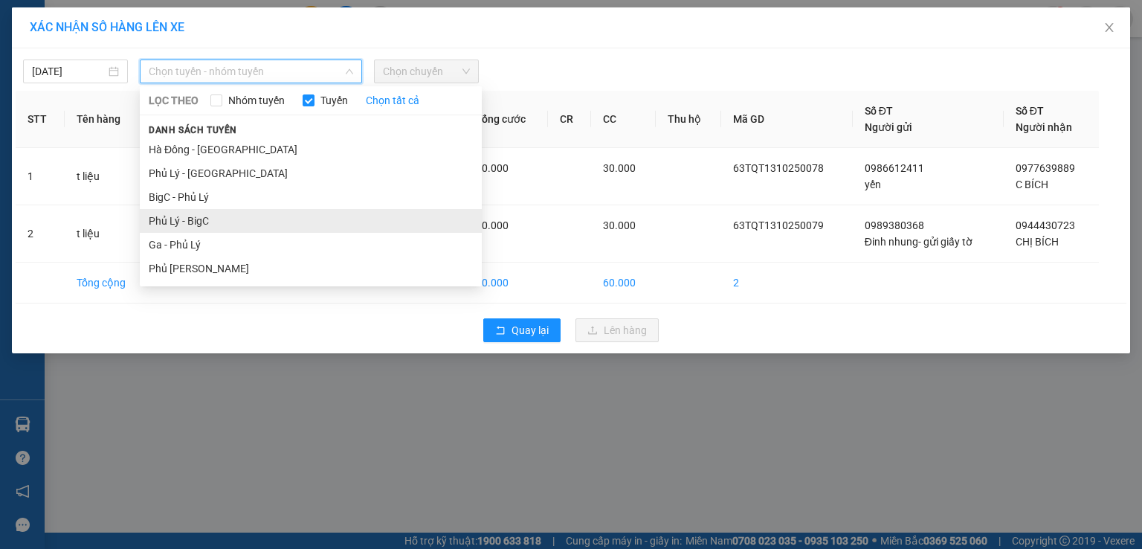
click at [207, 225] on li "Phủ Lý - BigC" at bounding box center [311, 221] width 342 height 24
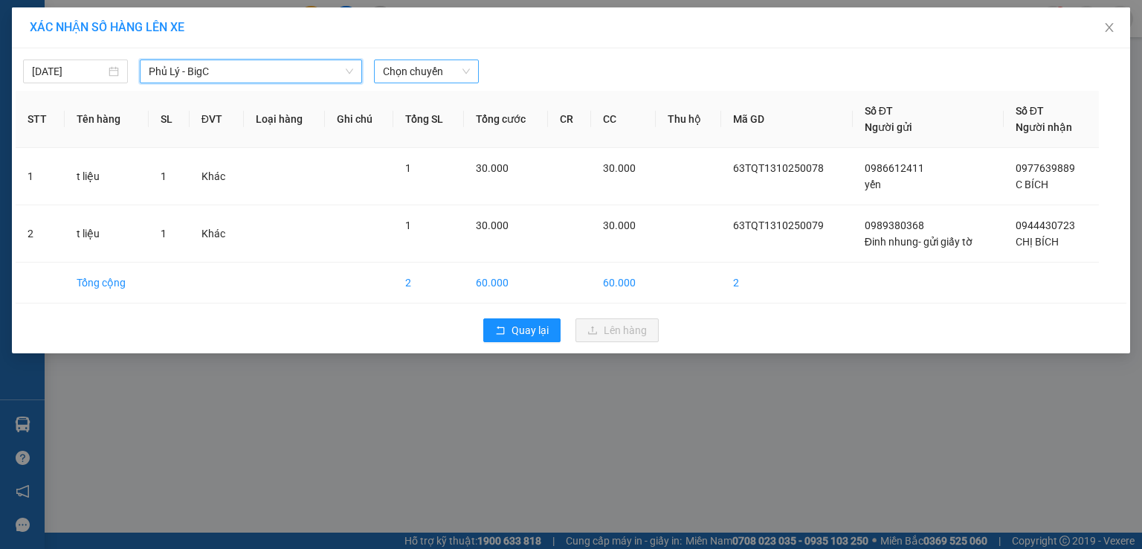
click at [429, 73] on span "Chọn chuyến" at bounding box center [426, 71] width 87 height 22
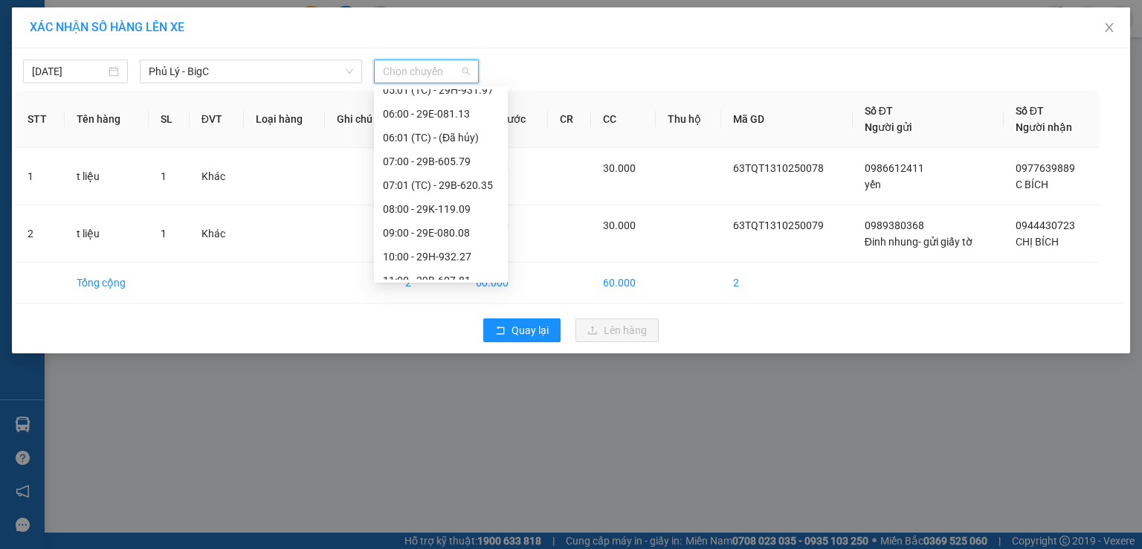
scroll to position [85, 0]
click at [404, 231] on div "10:00 - 29H-932.27" at bounding box center [441, 230] width 116 height 16
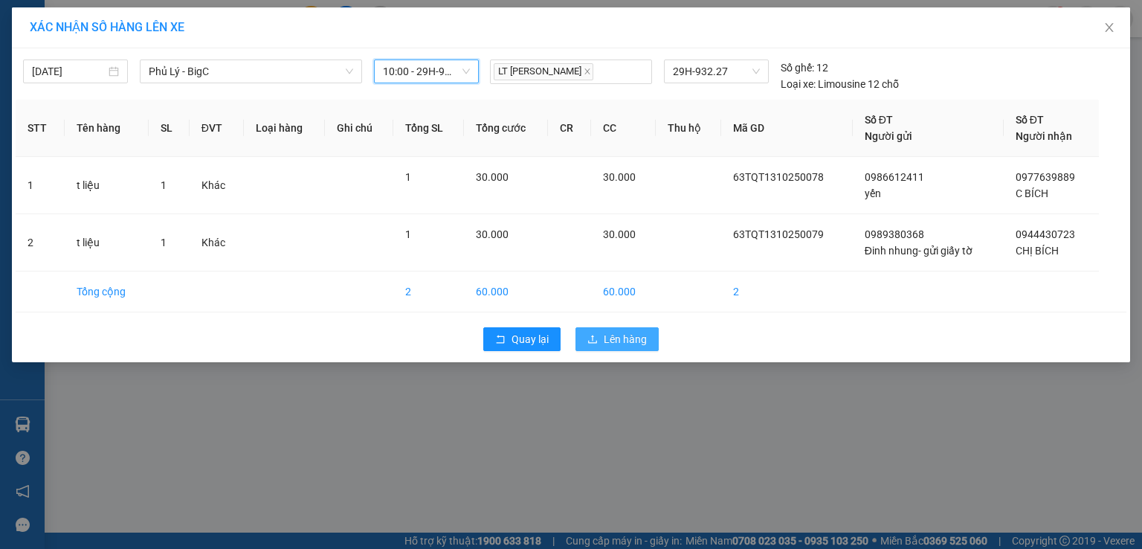
click at [630, 337] on span "Lên hàng" at bounding box center [625, 339] width 43 height 16
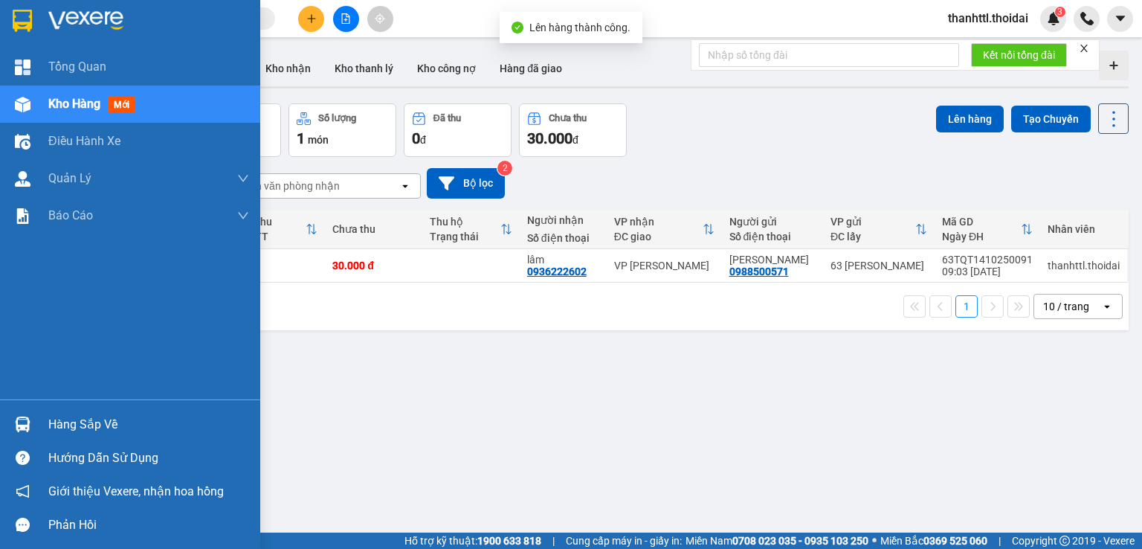
click at [80, 431] on div "Hàng sắp về" at bounding box center [148, 425] width 201 height 22
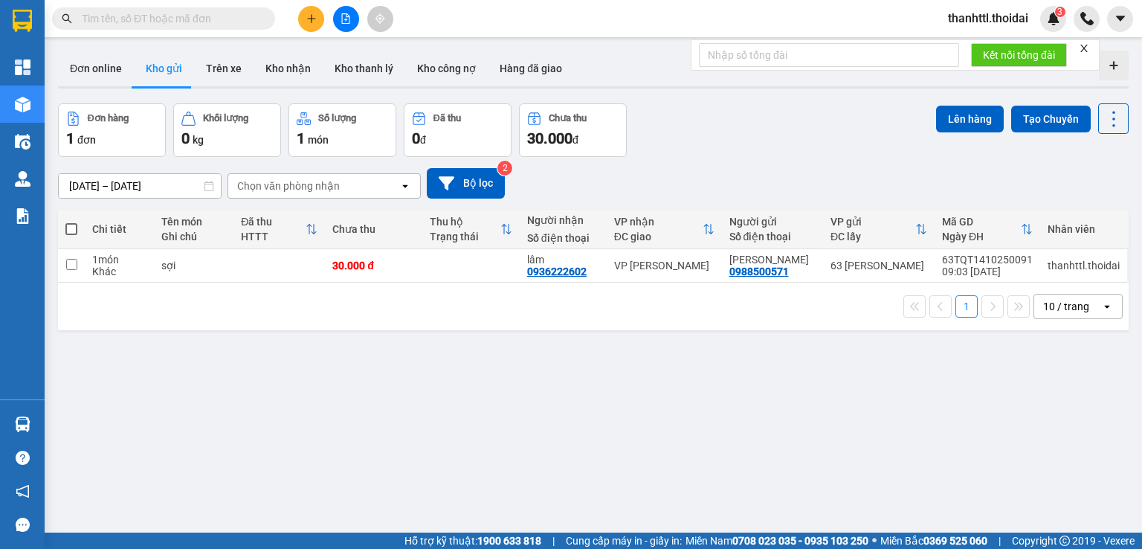
click at [741, 428] on section "Kết quả tìm kiếm ( 0 ) Bộ lọc No Data thanhttl.thoidai 3 Tổng Quan Kho hàng mới…" at bounding box center [571, 274] width 1142 height 549
click at [235, 71] on button "Trên xe" at bounding box center [223, 69] width 59 height 36
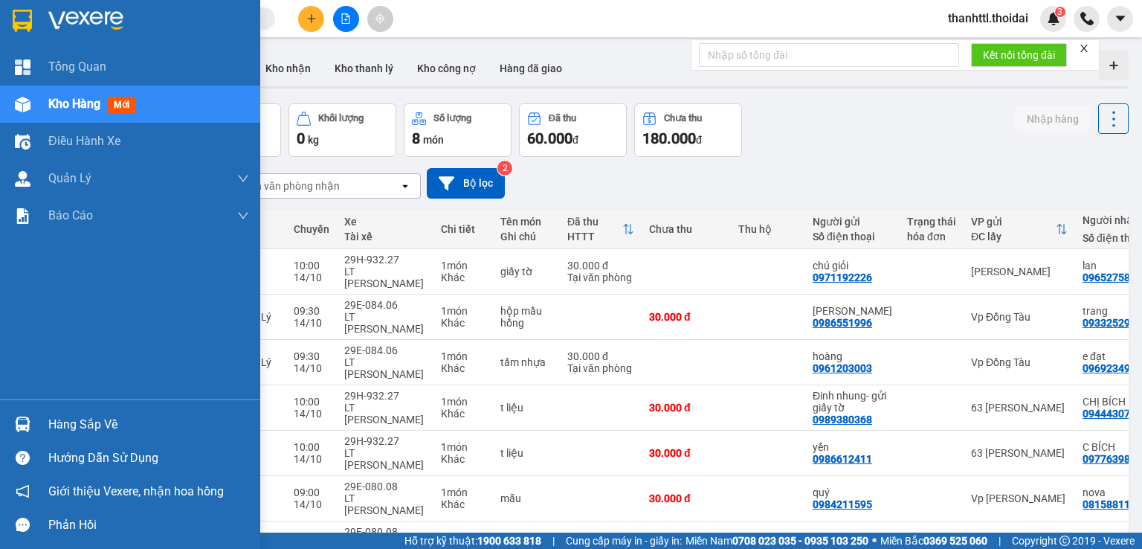
click at [92, 434] on div "Hàng sắp về" at bounding box center [148, 425] width 201 height 22
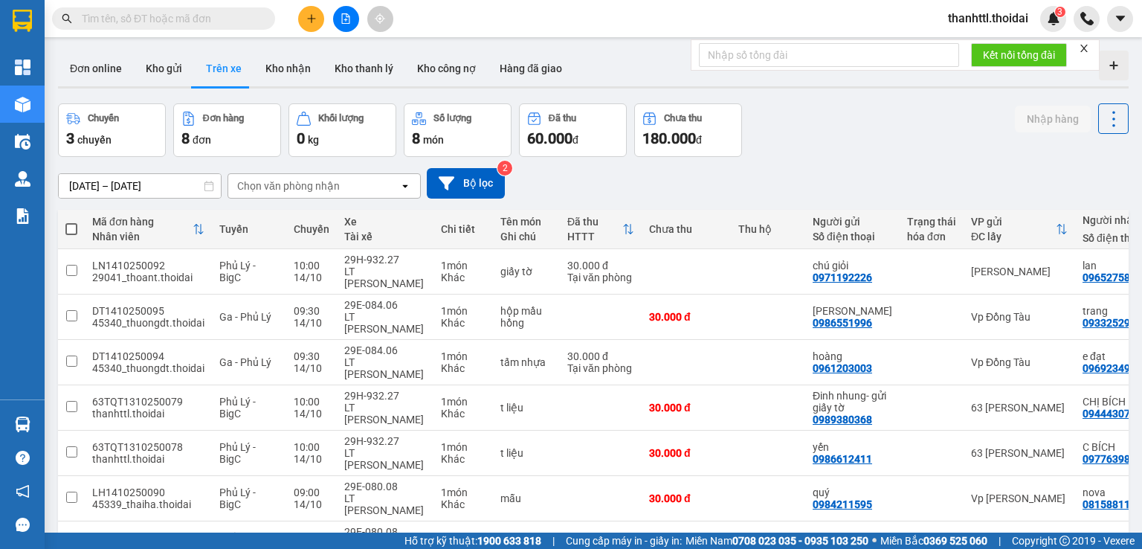
click at [802, 138] on section "Kết quả tìm kiếm ( 0 ) Bộ lọc No Data thanhttl.thoidai 3 Tổng Quan Kho hàng mới…" at bounding box center [571, 274] width 1142 height 549
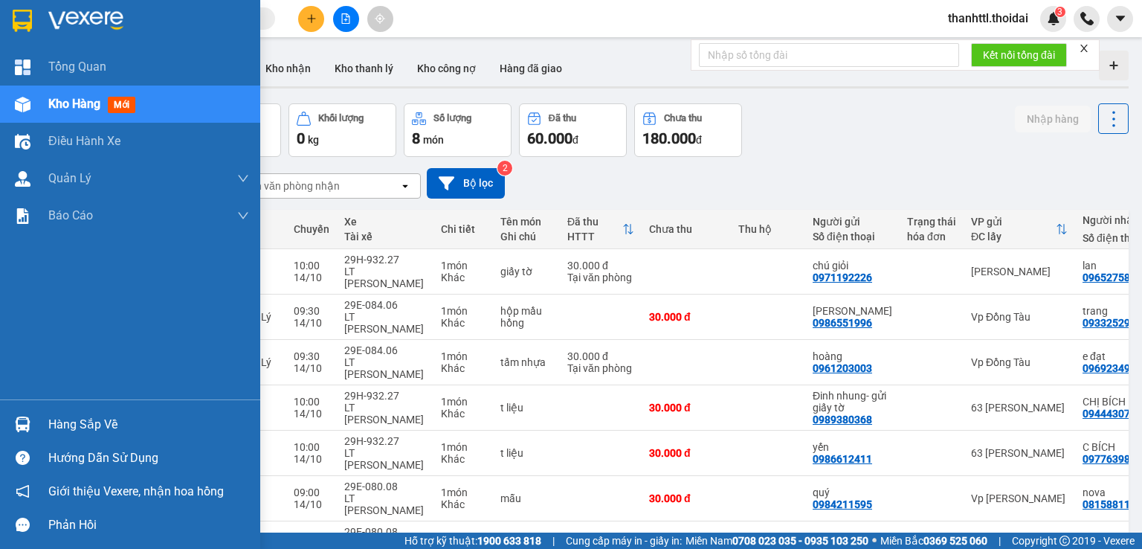
click at [67, 429] on div "Hàng sắp về" at bounding box center [148, 425] width 201 height 22
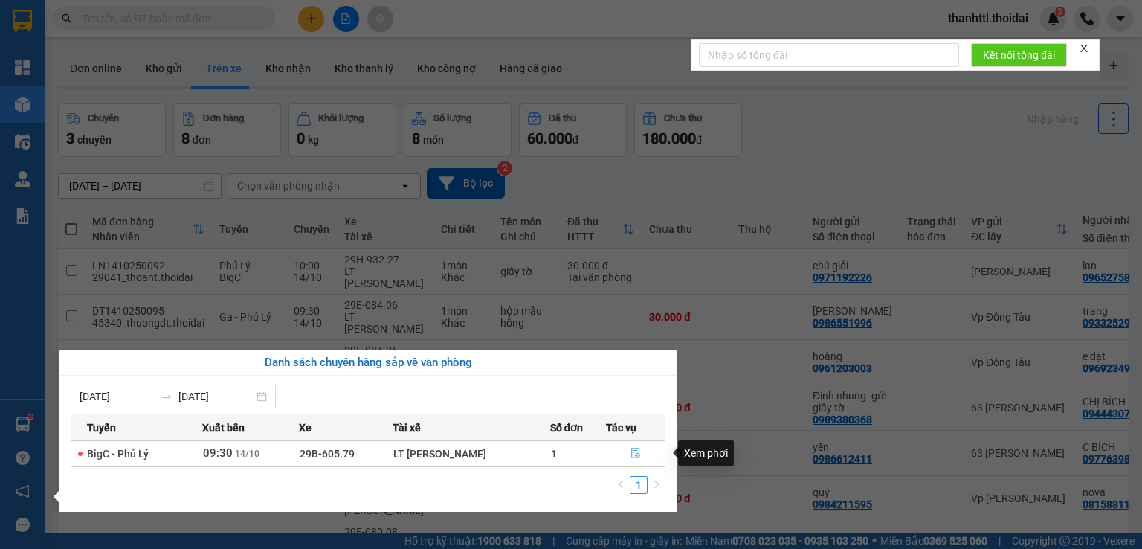
click at [642, 454] on button "button" at bounding box center [636, 454] width 58 height 24
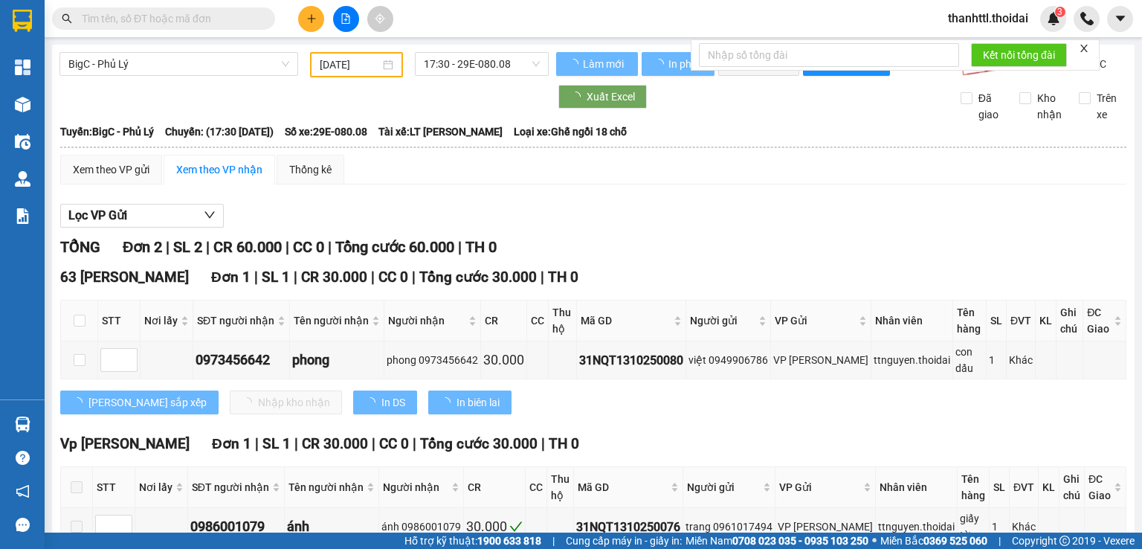
type input "[DATE]"
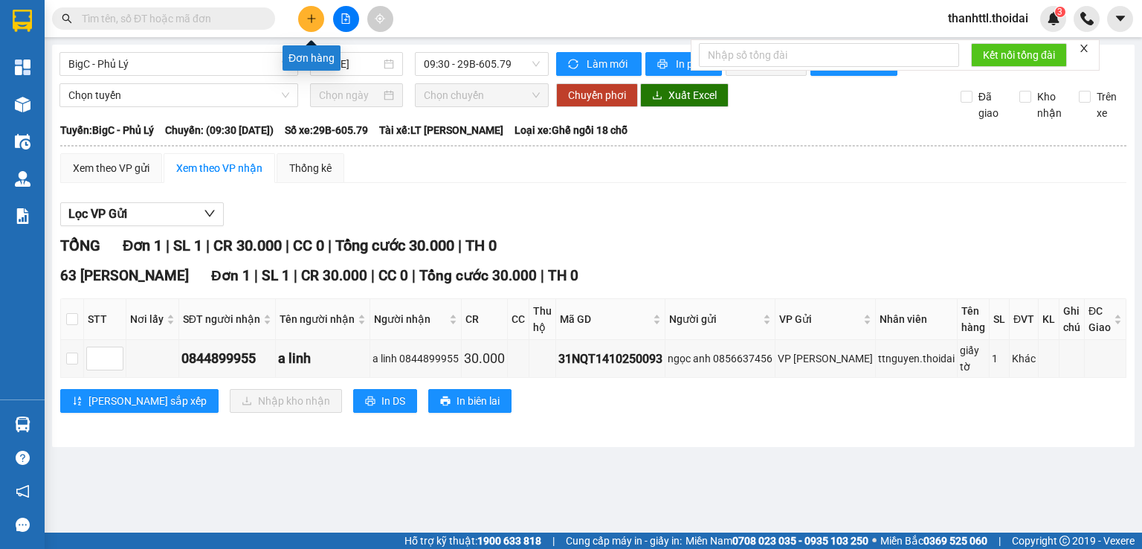
click at [318, 20] on button at bounding box center [311, 19] width 26 height 26
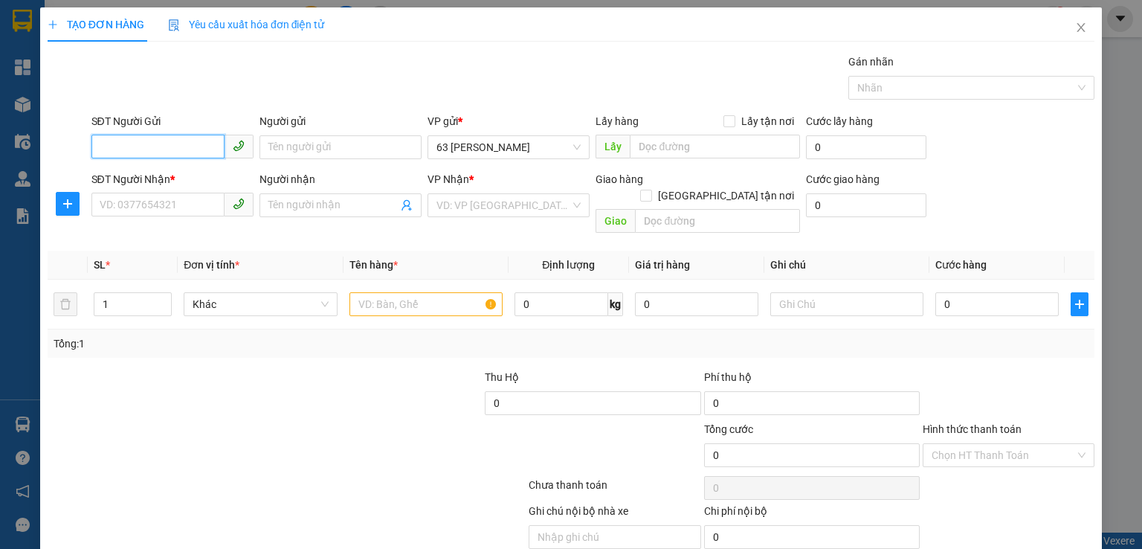
click at [199, 147] on input "SĐT Người Gửi" at bounding box center [157, 147] width 133 height 24
click at [181, 186] on div "0336782226 - mr [PERSON_NAME]" at bounding box center [179, 176] width 179 height 24
type input "0336782226"
type input "mr [PERSON_NAME]"
type input "0336782226"
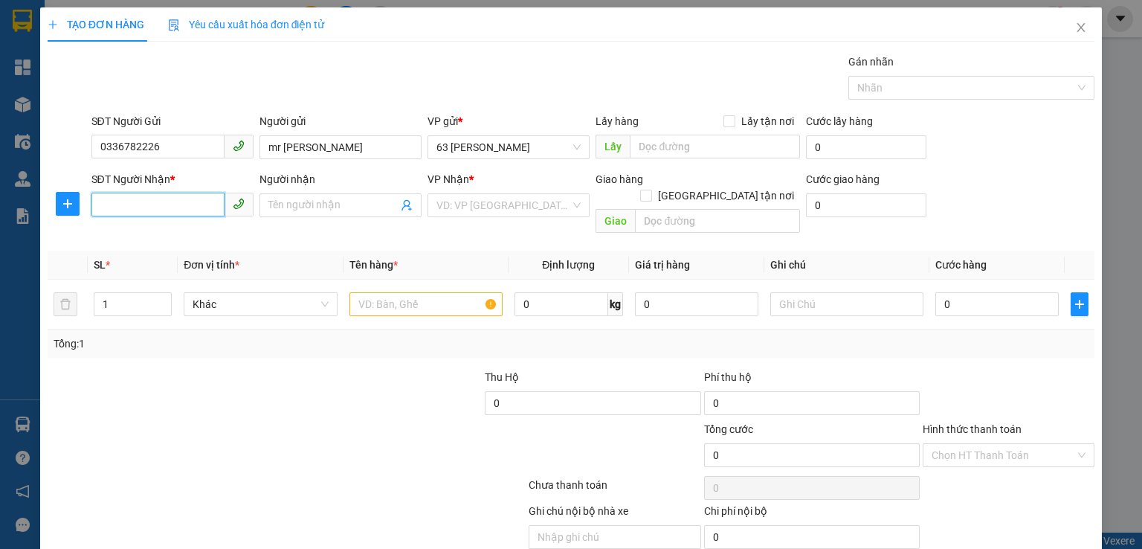
click at [182, 205] on input "SĐT Người Nhận *" at bounding box center [157, 205] width 133 height 24
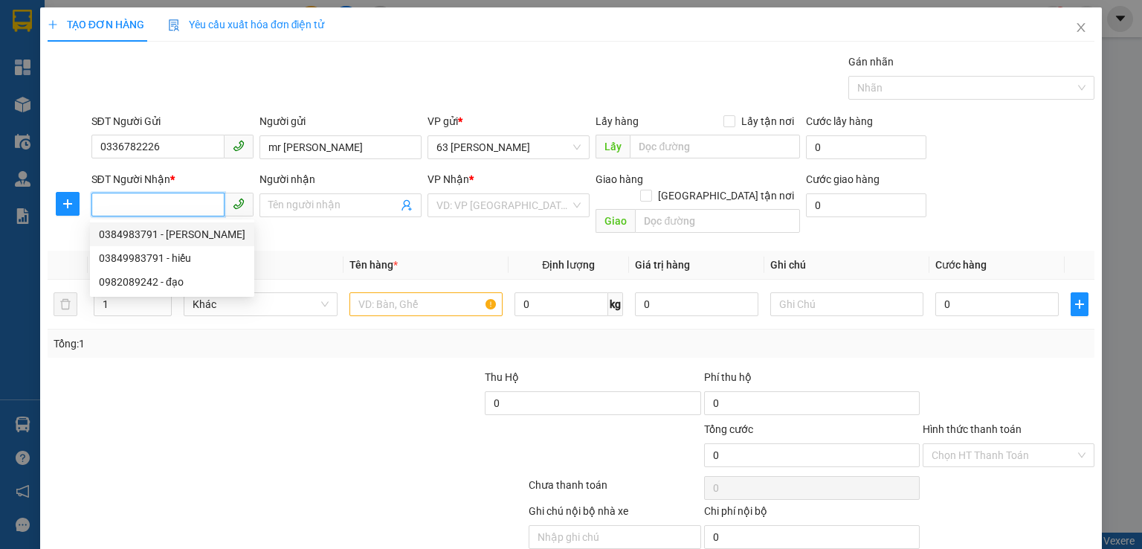
drag, startPoint x: 178, startPoint y: 203, endPoint x: 163, endPoint y: 190, distance: 20.6
click at [163, 190] on div "SĐT Người Nhận * VD: 0377654321" at bounding box center [172, 197] width 162 height 52
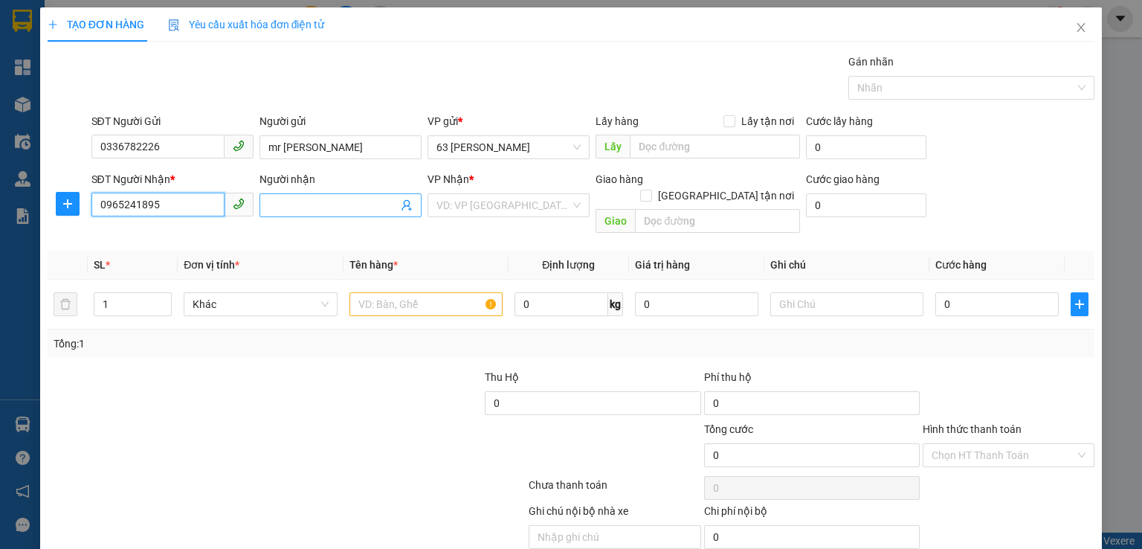
type input "0965241895"
click at [317, 202] on input "Người nhận" at bounding box center [332, 205] width 129 height 16
click at [312, 206] on input "THanh NHàn" at bounding box center [332, 205] width 129 height 16
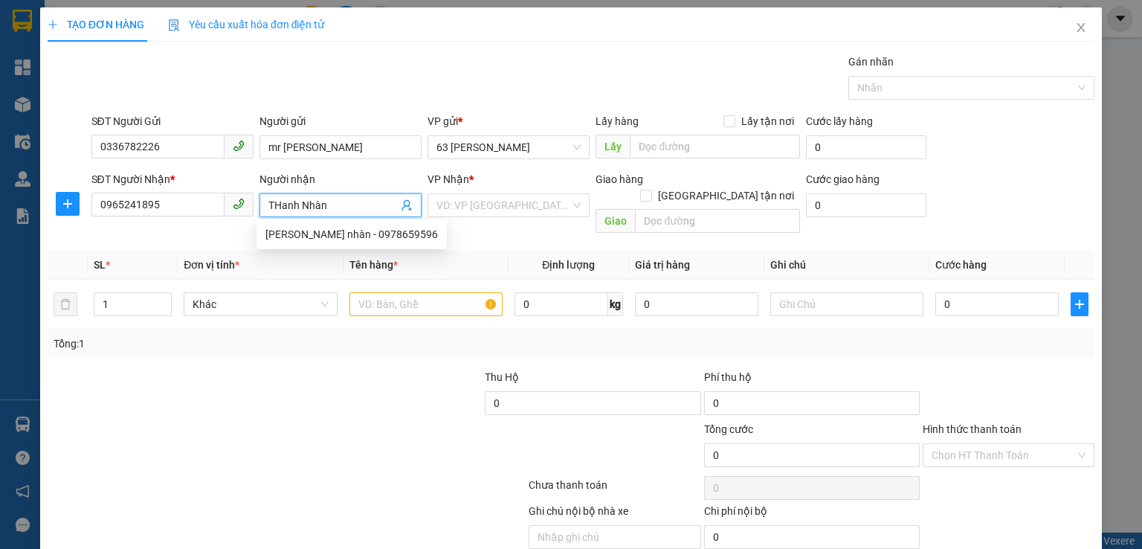
click at [278, 205] on input "THanh Nhàn" at bounding box center [332, 205] width 129 height 16
type input "[PERSON_NAME]"
click at [535, 212] on input "search" at bounding box center [504, 205] width 134 height 22
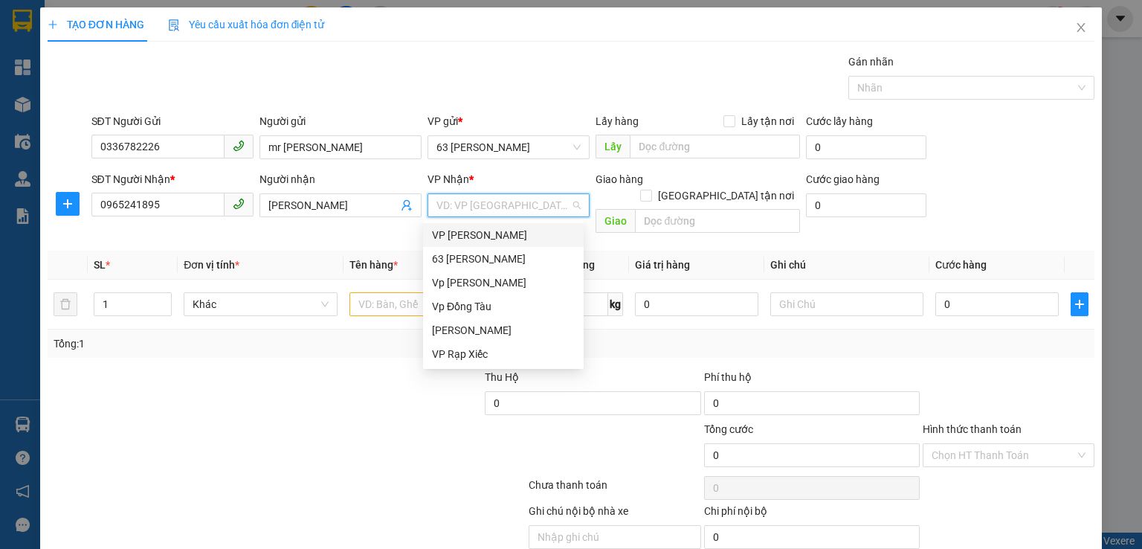
click at [475, 239] on div "VP [PERSON_NAME]" at bounding box center [503, 235] width 143 height 16
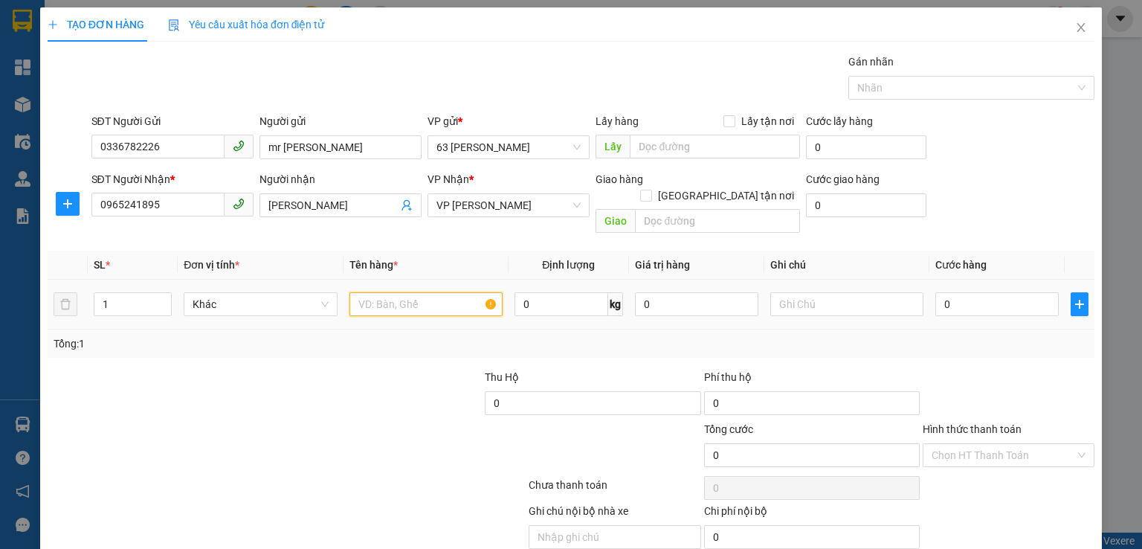
click at [449, 292] on input "text" at bounding box center [426, 304] width 153 height 24
type input "t liệu"
click at [955, 292] on input "0" at bounding box center [997, 304] width 123 height 24
type input "3"
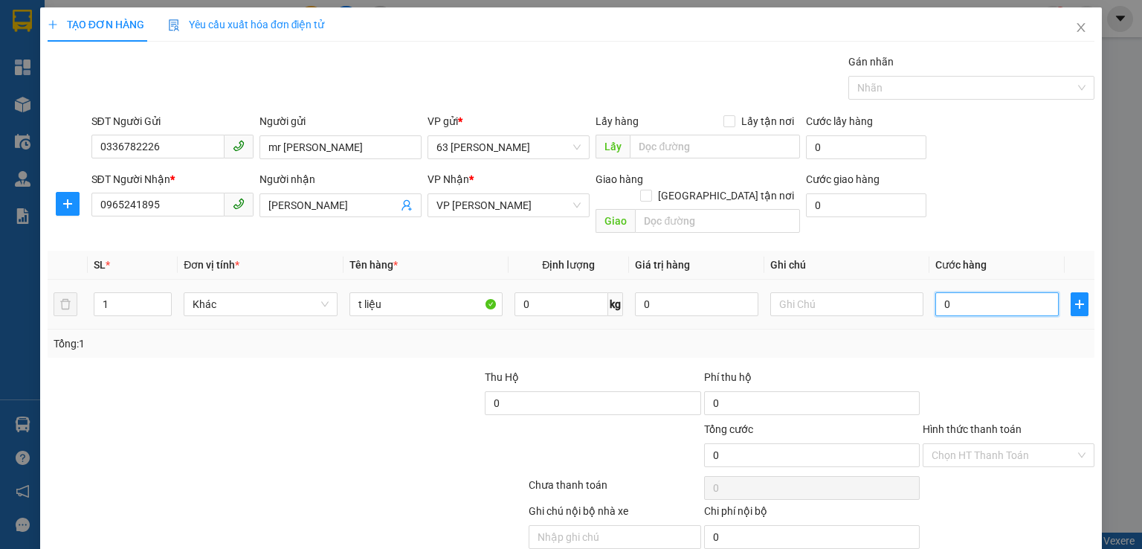
type input "3"
type input "30"
type input "300"
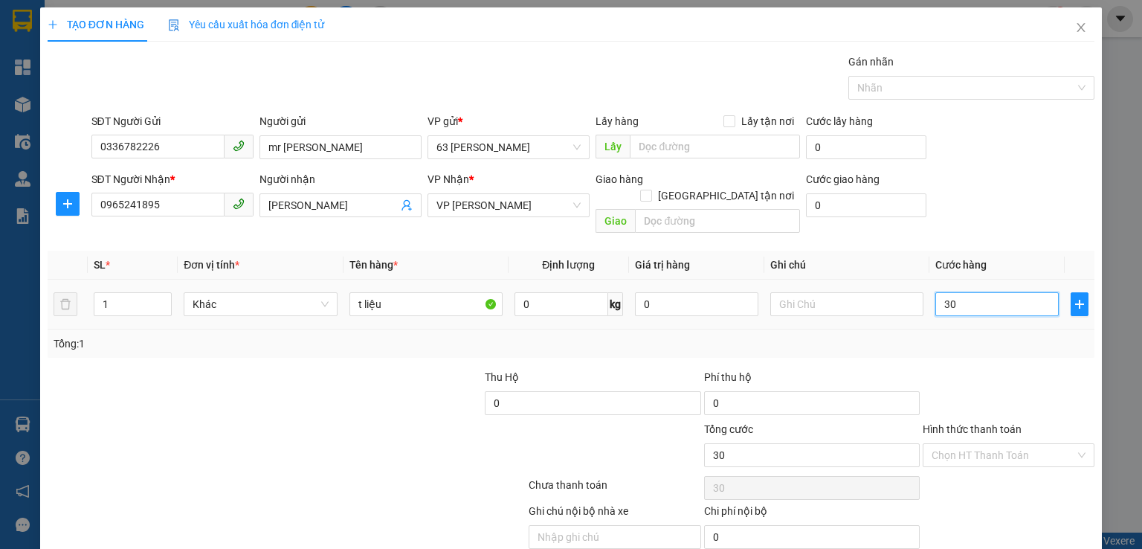
type input "300"
type input "3.000"
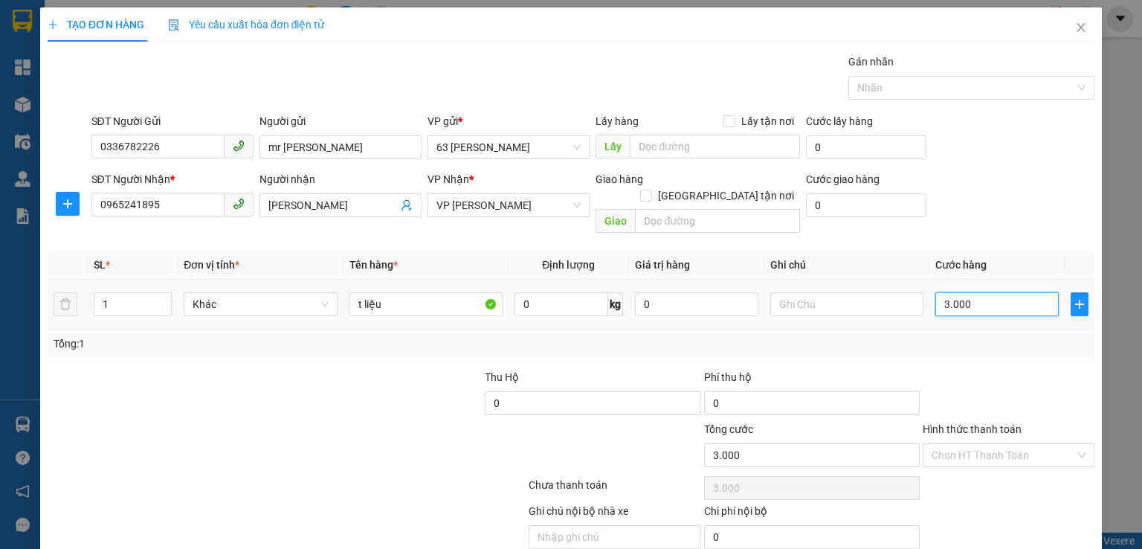
type input "30.000"
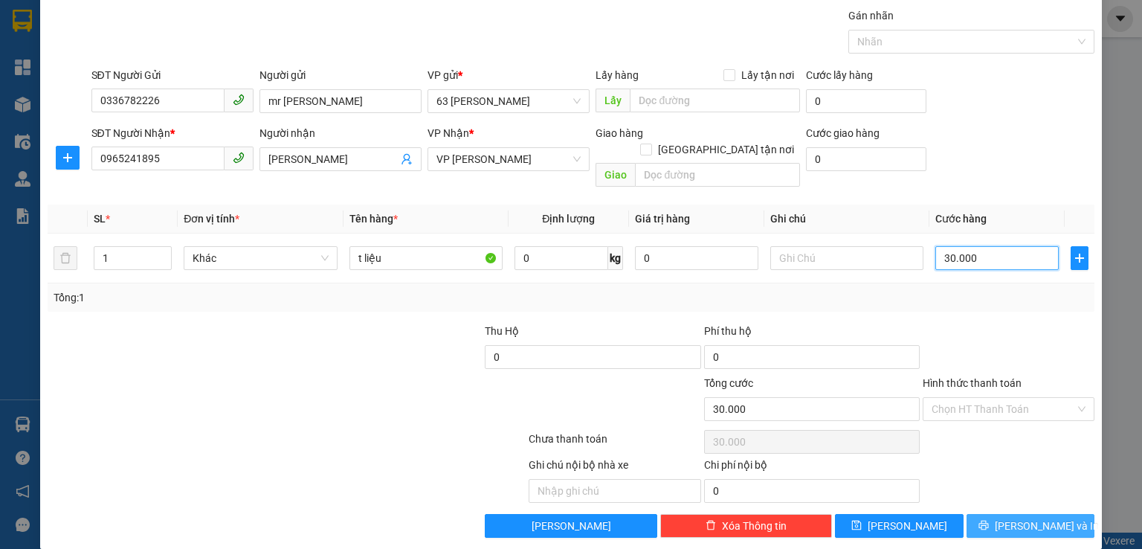
type input "30.000"
click at [989, 520] on icon "printer" at bounding box center [984, 525] width 10 height 10
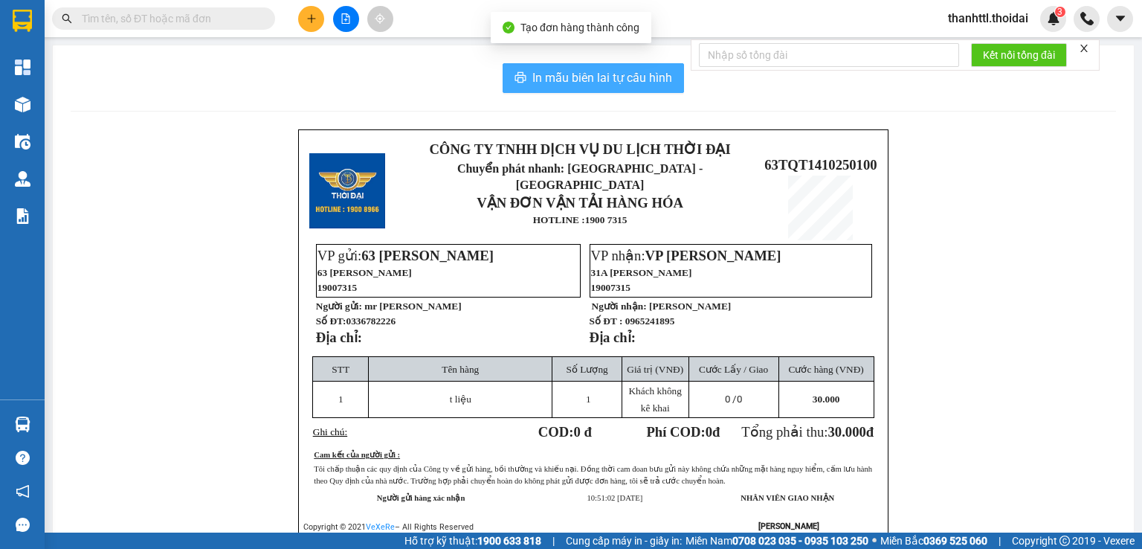
click at [628, 77] on span "In mẫu biên lai tự cấu hình" at bounding box center [603, 77] width 140 height 19
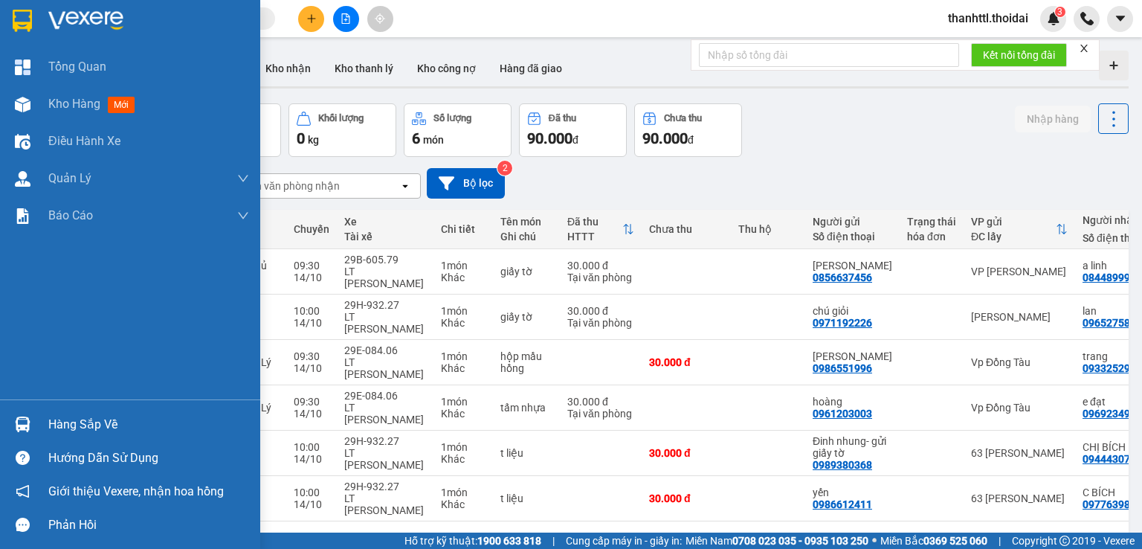
click at [89, 420] on div "Hàng sắp về" at bounding box center [148, 425] width 201 height 22
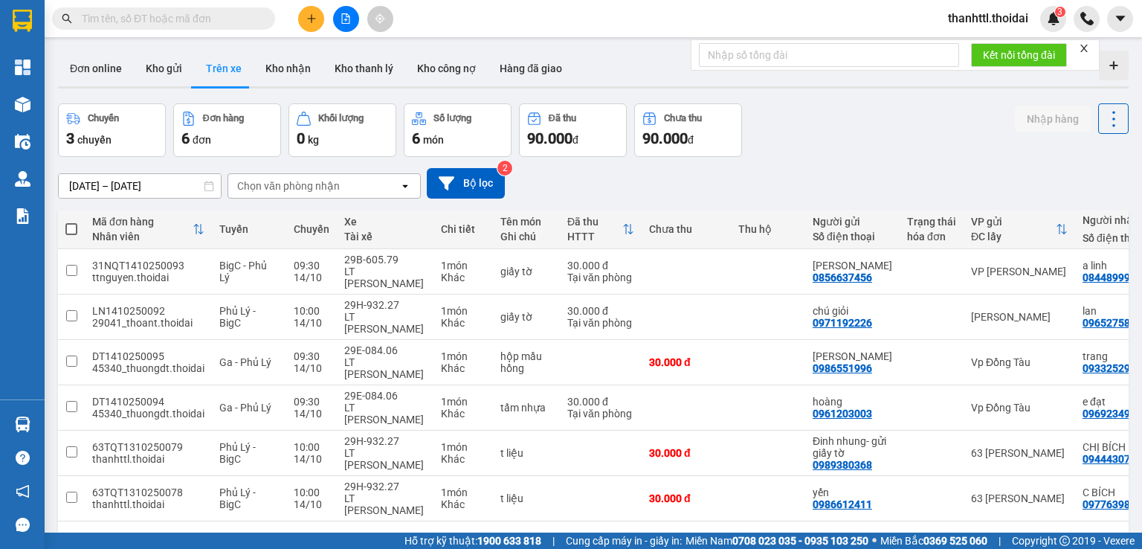
click at [803, 183] on section "Kết quả tìm kiếm ( 0 ) Bộ lọc No Data thanhttl.thoidai 3 Tổng Quan Kho hàng mới…" at bounding box center [571, 274] width 1142 height 549
click at [161, 69] on button "Kho gửi" at bounding box center [164, 69] width 60 height 36
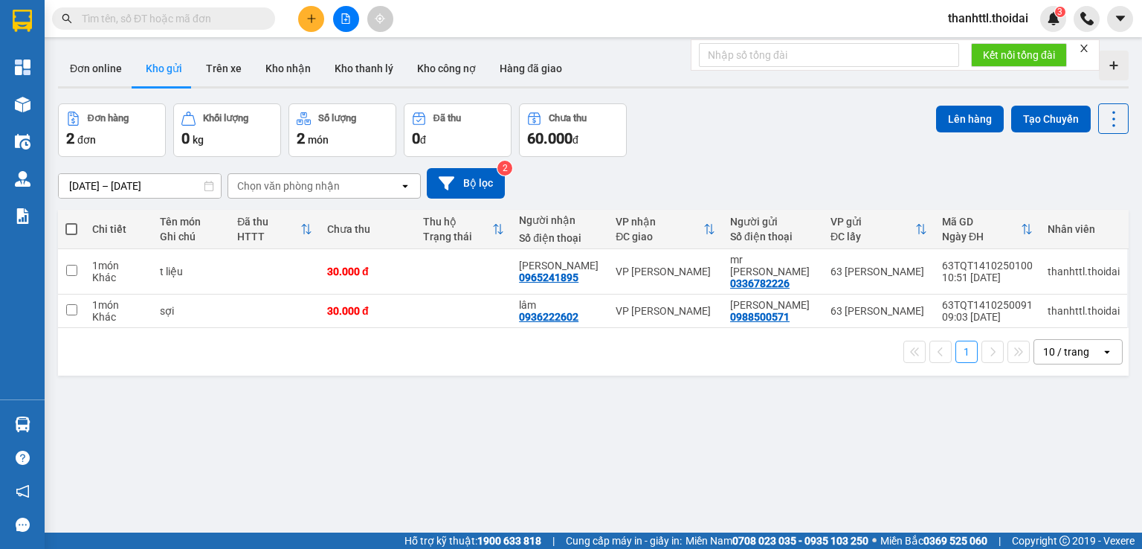
click at [72, 231] on span at bounding box center [71, 229] width 12 height 12
click at [71, 222] on input "checkbox" at bounding box center [71, 222] width 0 height 0
checkbox input "true"
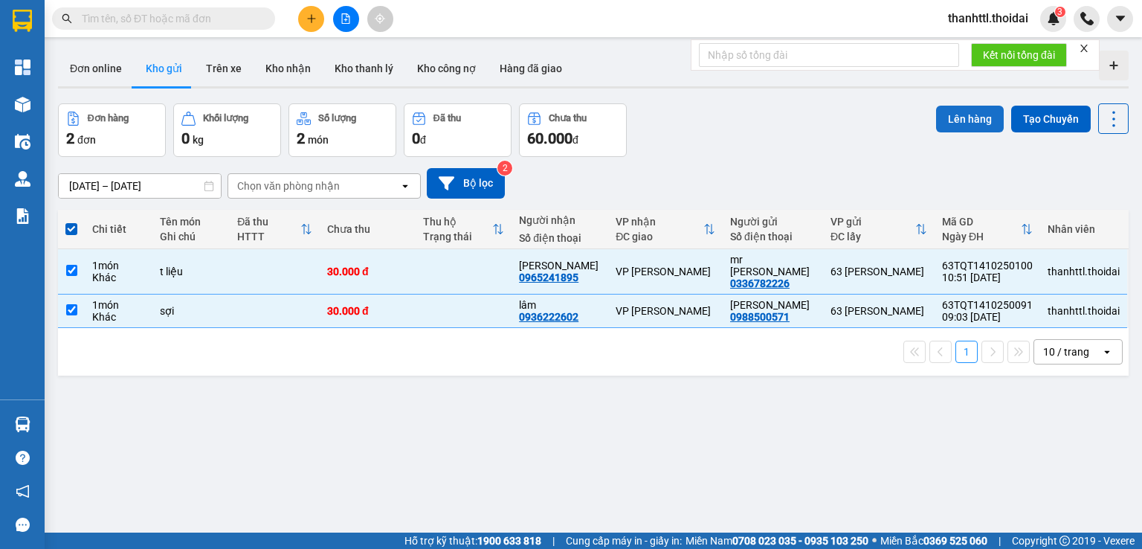
click at [967, 124] on button "Lên hàng" at bounding box center [970, 119] width 68 height 27
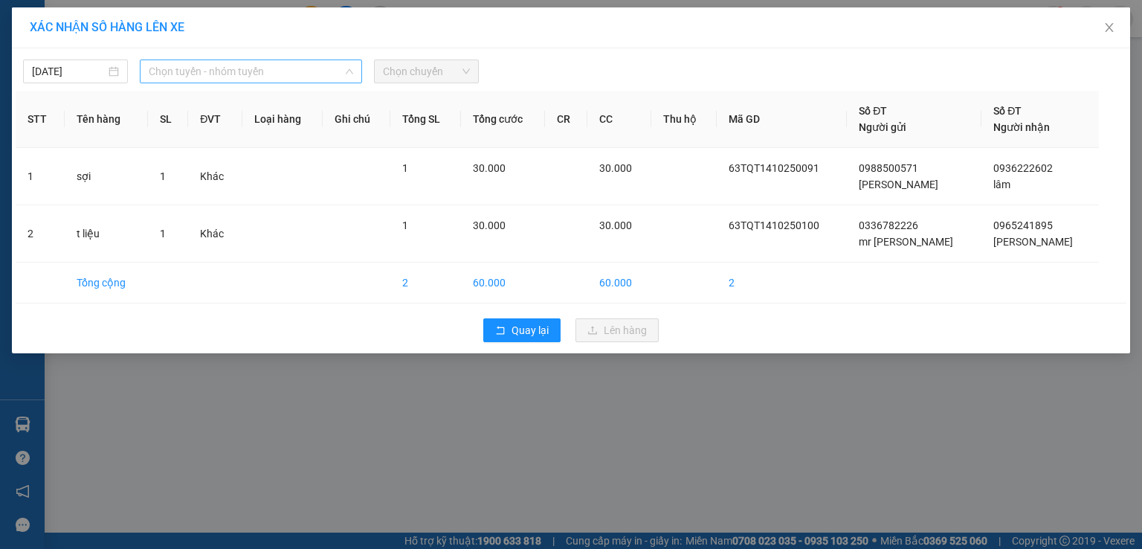
click at [230, 68] on span "Chọn tuyến - nhóm tuyến" at bounding box center [251, 71] width 205 height 22
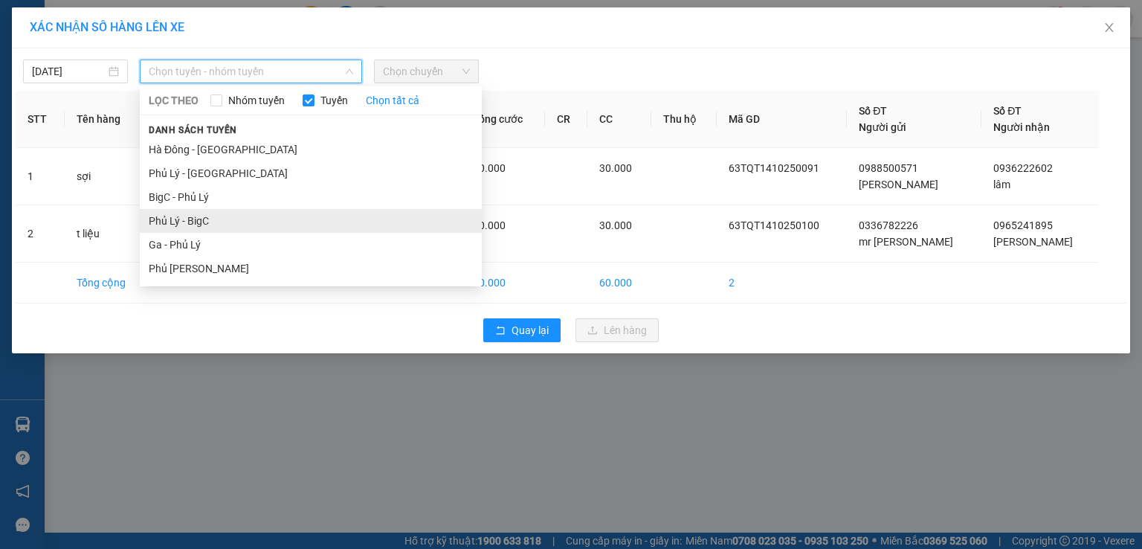
click at [187, 221] on li "Phủ Lý - BigC" at bounding box center [311, 221] width 342 height 24
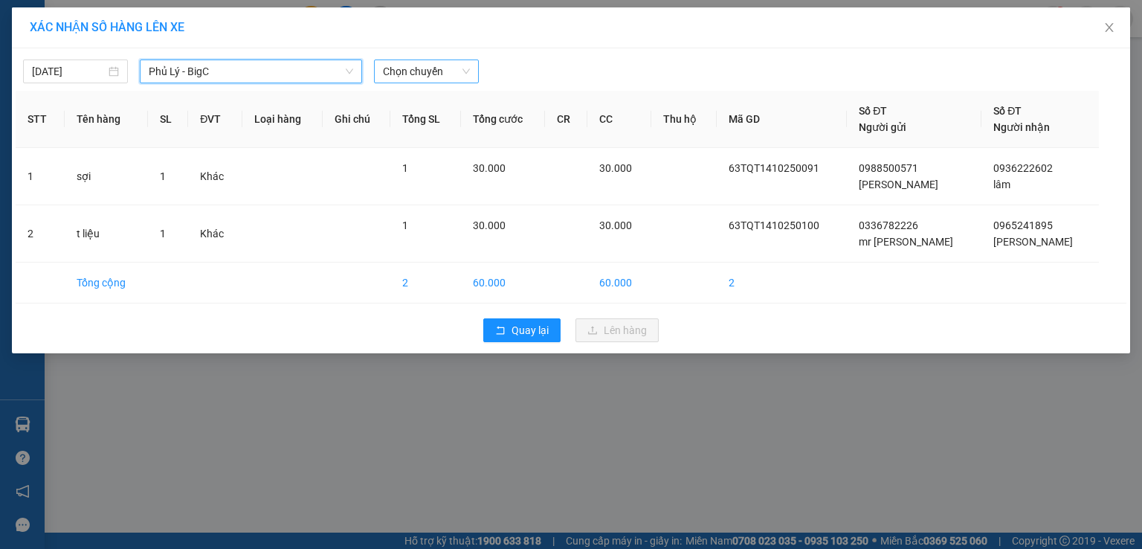
click at [405, 74] on span "Chọn chuyến" at bounding box center [426, 71] width 87 height 22
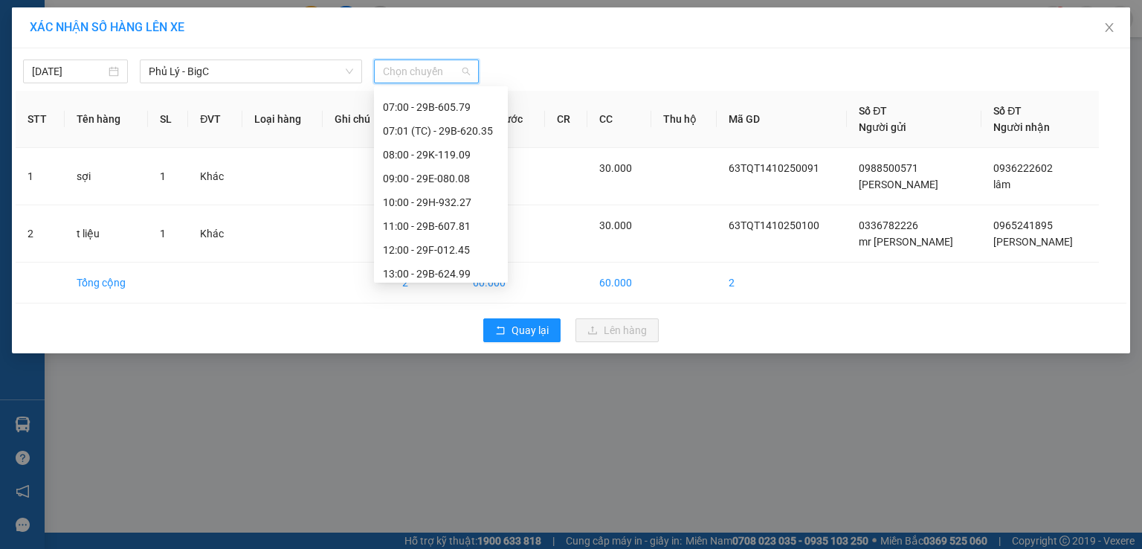
scroll to position [118, 0]
click at [448, 222] on div "11:00 - 29B-607.81" at bounding box center [441, 221] width 116 height 16
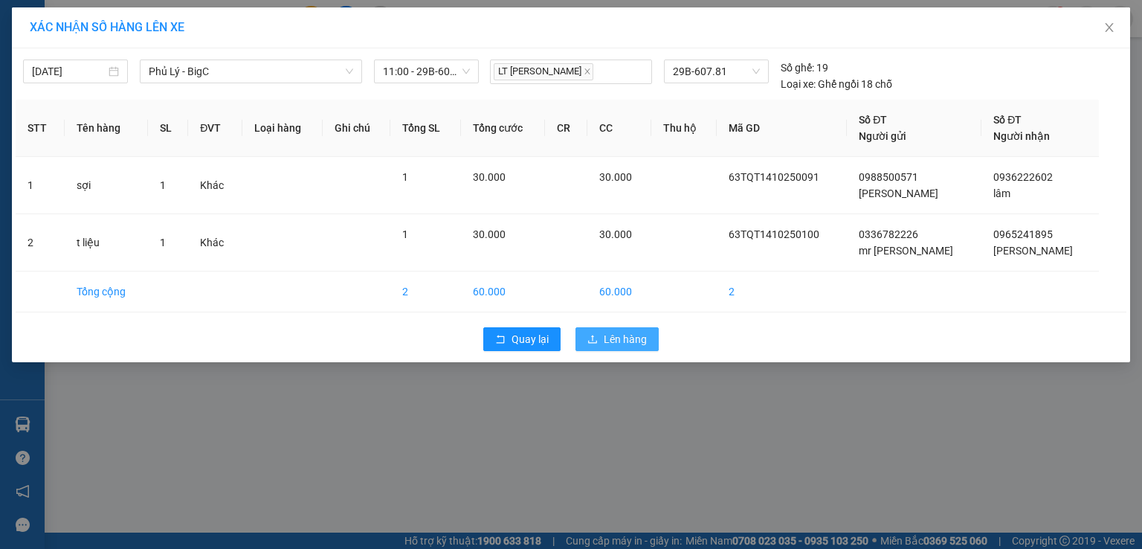
click at [608, 342] on span "Lên hàng" at bounding box center [625, 339] width 43 height 16
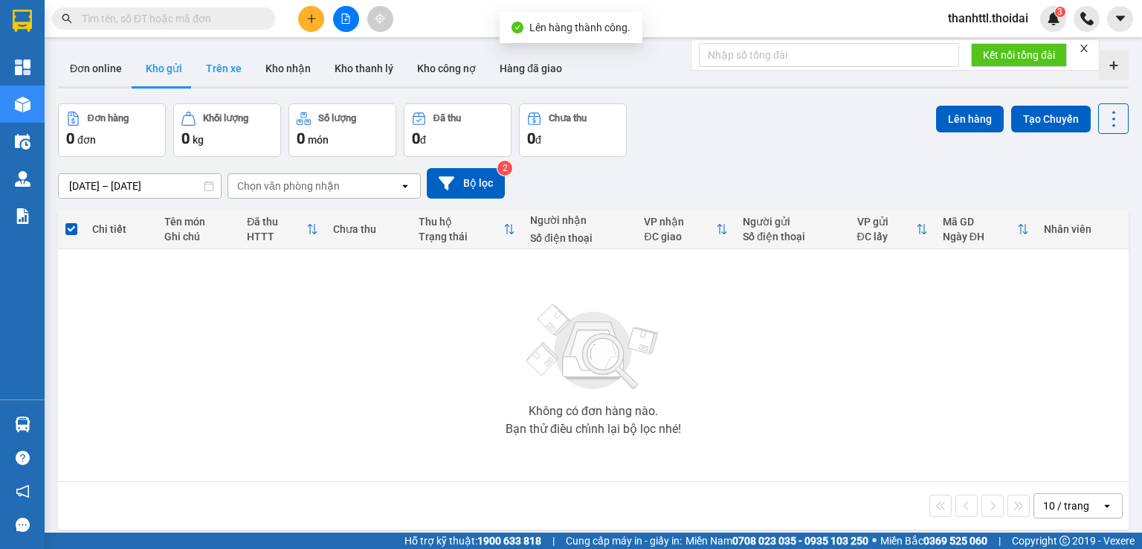
click at [208, 68] on button "Trên xe" at bounding box center [223, 69] width 59 height 36
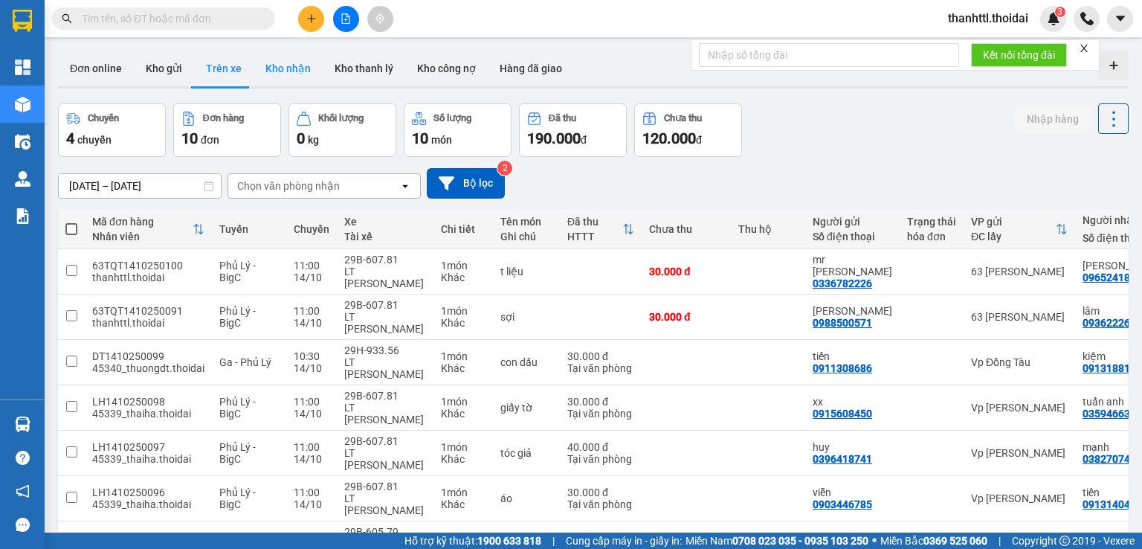
click at [294, 67] on button "Kho nhận" at bounding box center [288, 69] width 69 height 36
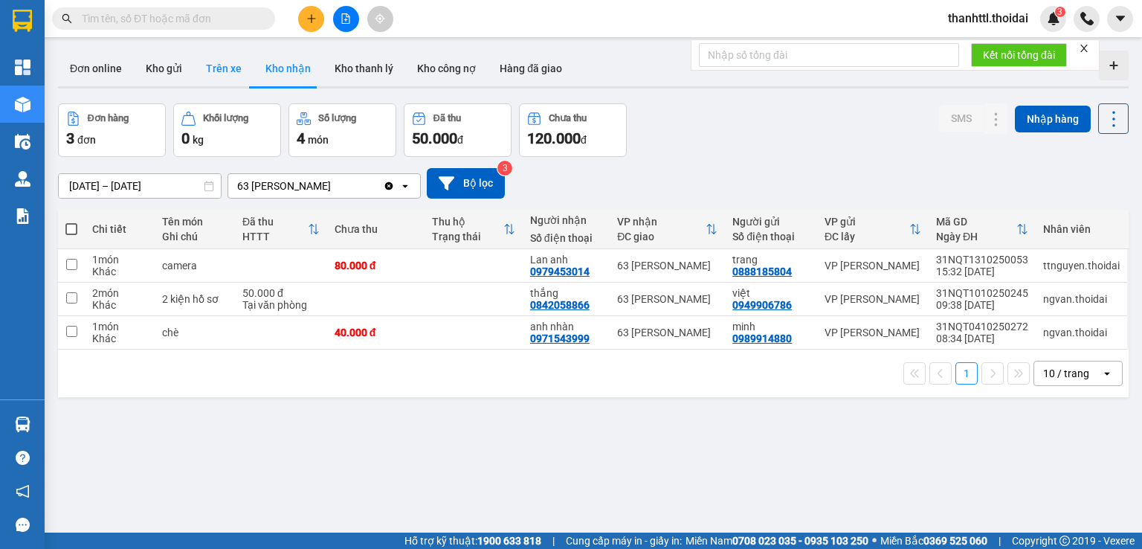
click at [235, 72] on button "Trên xe" at bounding box center [223, 69] width 59 height 36
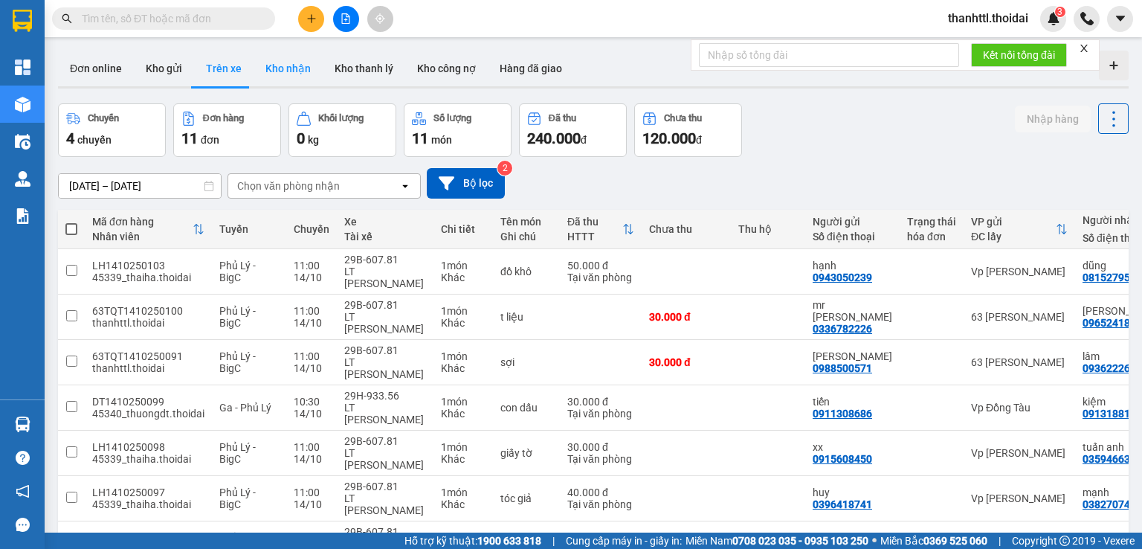
click at [286, 72] on button "Kho nhận" at bounding box center [288, 69] width 69 height 36
type input "[DATE] – [DATE]"
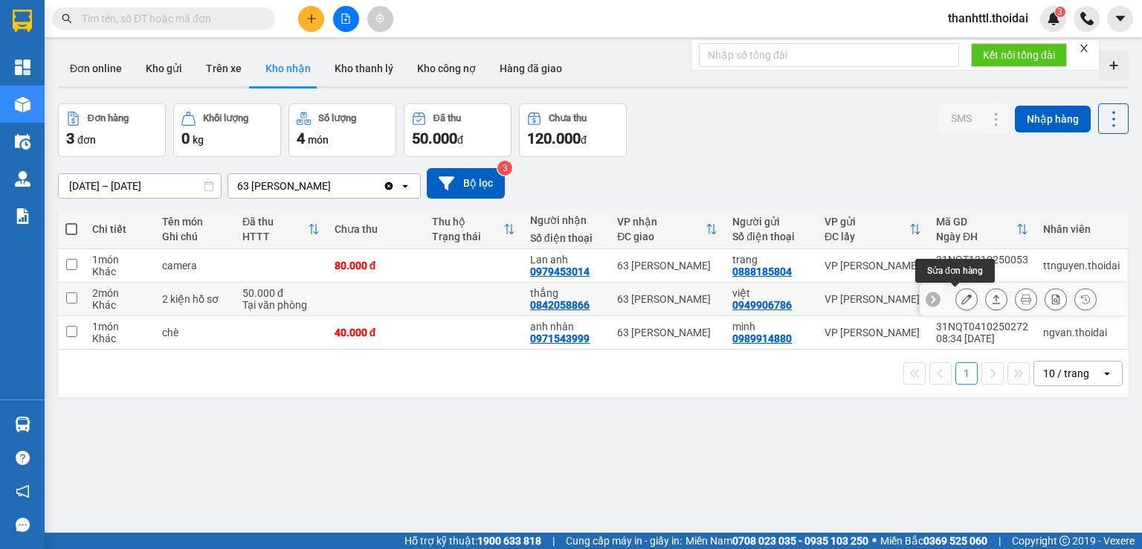
click at [961, 295] on button at bounding box center [966, 299] width 21 height 26
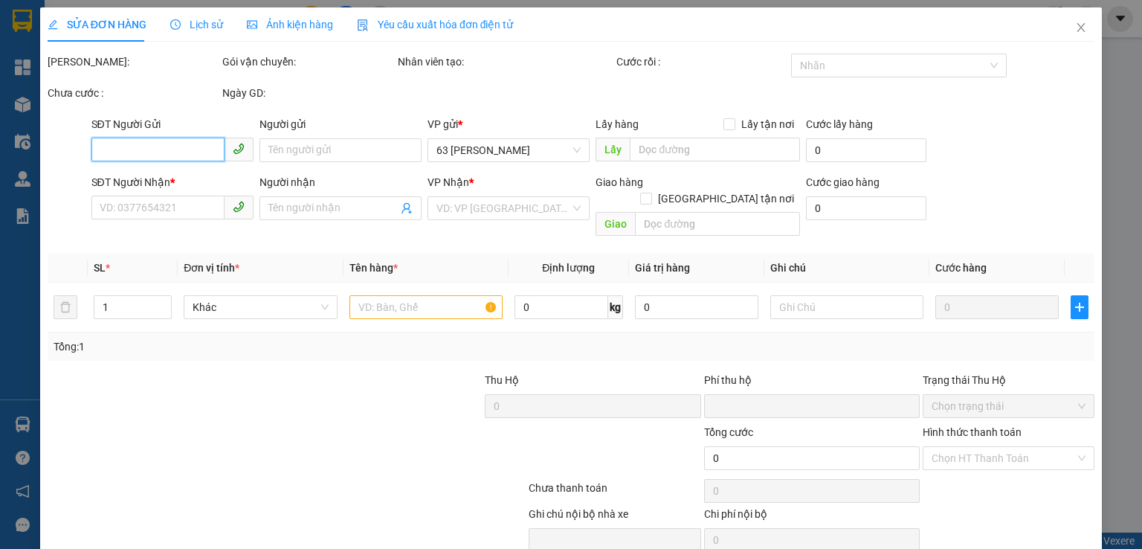
type input "0949906786"
type input "việt"
type input "0842058866"
type input "thắng"
type input "0"
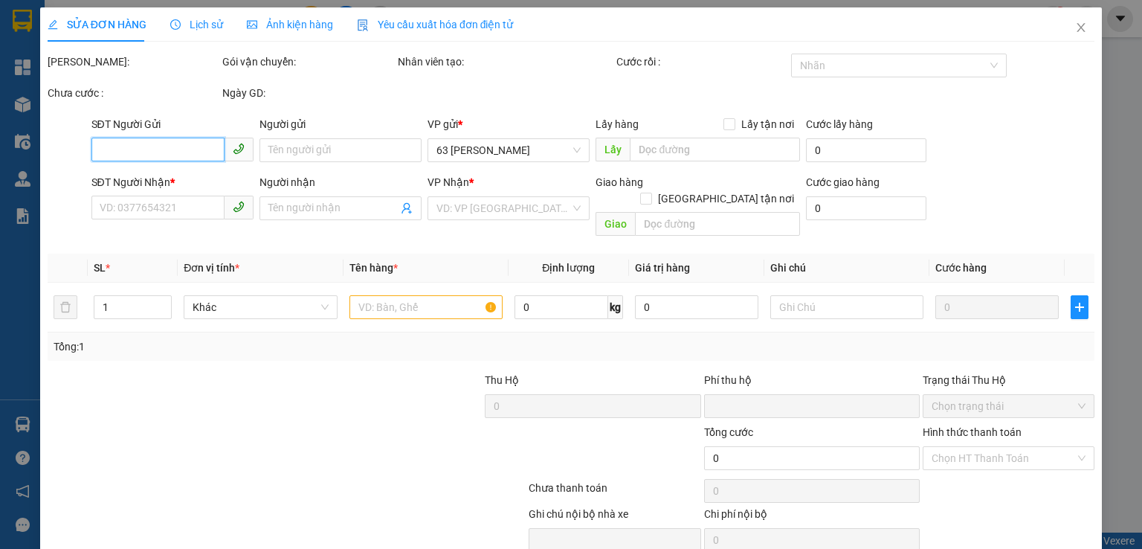
type input "50.000"
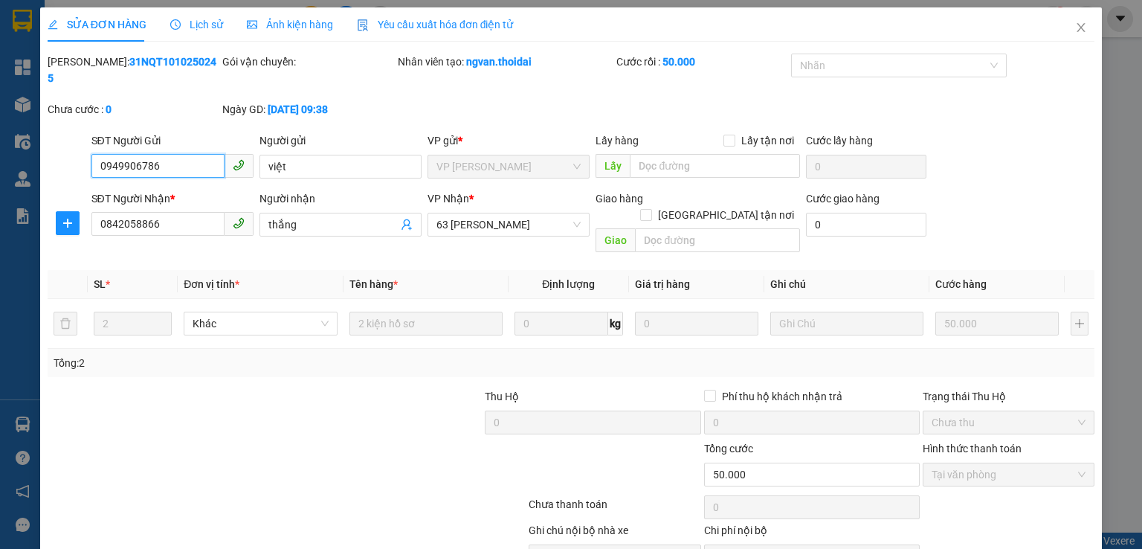
scroll to position [50, 0]
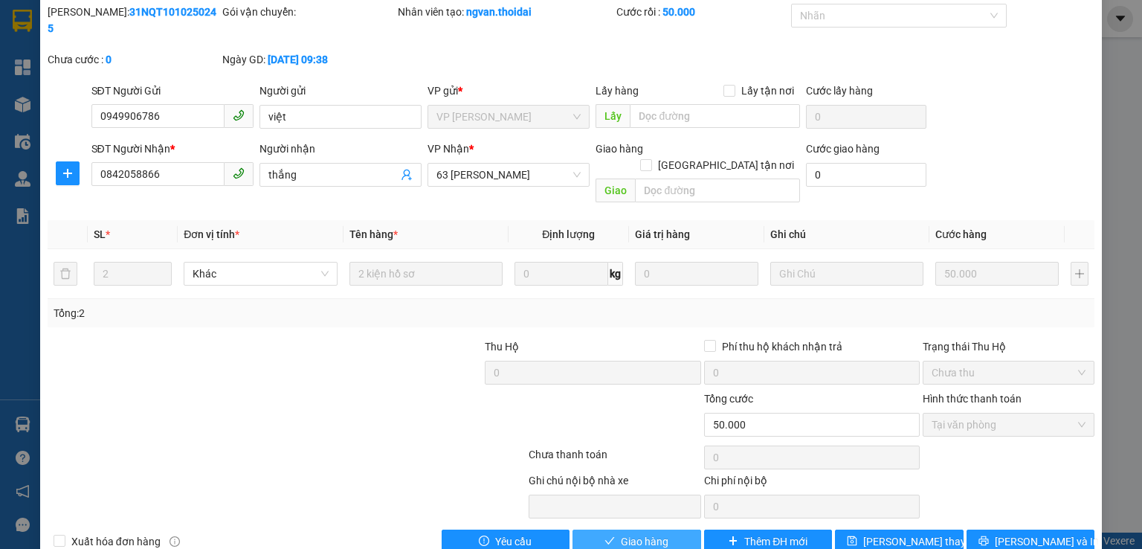
click at [648, 533] on span "Giao hàng" at bounding box center [645, 541] width 48 height 16
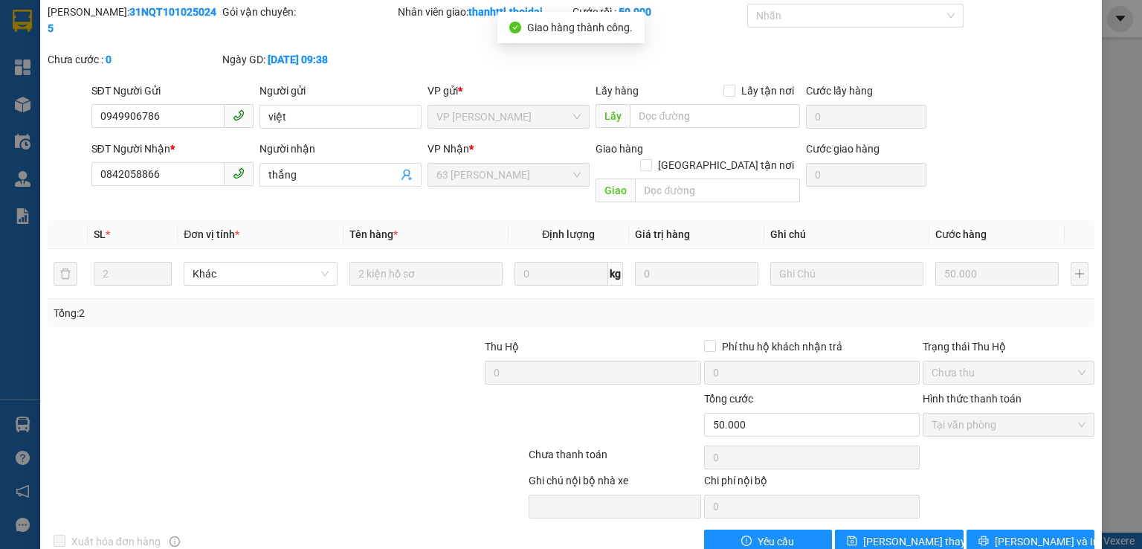
scroll to position [0, 0]
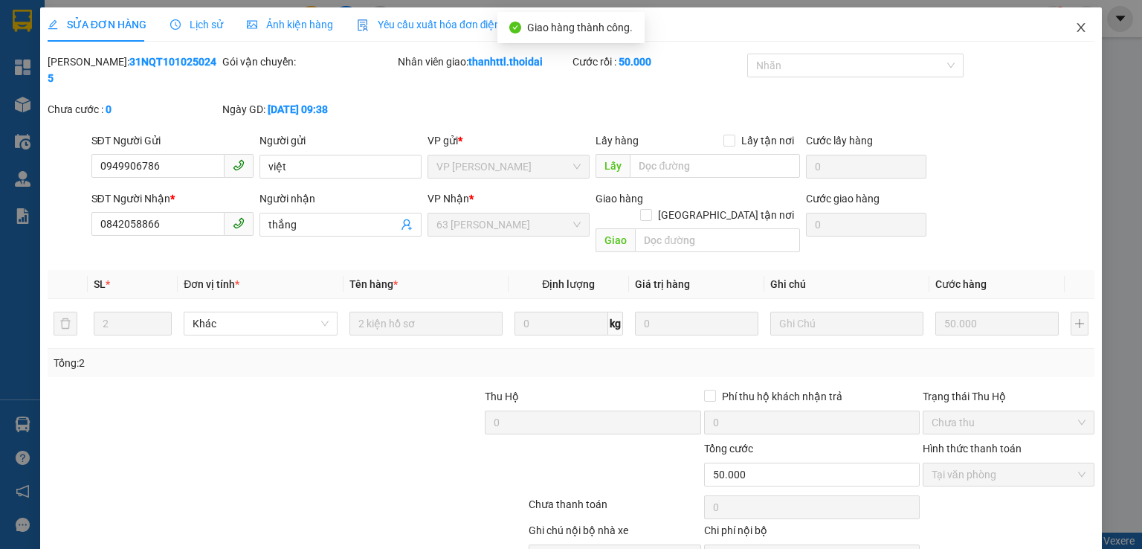
click at [1079, 26] on span "Close" at bounding box center [1082, 28] width 42 height 42
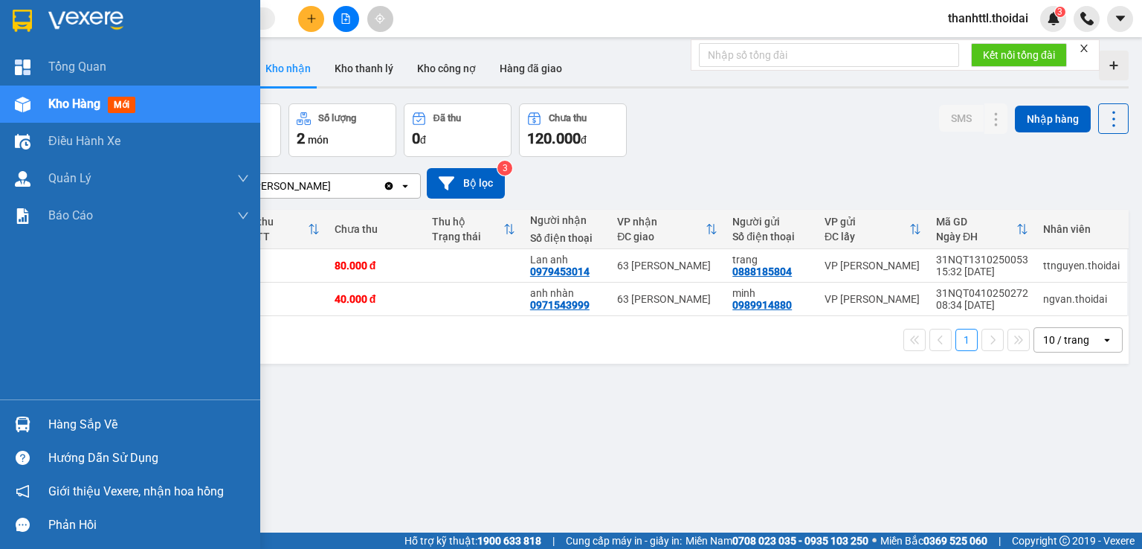
click at [51, 423] on div "Hàng sắp về" at bounding box center [148, 425] width 201 height 22
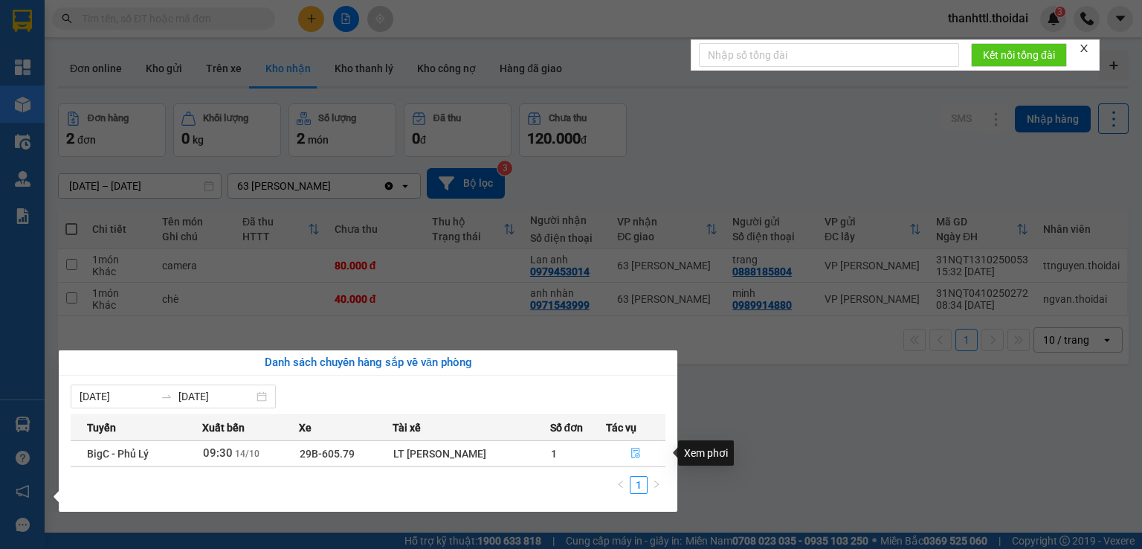
click at [634, 452] on icon "file-done" at bounding box center [635, 453] width 9 height 10
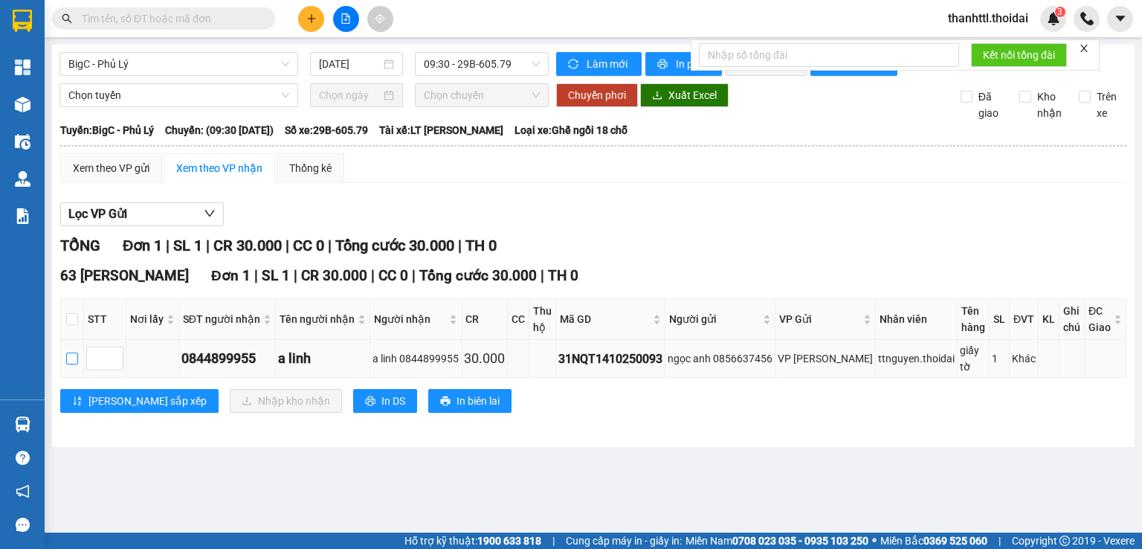
click at [78, 364] on input "checkbox" at bounding box center [72, 359] width 12 height 12
checkbox input "true"
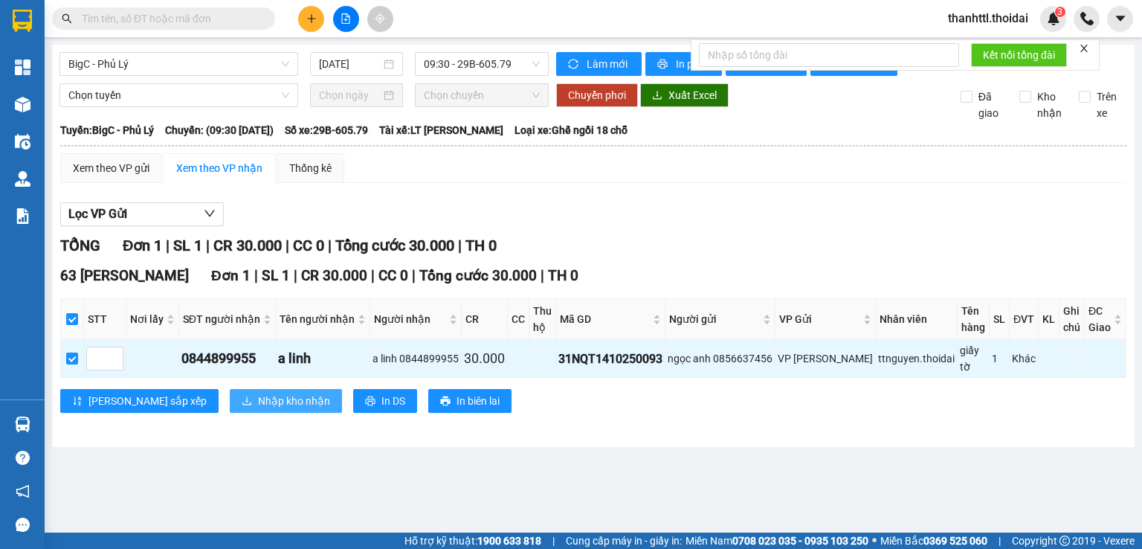
click at [258, 409] on span "Nhập kho nhận" at bounding box center [294, 401] width 72 height 16
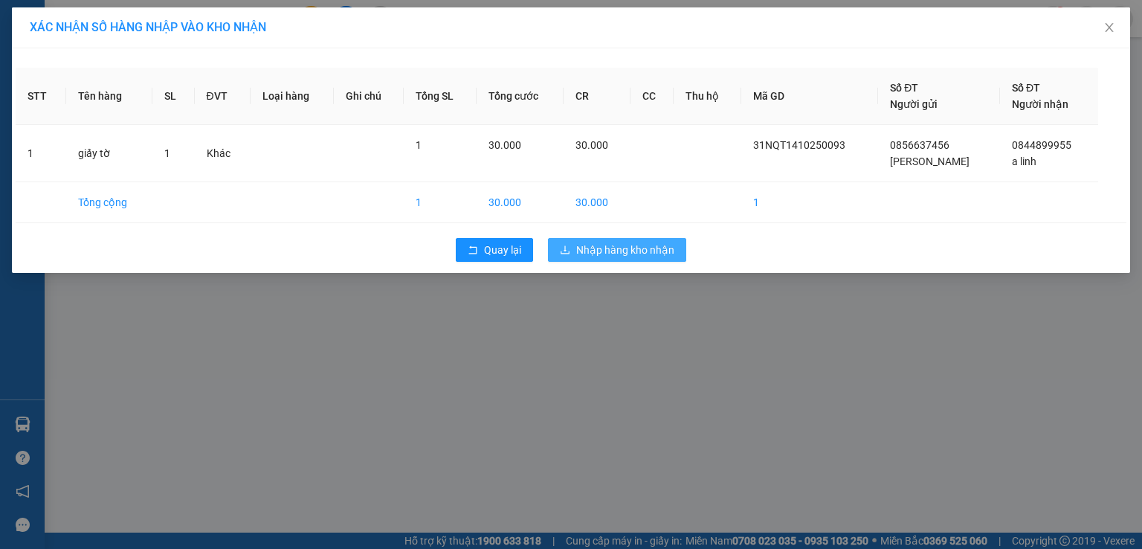
click at [654, 249] on span "Nhập hàng kho nhận" at bounding box center [625, 250] width 98 height 16
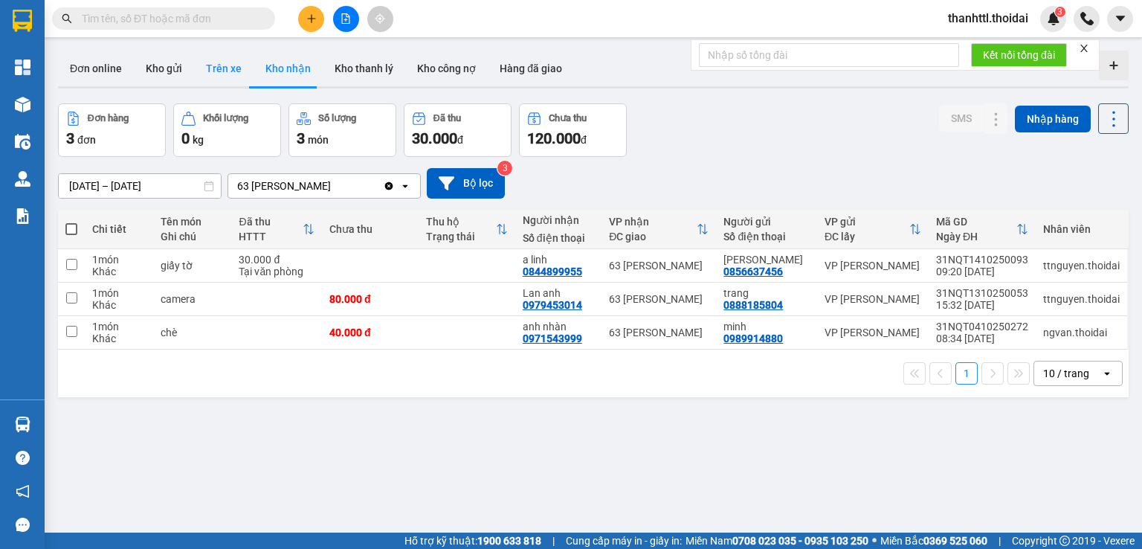
click at [228, 77] on button "Trên xe" at bounding box center [223, 69] width 59 height 36
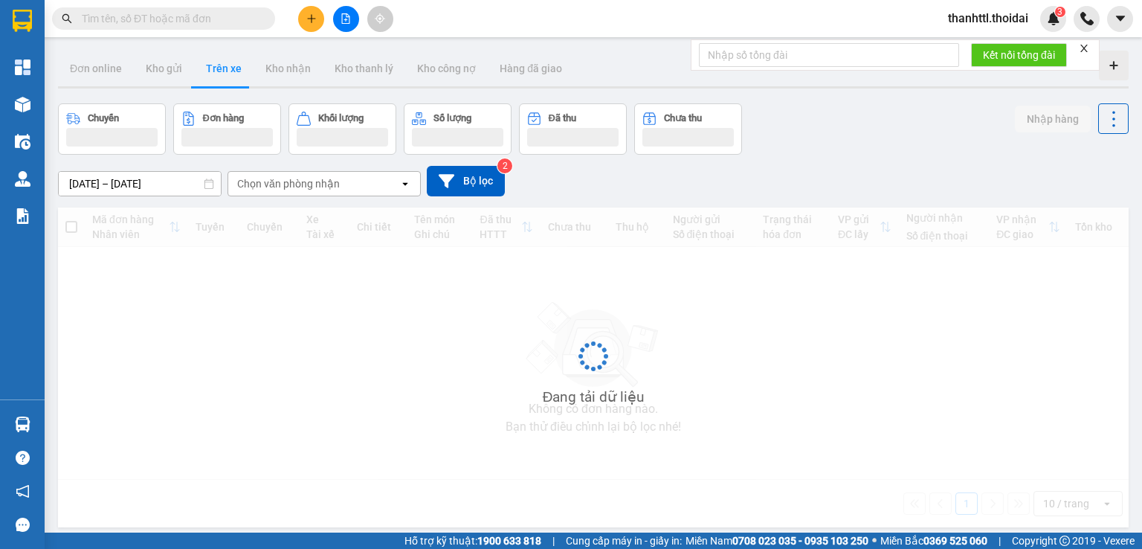
type input "[DATE] – [DATE]"
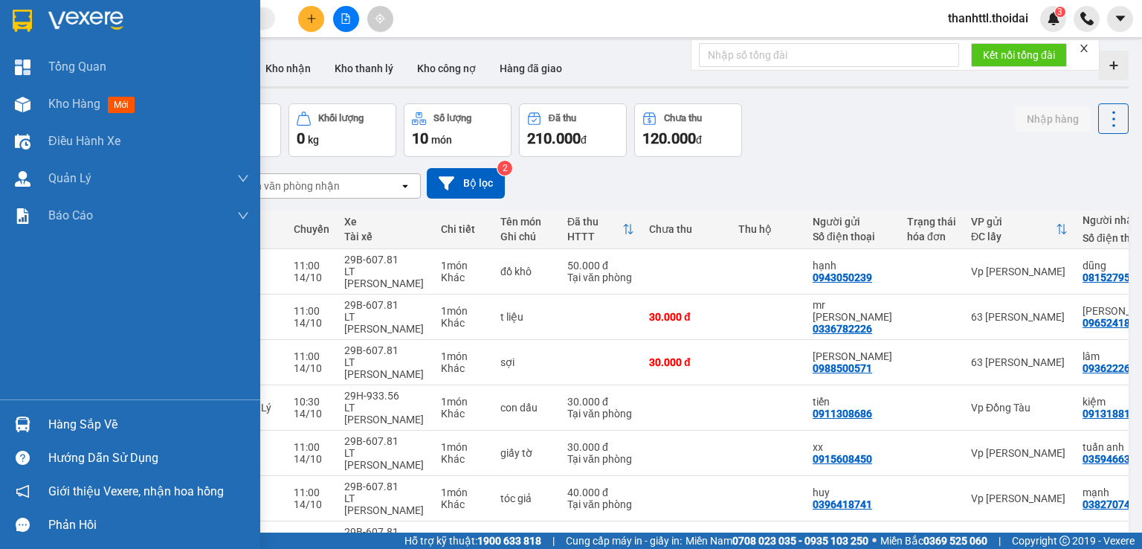
click at [79, 430] on div "Hàng sắp về" at bounding box center [148, 425] width 201 height 22
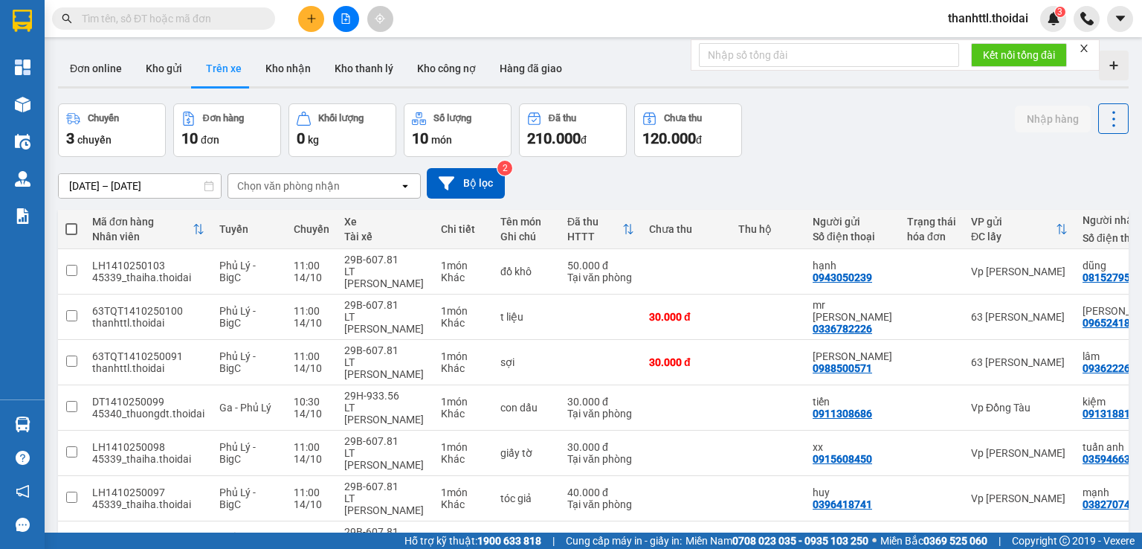
click at [779, 138] on section "Kết quả tìm kiếm ( 0 ) Bộ lọc No Data thanhttl.thoidai 3 Tổng Quan Kho hàng mới…" at bounding box center [571, 274] width 1142 height 549
